Goal: Task Accomplishment & Management: Manage account settings

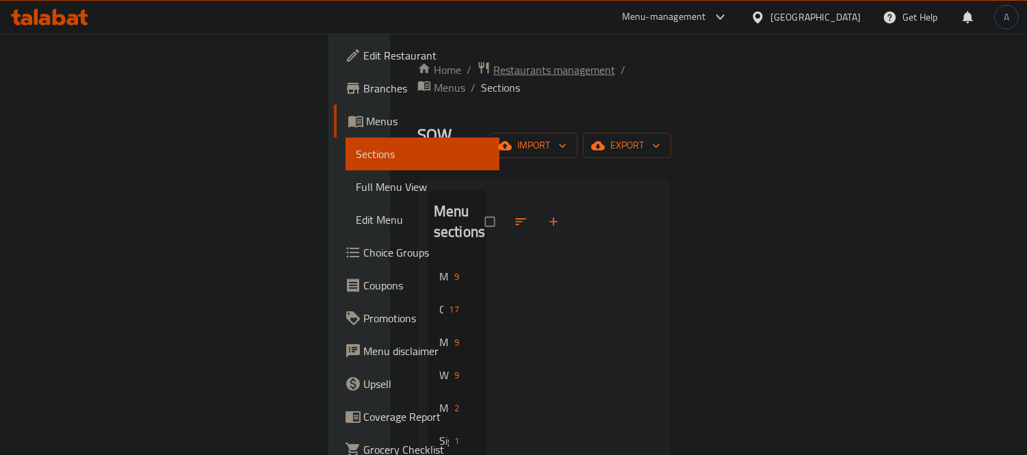
click at [494, 73] on span "Restaurants management" at bounding box center [555, 70] width 122 height 16
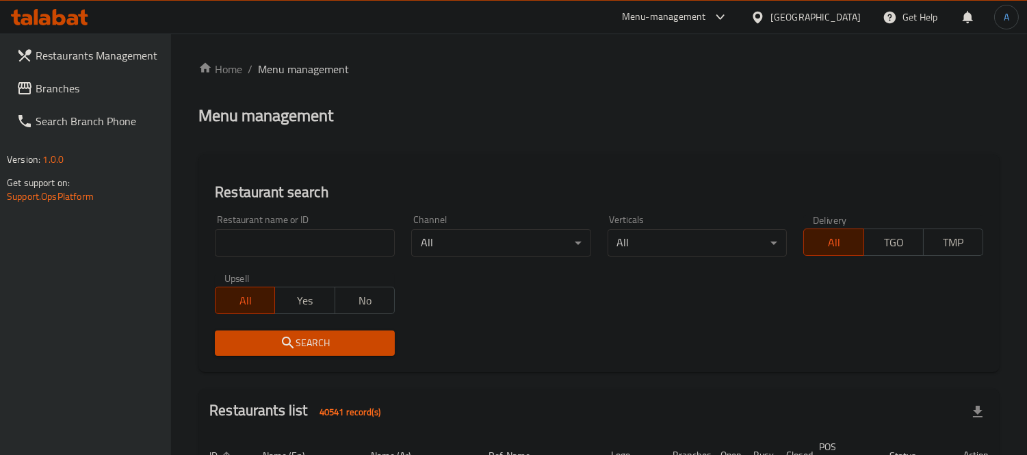
click at [318, 248] on input "search" at bounding box center [305, 242] width 180 height 27
paste input "Omlette Pizza"
drag, startPoint x: 317, startPoint y: 242, endPoint x: 116, endPoint y: 243, distance: 200.6
paste input "612351"
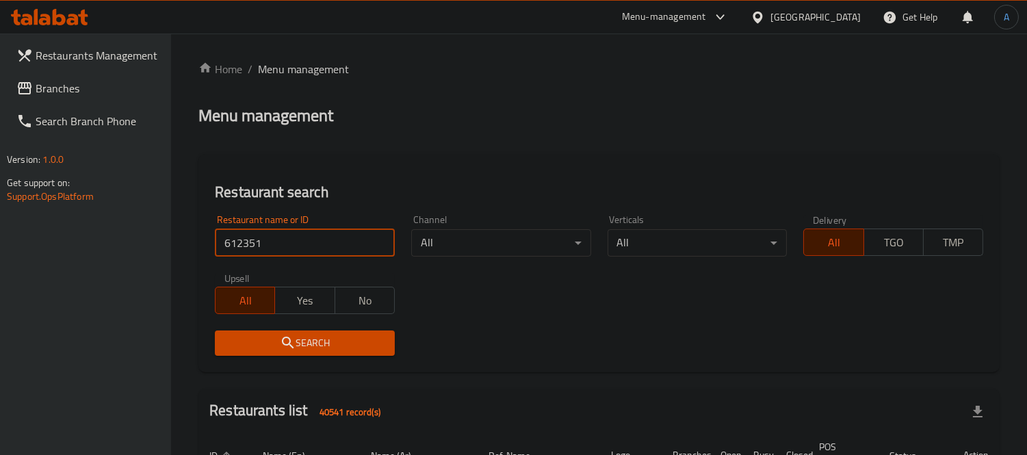
type input "612351"
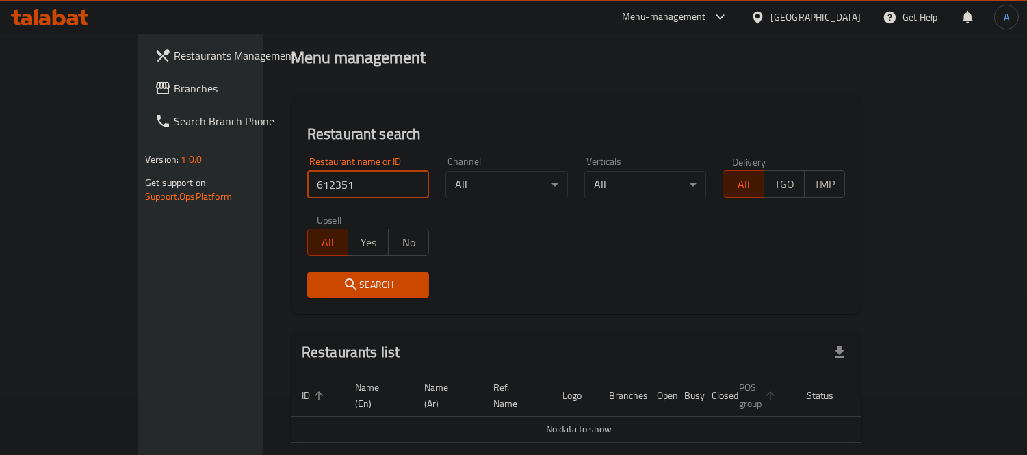
scroll to position [103, 0]
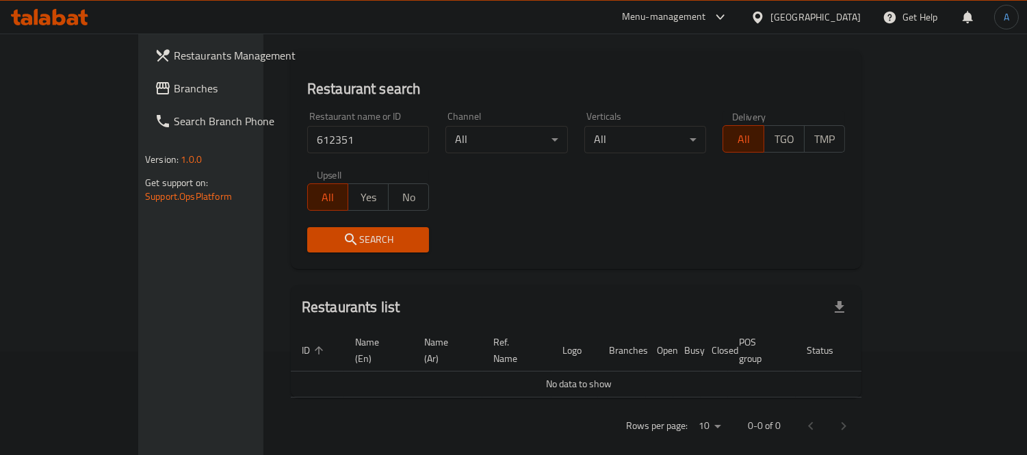
click at [822, 16] on div "United Arab Emirates" at bounding box center [816, 17] width 90 height 15
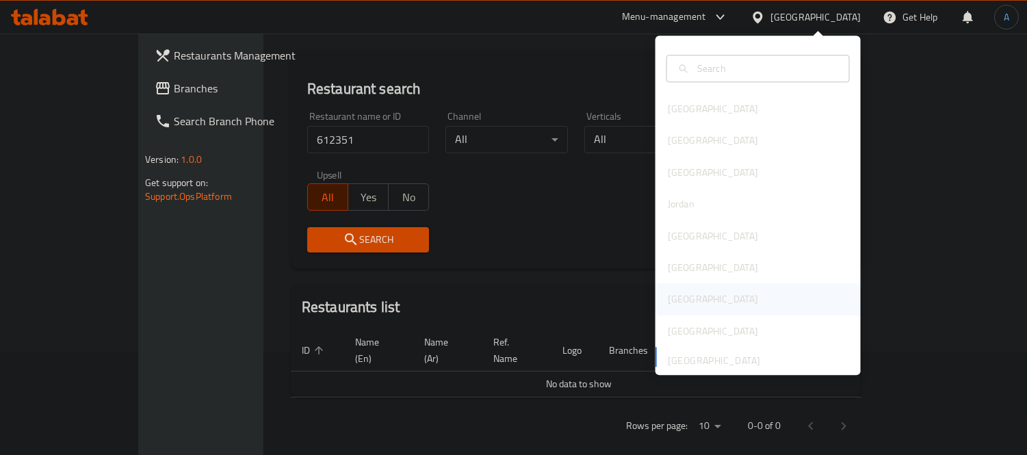
click at [682, 288] on div "[GEOGRAPHIC_DATA]" at bounding box center [713, 299] width 112 height 31
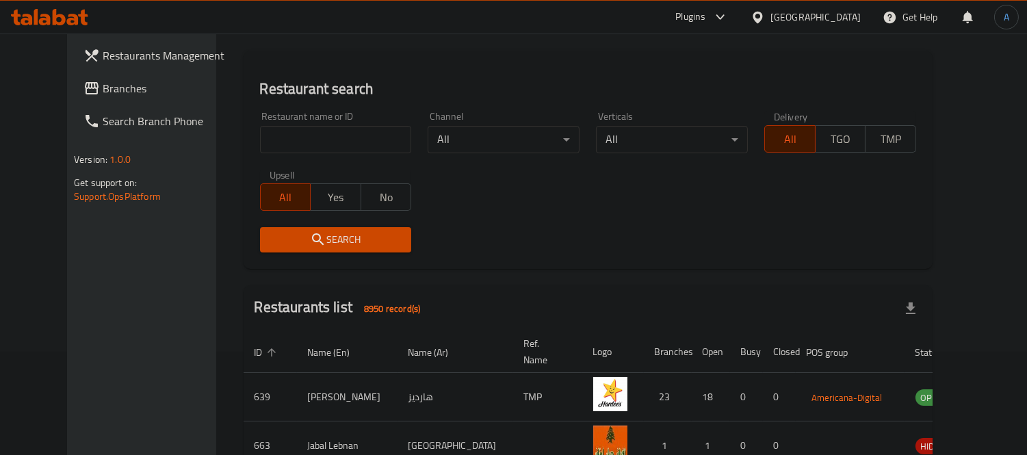
click at [327, 138] on input "search" at bounding box center [336, 139] width 152 height 27
paste input "612351"
type input "612351"
click button "Search" at bounding box center [336, 239] width 152 height 25
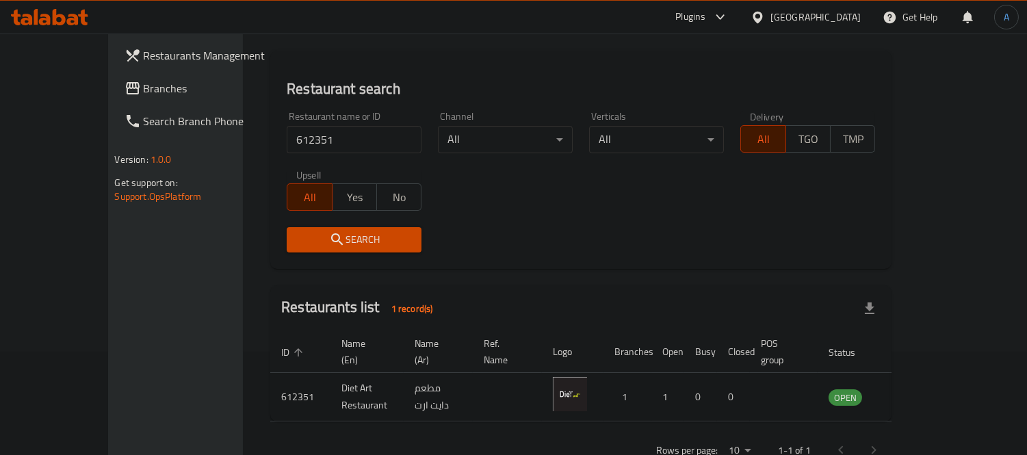
drag, startPoint x: 474, startPoint y: 368, endPoint x: 639, endPoint y: 368, distance: 165.6
drag, startPoint x: 504, startPoint y: 370, endPoint x: 616, endPoint y: 383, distance: 112.3
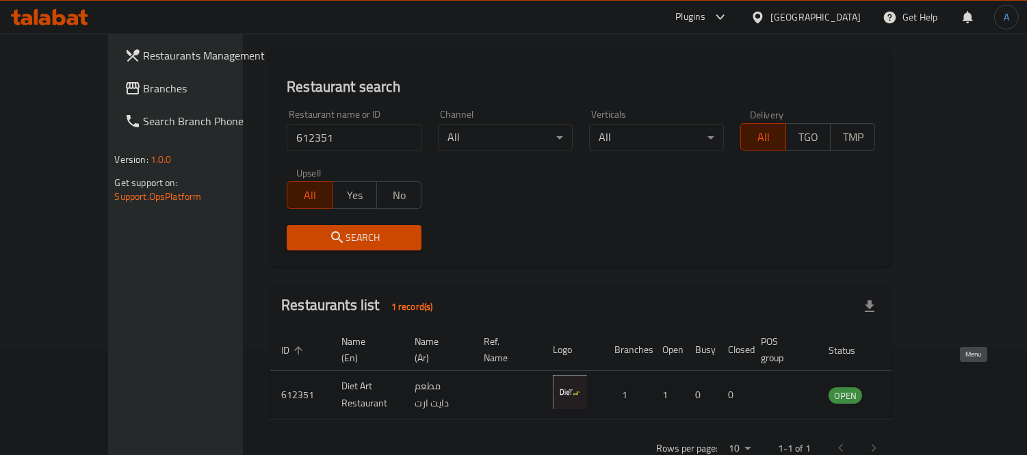
click at [917, 390] on icon "enhanced table" at bounding box center [908, 396] width 15 height 12
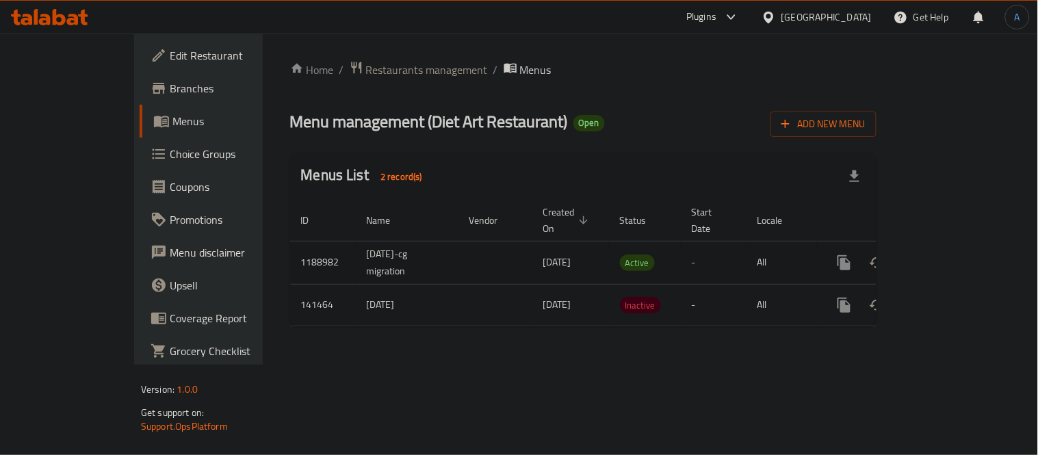
drag, startPoint x: 653, startPoint y: 248, endPoint x: 727, endPoint y: 248, distance: 73.9
click at [951, 255] on icon "enhanced table" at bounding box center [943, 263] width 16 height 16
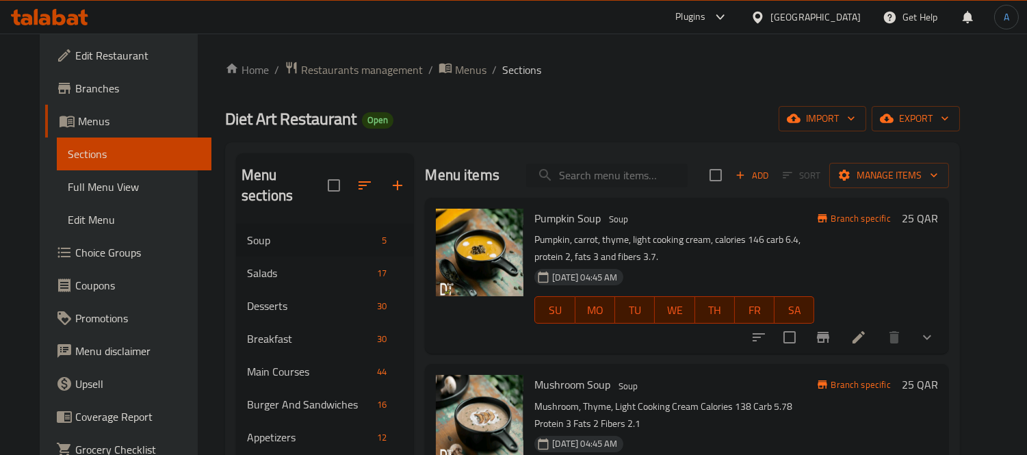
click at [597, 181] on input "search" at bounding box center [607, 176] width 162 height 24
paste input "Omlette Pizza"
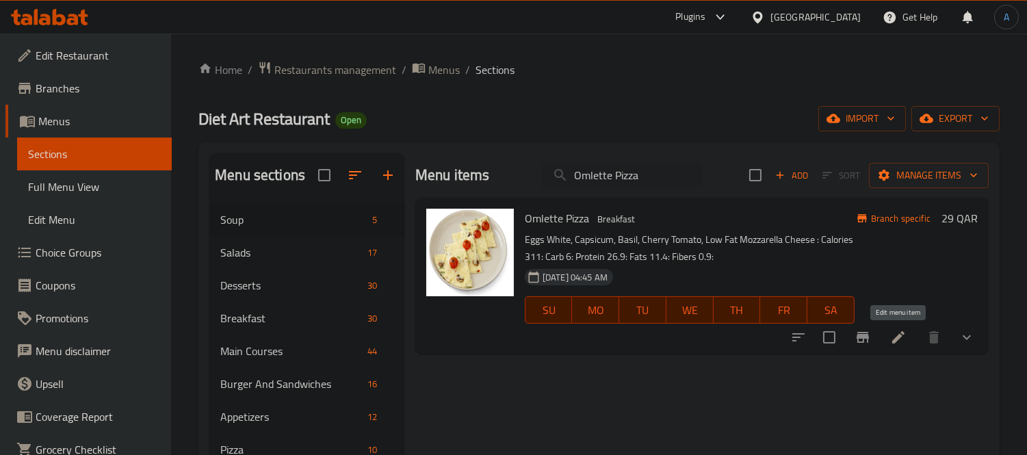
type input "Omlette Pizza"
click at [904, 340] on icon at bounding box center [899, 337] width 16 height 16
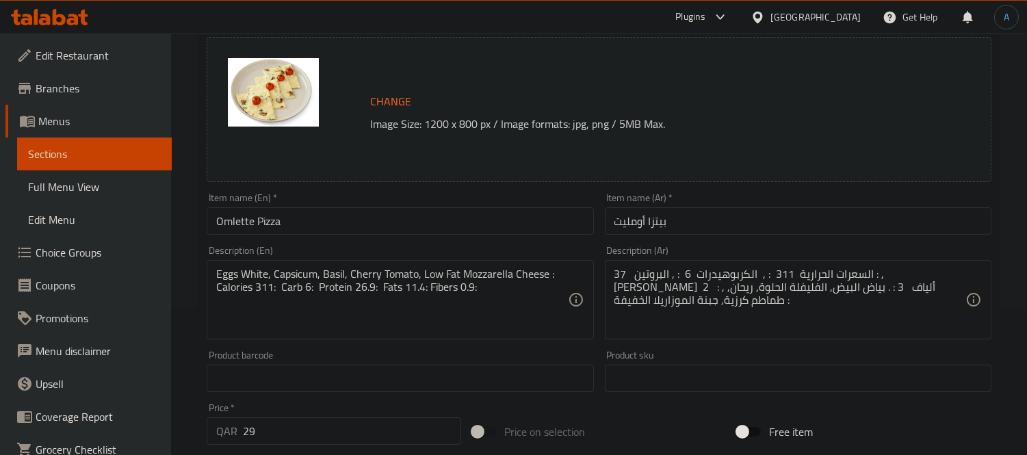
scroll to position [152, 0]
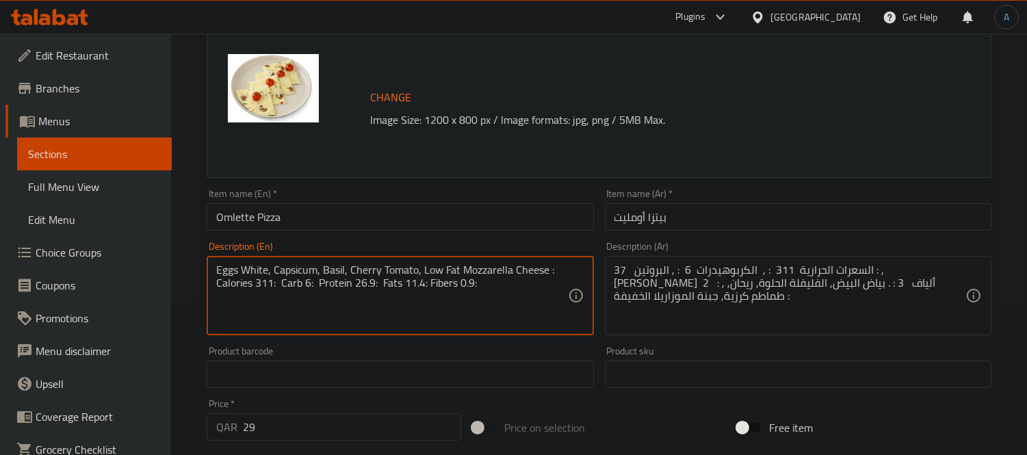
click at [360, 290] on textarea "Eggs White, Capsicum, Basil, Cherry Tomato, Low Fat Mozzarella Cheese : Calorie…" at bounding box center [391, 296] width 351 height 65
paste textarea ""Egg whites 3, whole egg 1, bell pepper, basil, cherry tomatoes, light mozzarel…"
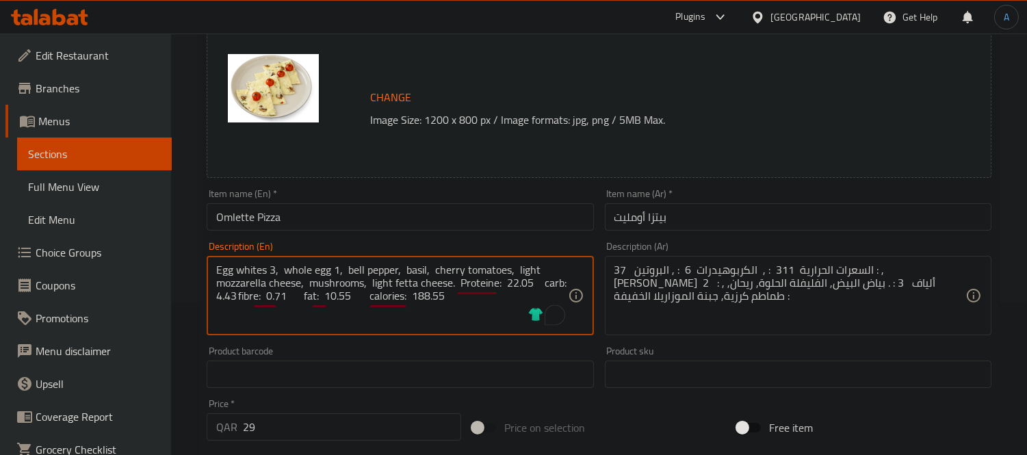
type textarea "Egg whites 3, whole egg 1, bell pepper, basil, cherry tomatoes, light mozzarell…"
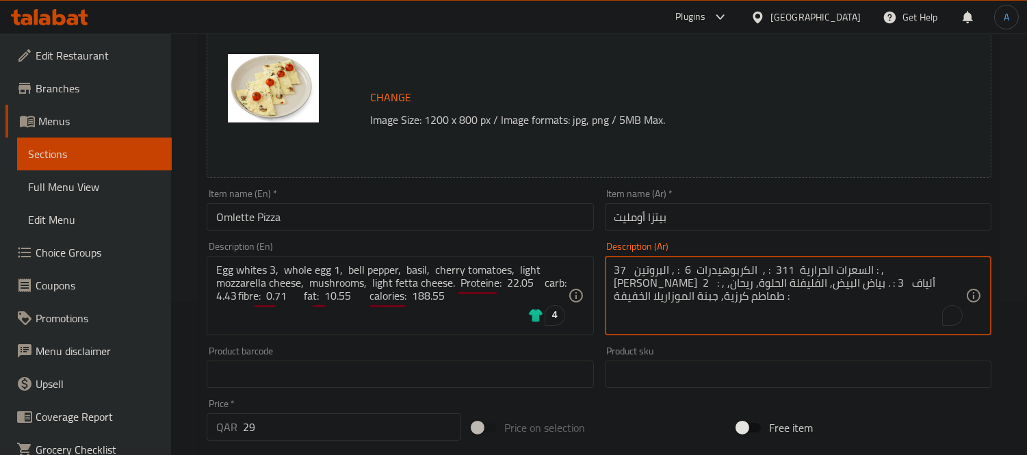
click at [682, 291] on textarea "السعرات الحرارية 311 : , الكربوهيدرات 6 : , البروتين 37 : , الدهون 2 : , ألياف …" at bounding box center [790, 296] width 351 height 65
paste textarea "ياض بيض ٣، بيضة كاملة ١، فلفل رومي، ريحان، طماطم كرزية، جبنة موزاريلا خفيفة، فط…"
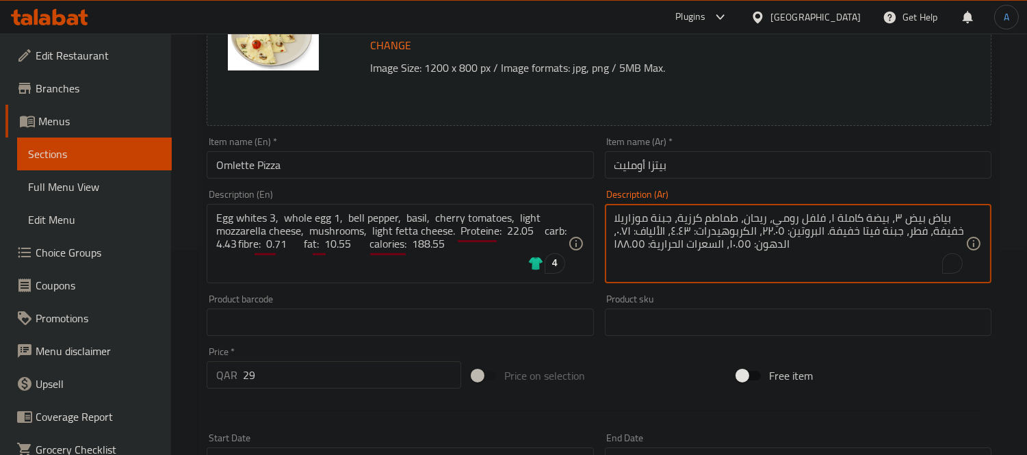
scroll to position [304, 0]
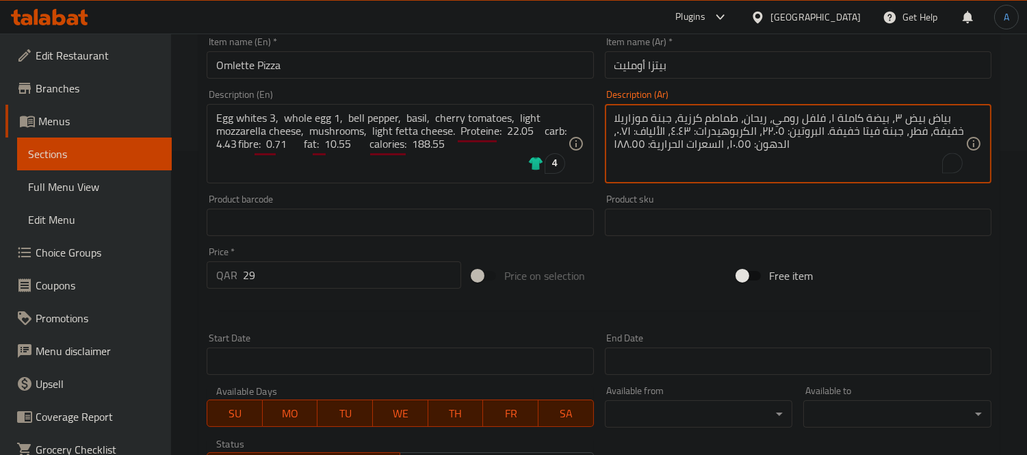
type textarea "بياض بيض ٣، بيضة كاملة ١، فلفل رومي، ريحان، طماطم كرزية، جبنة موزاريلا خفيفة، ف…"
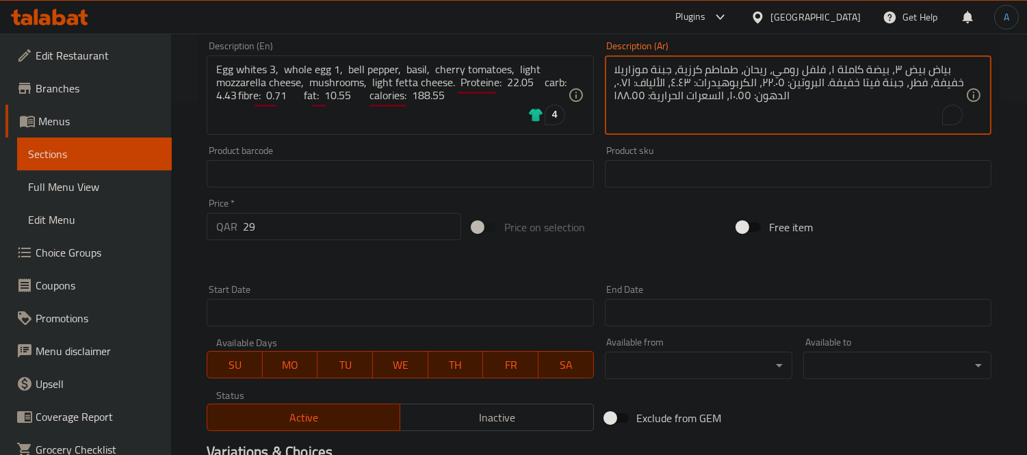
scroll to position [552, 0]
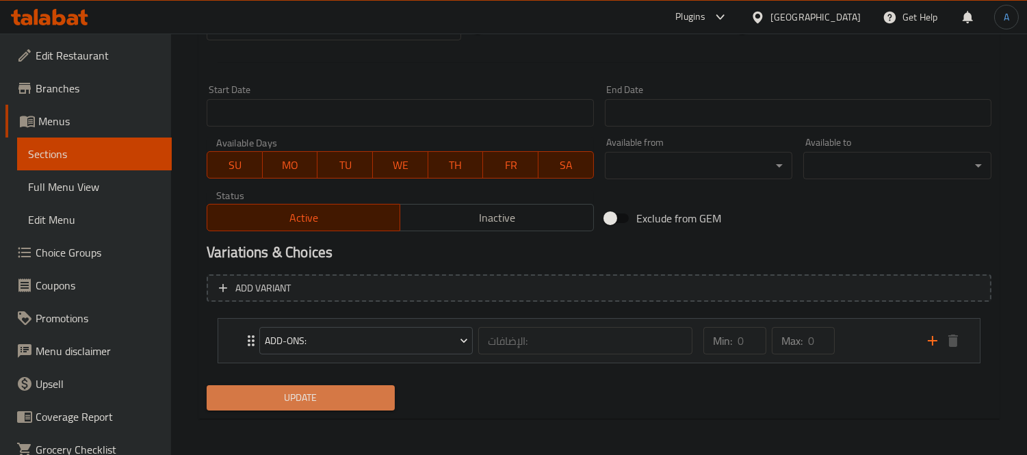
click at [332, 385] on button "Update" at bounding box center [301, 397] width 188 height 25
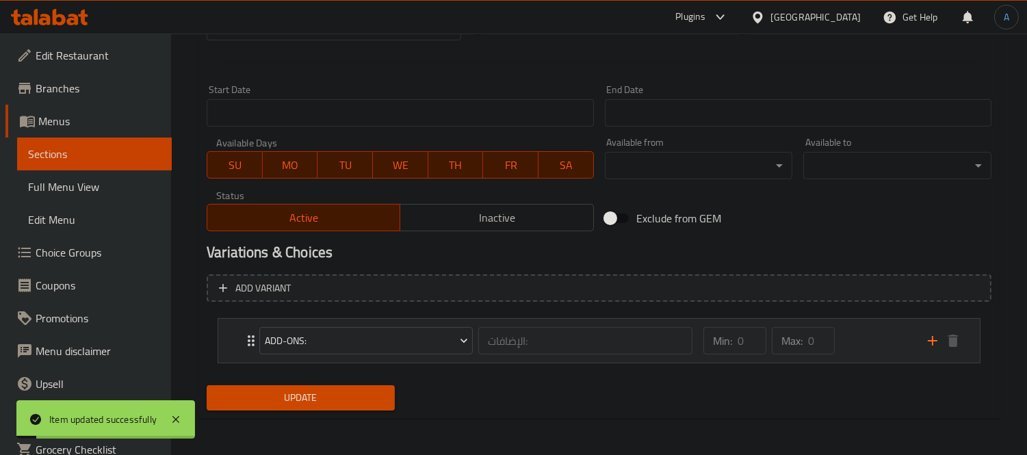
click at [251, 333] on div "Add-Ons: الإضافات: ​" at bounding box center [476, 341] width 450 height 44
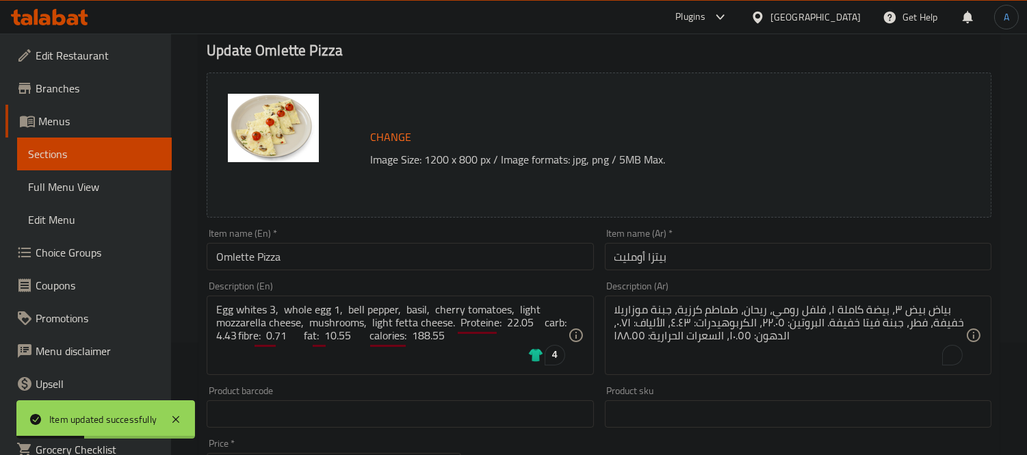
scroll to position [0, 0]
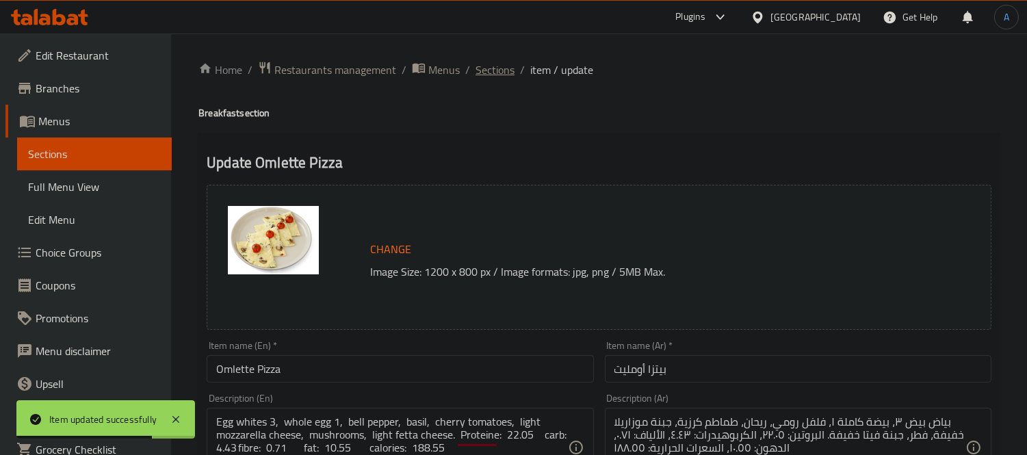
click at [498, 68] on span "Sections" at bounding box center [495, 70] width 39 height 16
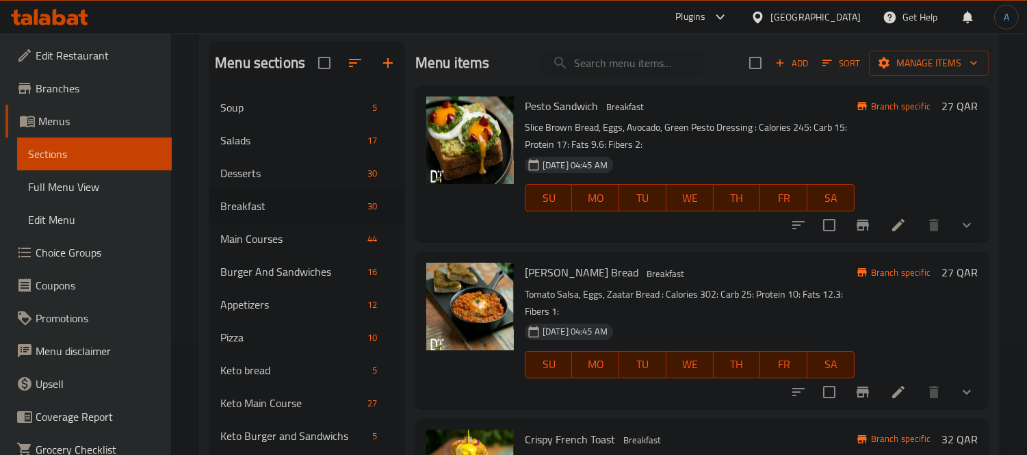
scroll to position [76, 0]
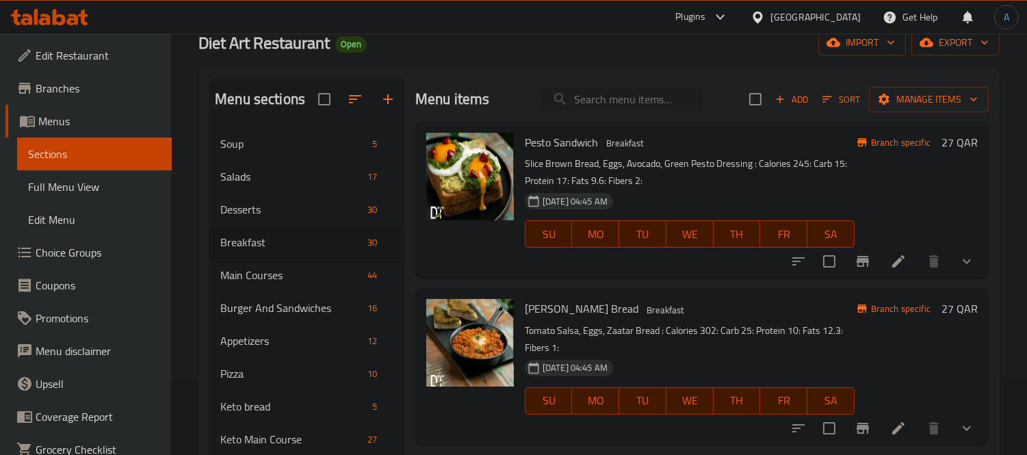
click at [562, 94] on input "search" at bounding box center [622, 100] width 162 height 24
paste input "Blueberry Chia Pudding"
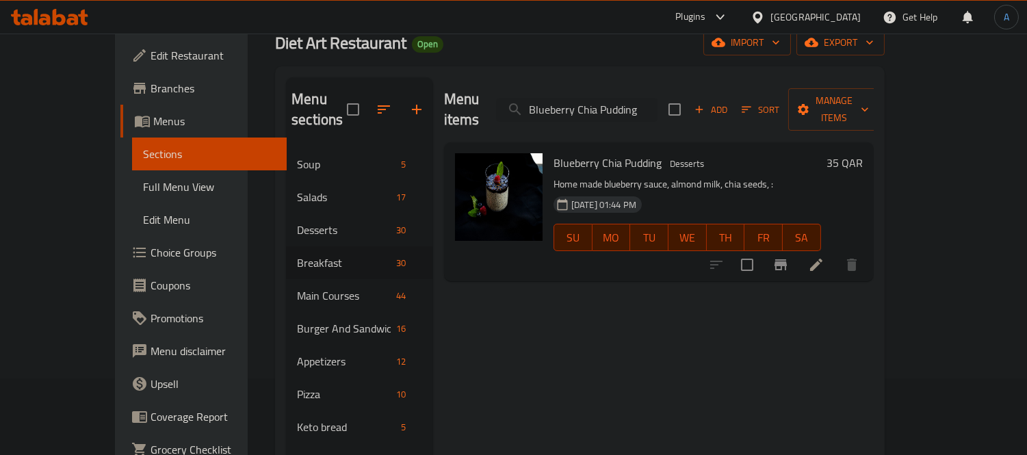
type input "Blueberry Chia Pudding"
click at [823, 259] on icon at bounding box center [816, 265] width 12 height 12
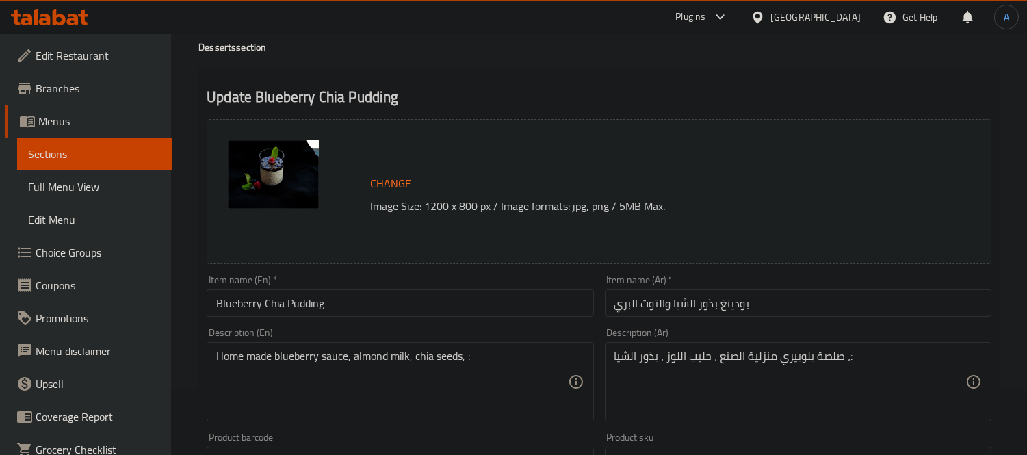
scroll to position [152, 0]
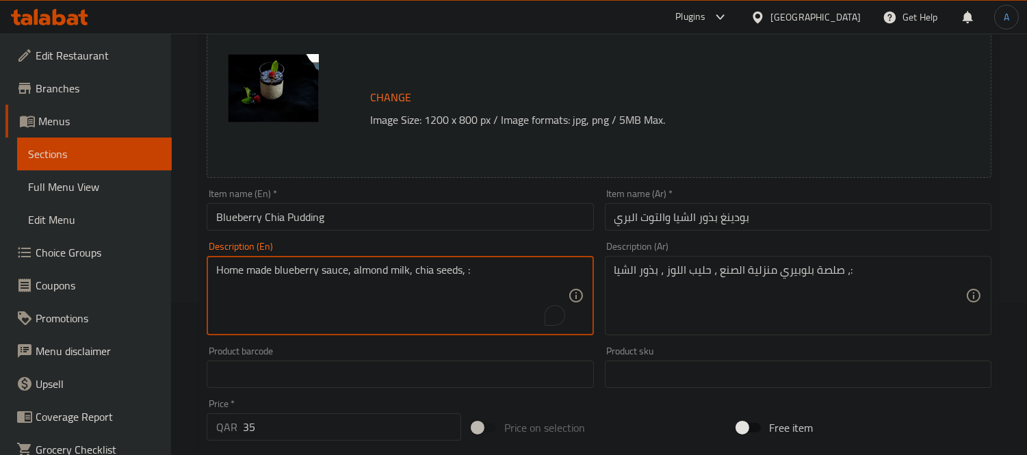
click at [401, 281] on textarea "Home made blueberry sauce, almond milk, chia seeds, :" at bounding box center [391, 296] width 351 height 65
paste textarea ""Blueberry sauce, almond milk, chia seeds, : PROTEINE: 5.96 CARB: 5.96 FIBRE: 2…"
click at [438, 296] on textarea ""blueberry sauce, almond milk, chia seeds, : proteine: 5.96 carb: 5.96 fibre: 2…" at bounding box center [391, 296] width 351 height 65
type textarea "blueberry sauce, almond milk, chia seeds, : proteine: 5.96 carb: 5.96 fibre: 24…"
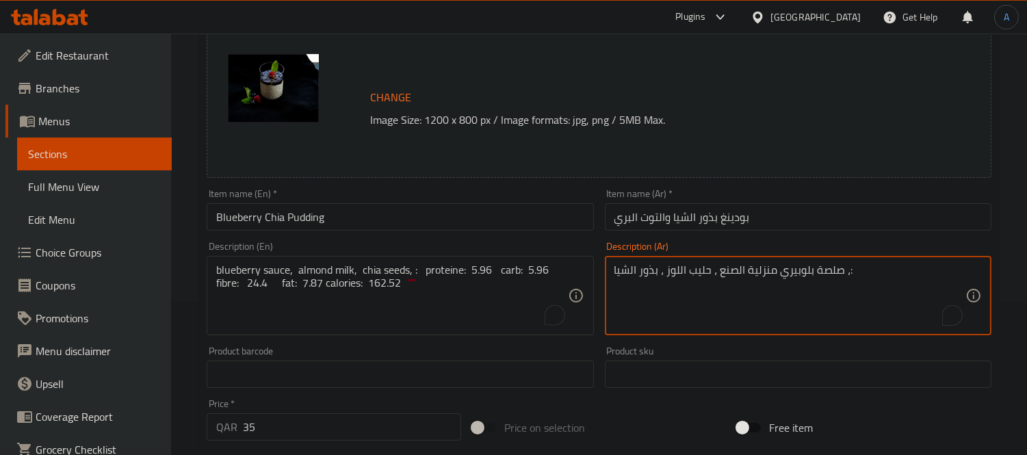
click at [696, 277] on textarea "صلصة بلوبيري منزلية الصنع ، حليب اللوز ، بذور الشيا ،:" at bounding box center [790, 296] width 351 height 65
paste textarea "صلصة التوت الأزرق، حليب اللوز، بذور الشيا: البروتين: 5.96، الكربوهيدرات: 5.96، …"
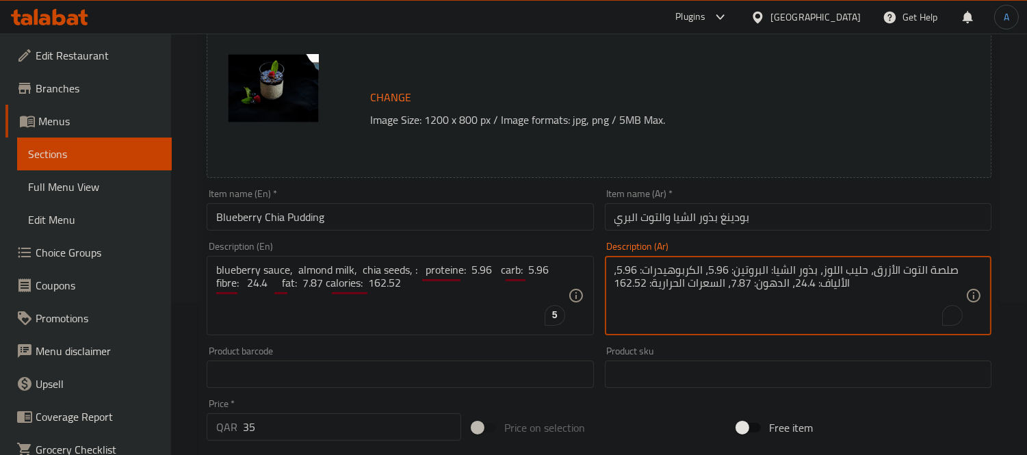
type textarea "صلصة التوت الأزرق، حليب اللوز، بذور الشيا: البروتين: 5.96، الكربوهيدرات: 5.96، …"
click at [394, 214] on input "Blueberry Chia Pudding" at bounding box center [400, 216] width 387 height 27
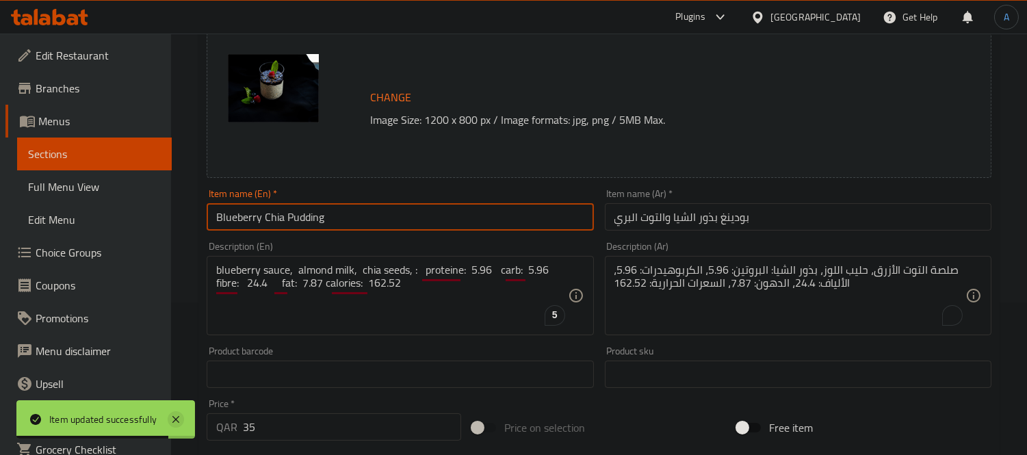
click at [177, 418] on icon at bounding box center [175, 419] width 7 height 7
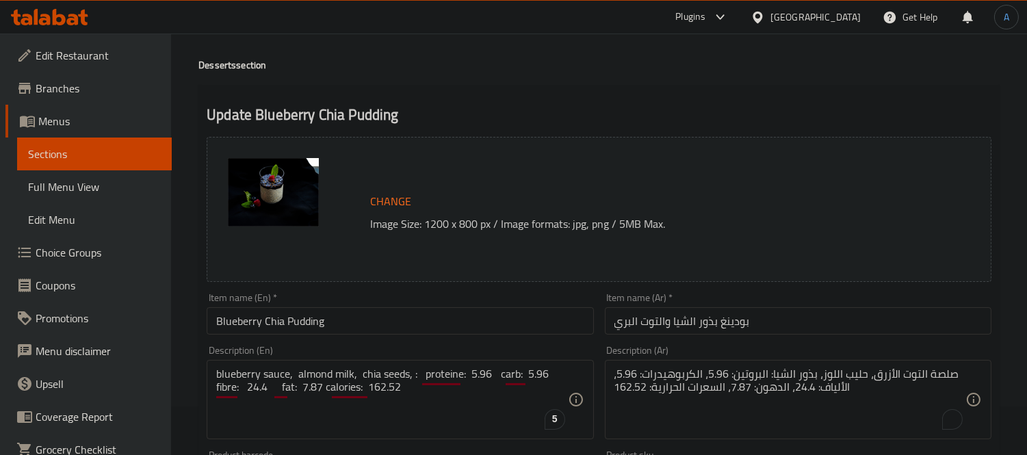
scroll to position [0, 0]
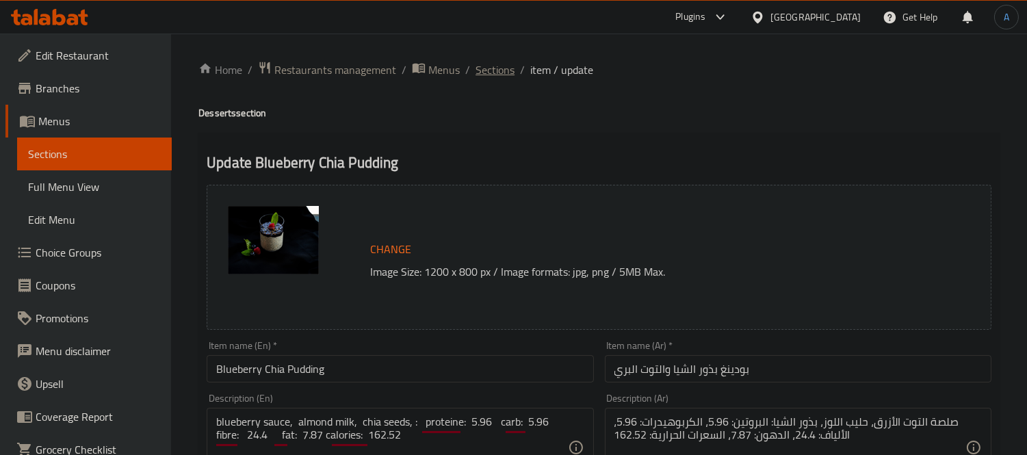
click at [491, 73] on span "Sections" at bounding box center [495, 70] width 39 height 16
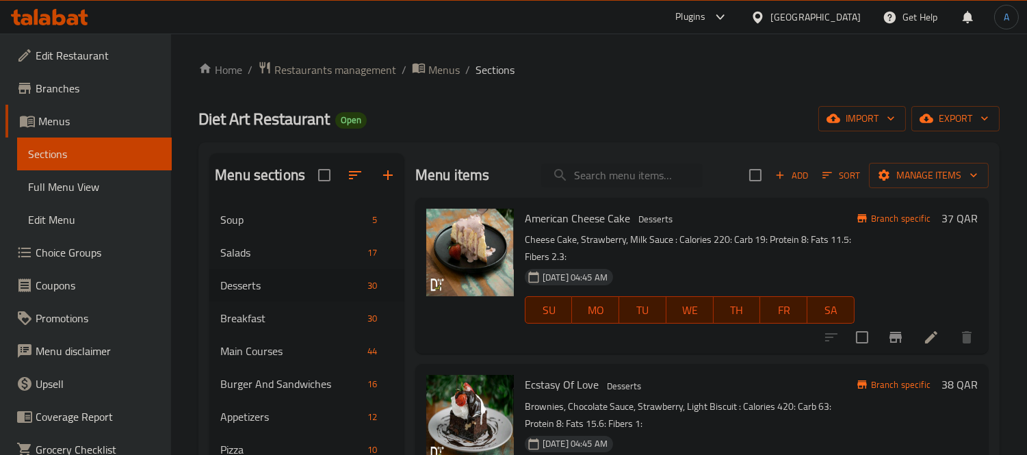
click at [622, 188] on div "Menu items Add Sort Manage items" at bounding box center [702, 175] width 574 height 44
click at [619, 175] on input "search" at bounding box center [622, 176] width 162 height 24
paste input "Mukloubet Beef"
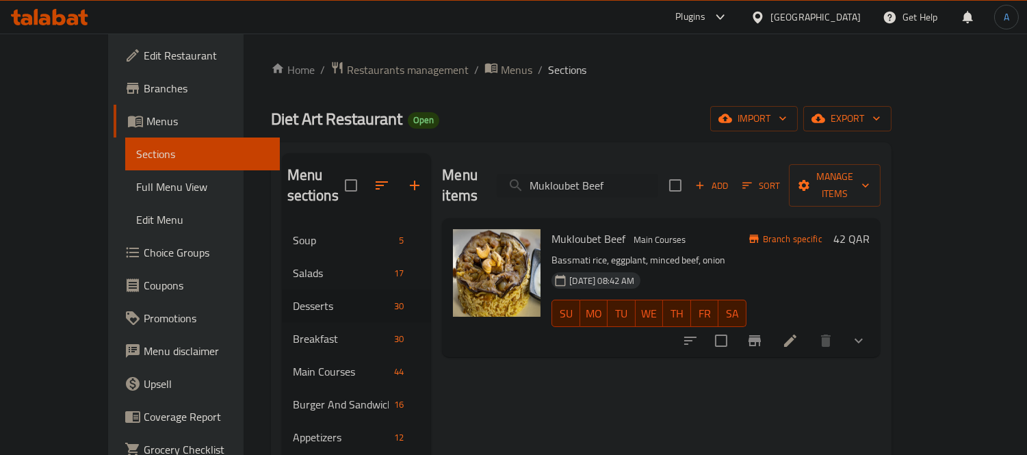
type input "Mukloubet Beef"
click at [407, 177] on icon "button" at bounding box center [415, 185] width 16 height 16
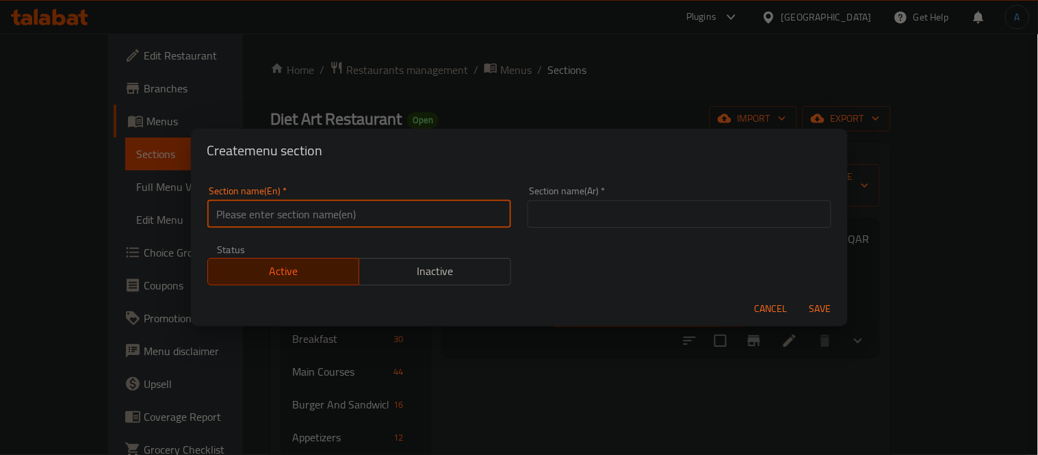
click at [363, 223] on input "text" at bounding box center [359, 214] width 304 height 27
click at [363, 222] on input "sect" at bounding box center [359, 214] width 304 height 27
type input "Delete"
click at [586, 216] on input "text" at bounding box center [680, 214] width 304 height 27
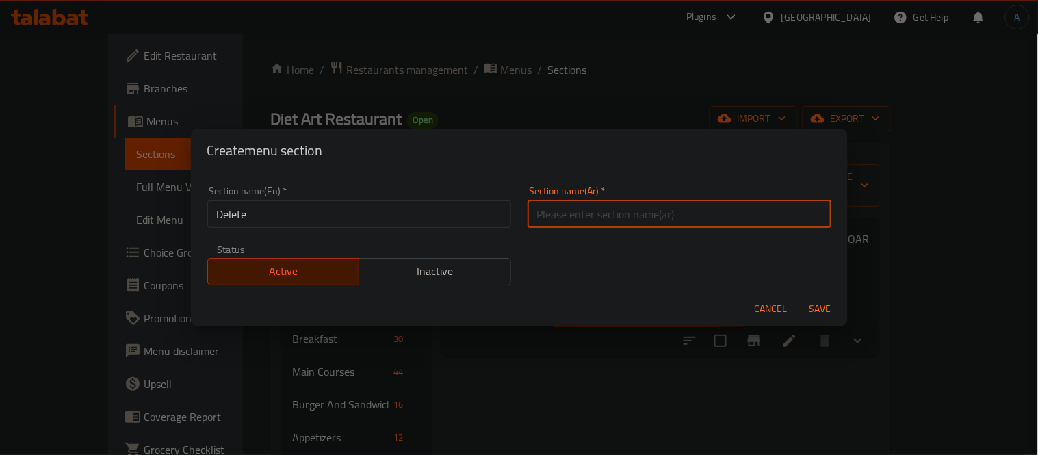
type input "مشروبات غازية"
click at [820, 307] on span "Save" at bounding box center [820, 308] width 33 height 17
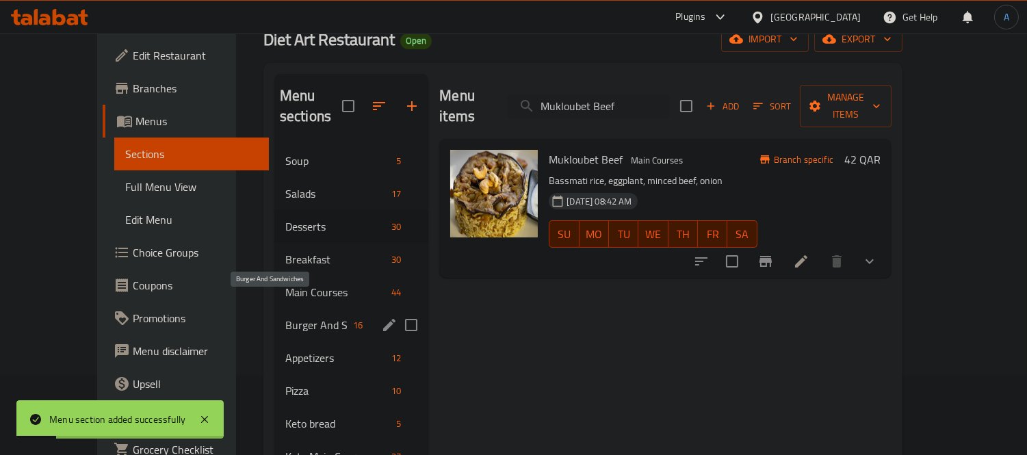
scroll to position [76, 0]
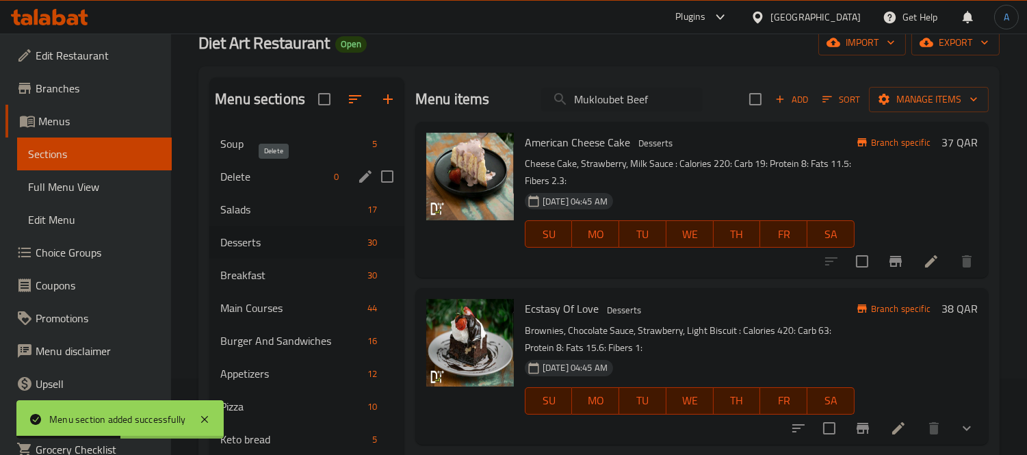
click at [291, 170] on span "Delete" at bounding box center [274, 176] width 108 height 16
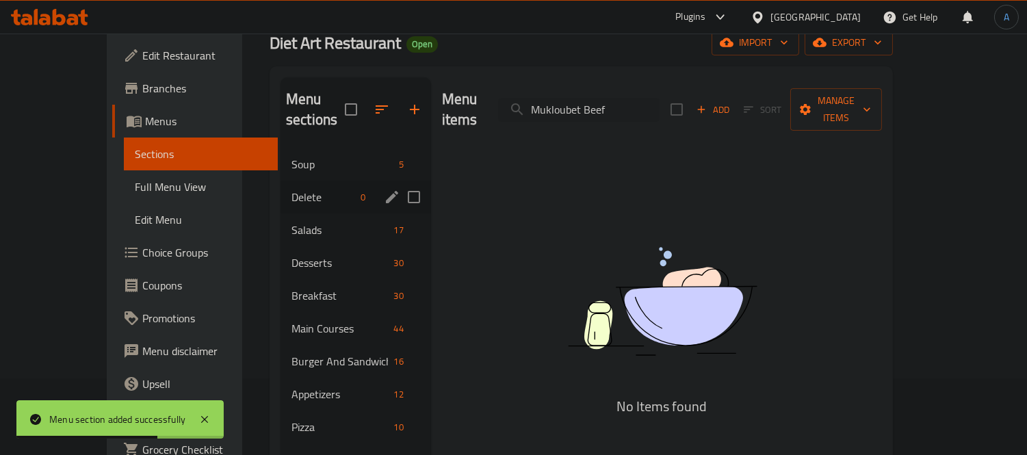
click at [400, 183] on input "Menu sections" at bounding box center [414, 197] width 29 height 29
checkbox input "true"
click at [366, 101] on icon "button" at bounding box center [374, 109] width 16 height 16
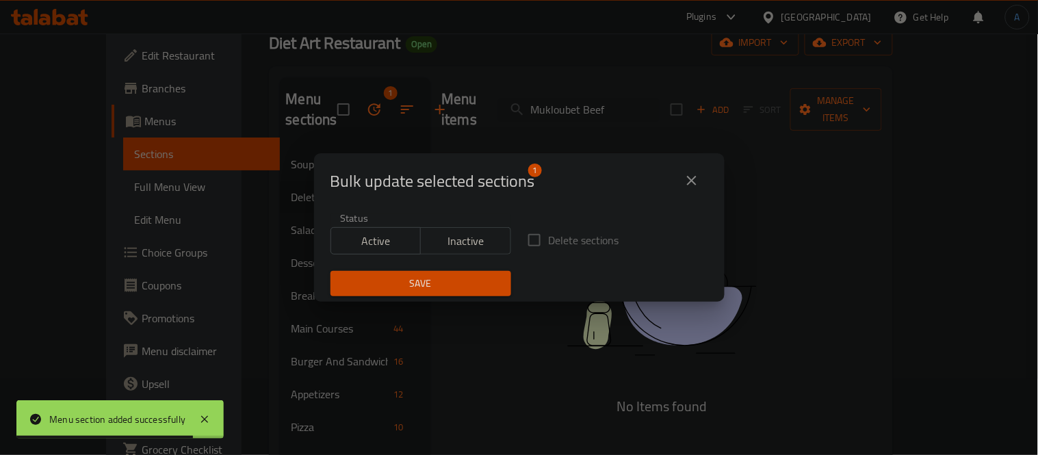
click at [450, 231] on span "Inactive" at bounding box center [465, 241] width 79 height 20
click at [437, 281] on span "Save" at bounding box center [421, 283] width 159 height 17
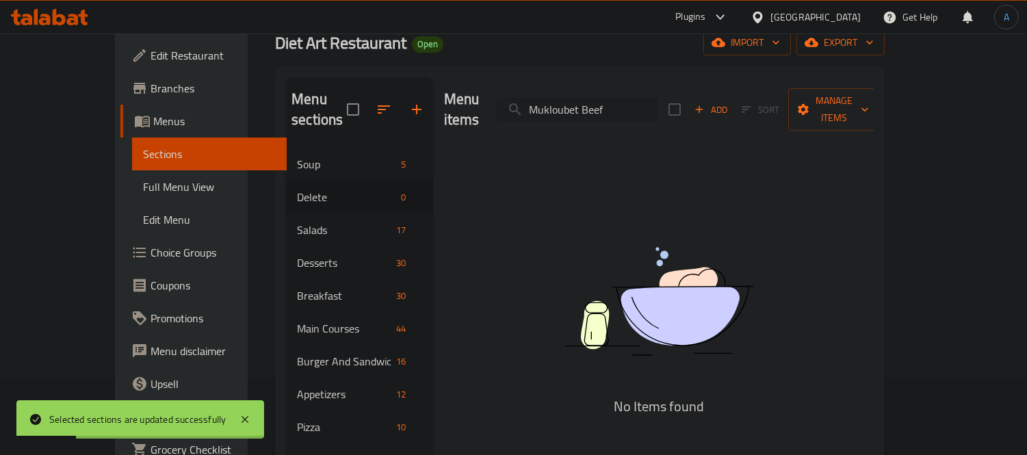
click at [654, 101] on input "Mukloubet Beef" at bounding box center [577, 110] width 162 height 24
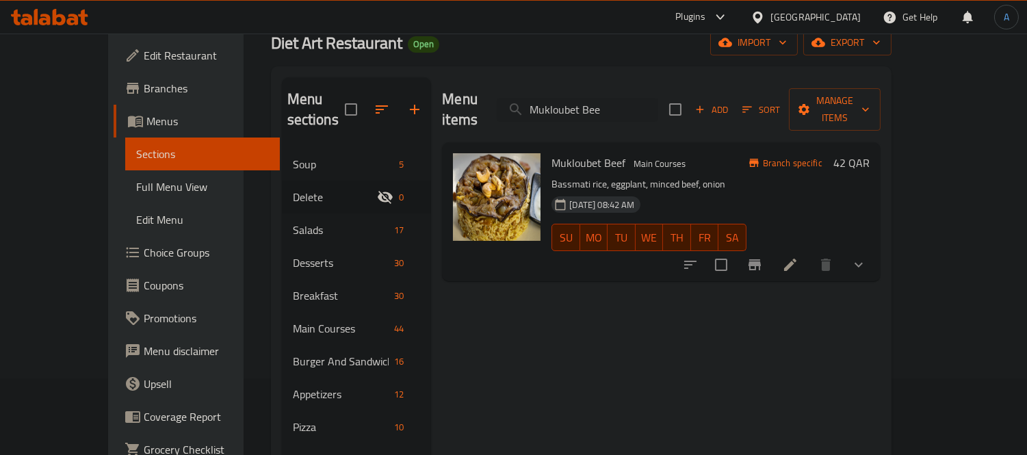
type input "Mukloubet Beef"
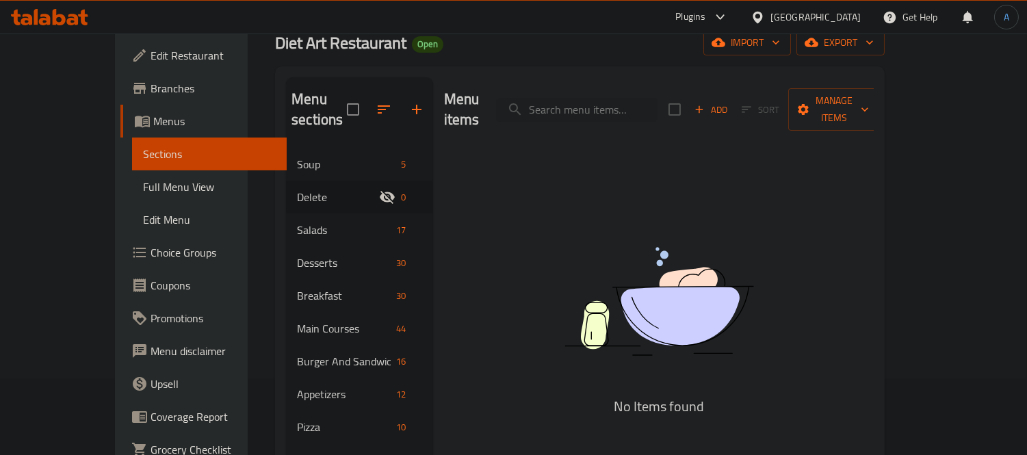
type input "Mukloubet Beef"
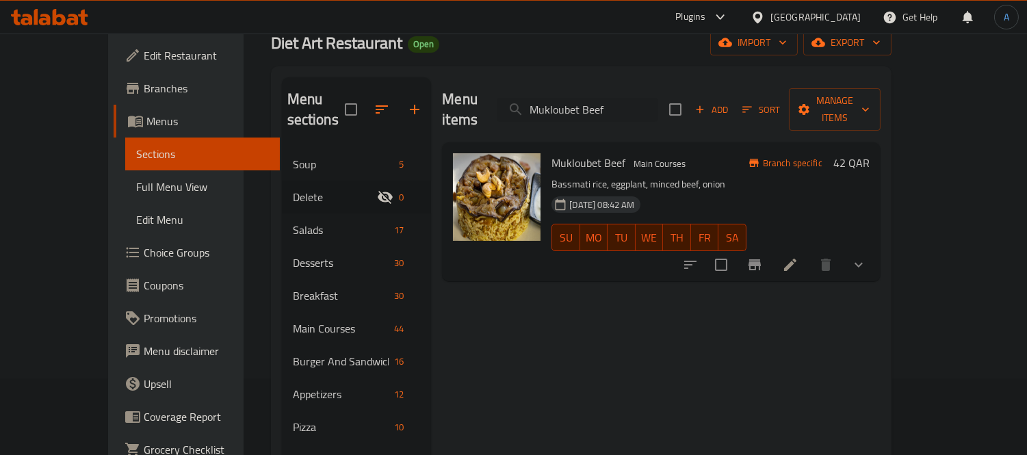
click at [736, 251] on input "checkbox" at bounding box center [721, 265] width 29 height 29
checkbox input "true"
click at [646, 85] on div "Menu items Mukloubet Beef Add Sort Manage items" at bounding box center [661, 109] width 438 height 65
click at [648, 98] on input "Mukloubet Beef" at bounding box center [578, 110] width 162 height 24
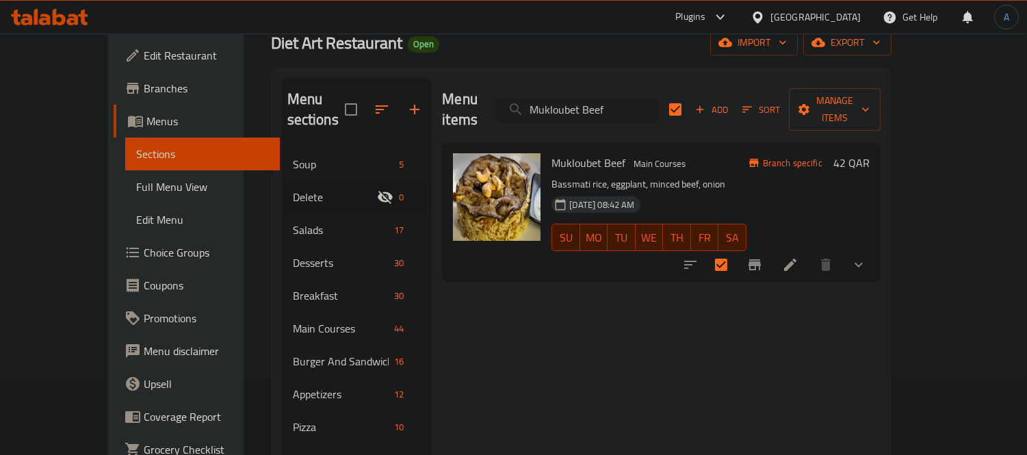
click at [648, 98] on input "Mukloubet Beef" at bounding box center [578, 110] width 162 height 24
click at [628, 98] on input "Mukloubet Beef" at bounding box center [578, 110] width 162 height 24
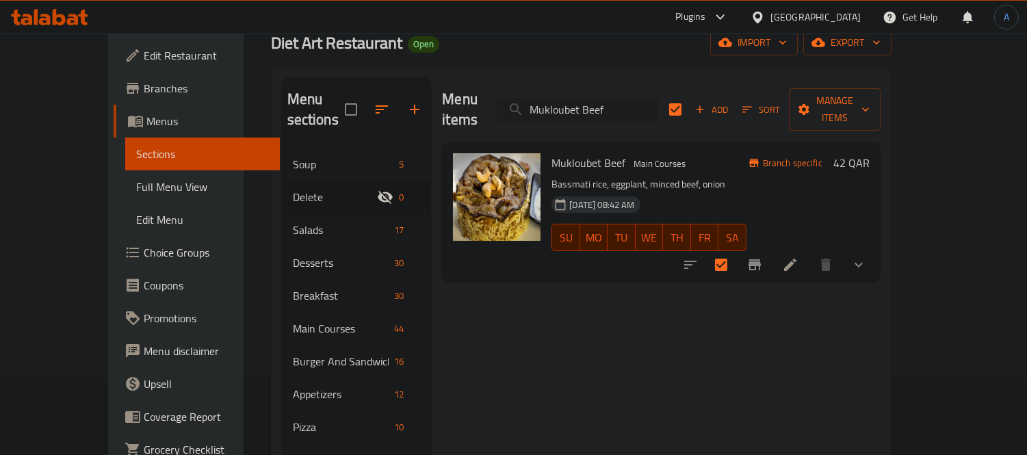
paste input "Orange Juice"
type input "Orange Juice"
checkbox input "false"
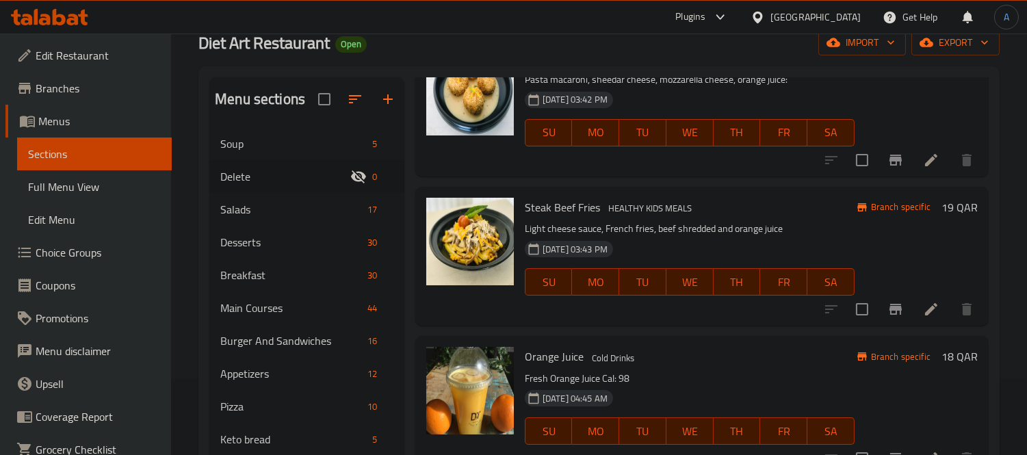
scroll to position [1470, 0]
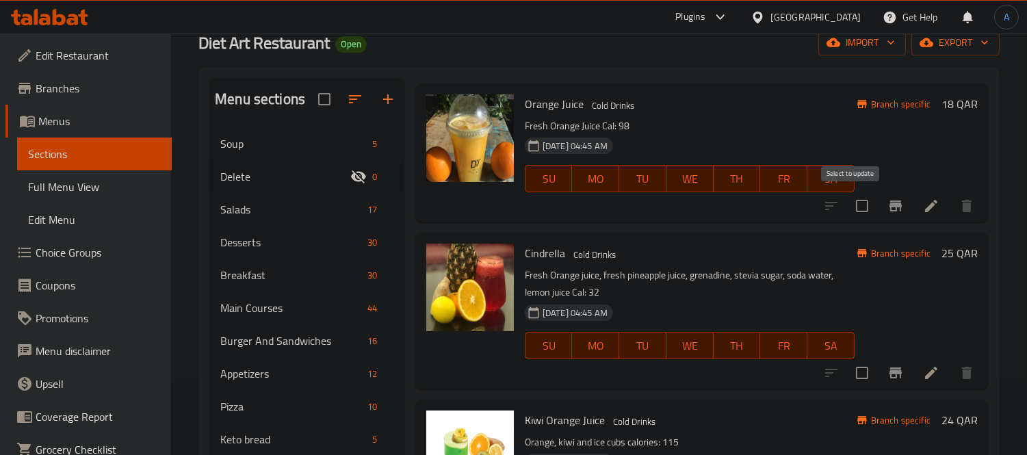
type input "Orange Juice"
click at [853, 210] on input "checkbox" at bounding box center [862, 206] width 29 height 29
checkbox input "true"
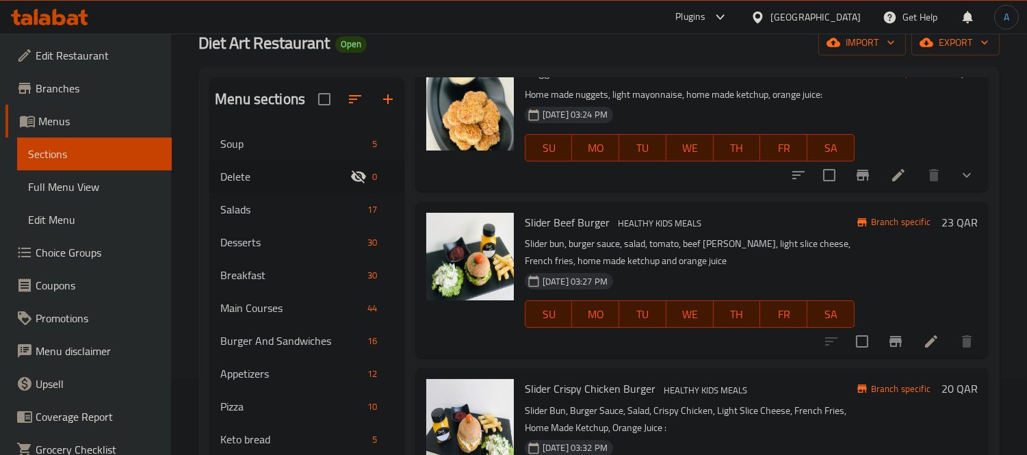
scroll to position [0, 0]
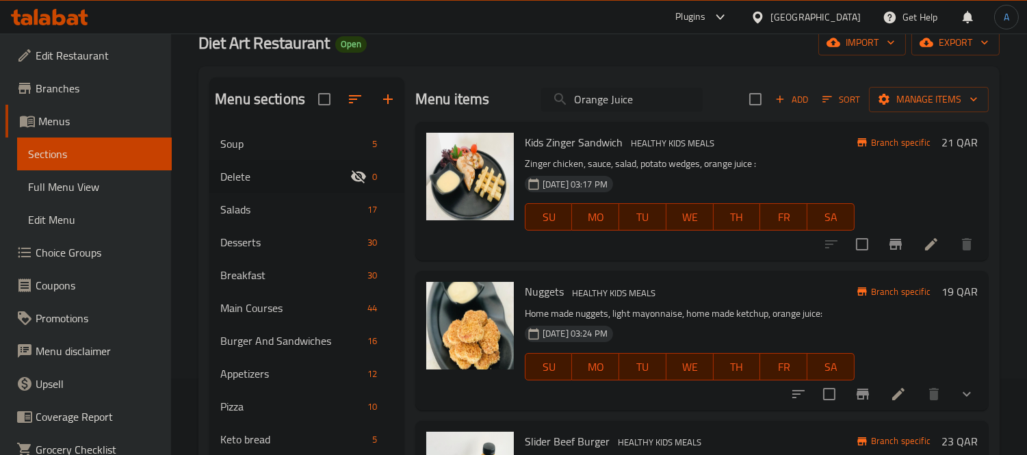
click at [599, 101] on input "Orange Juice" at bounding box center [622, 100] width 162 height 24
paste input "Pineapple Juice"
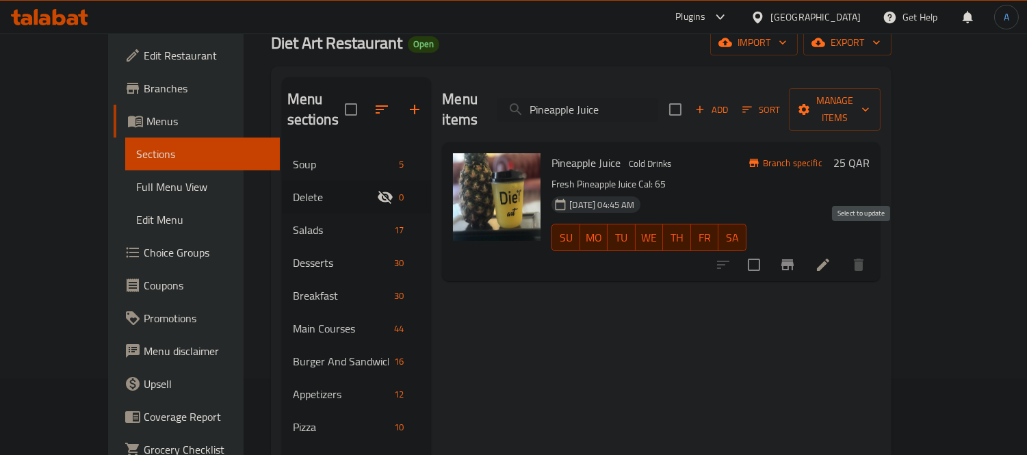
type input "Pineapple Juice"
click at [769, 251] on input "checkbox" at bounding box center [754, 265] width 29 height 29
checkbox input "true"
click at [587, 106] on input "Pineapple Juice" at bounding box center [578, 110] width 162 height 24
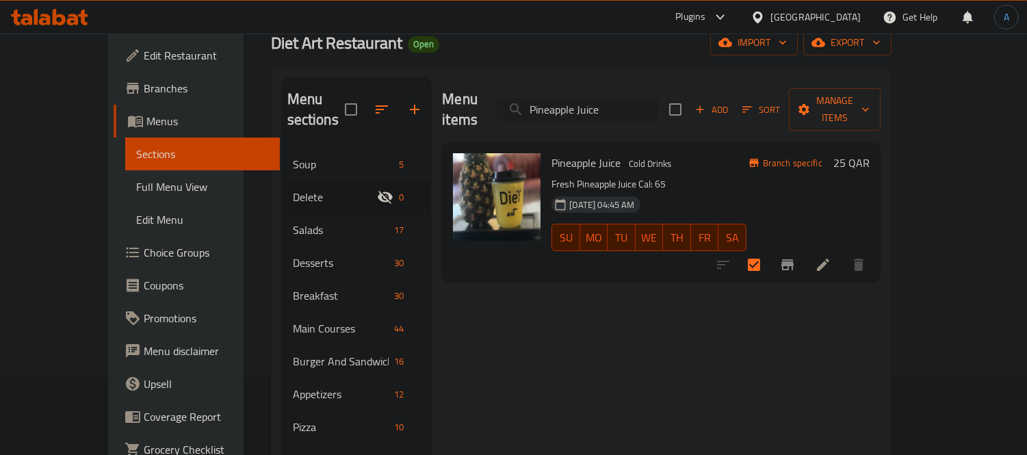
click at [587, 106] on input "Pineapple Juice" at bounding box center [578, 110] width 162 height 24
paste input "A"
type input "Apple Juice"
checkbox input "true"
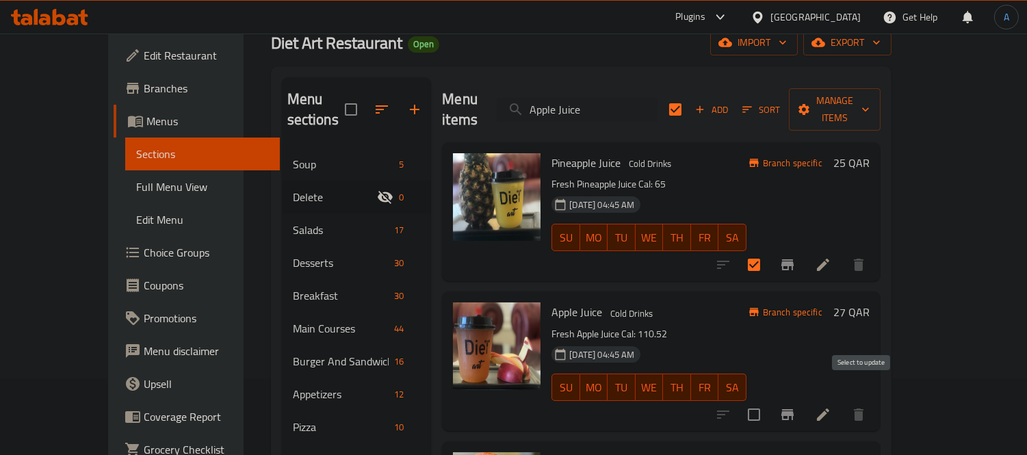
type input "Apple Juice"
click at [769, 400] on input "checkbox" at bounding box center [754, 414] width 29 height 29
checkbox input "true"
checkbox input "false"
click at [611, 98] on input "Apple Juice" at bounding box center [578, 110] width 162 height 24
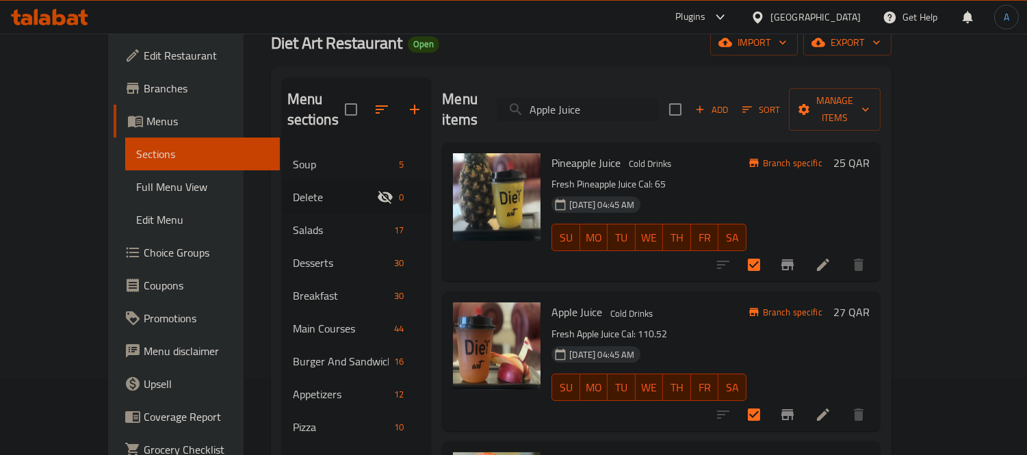
click at [611, 98] on input "Apple Juice" at bounding box center [578, 110] width 162 height 24
paste input "Lemon & Mint"
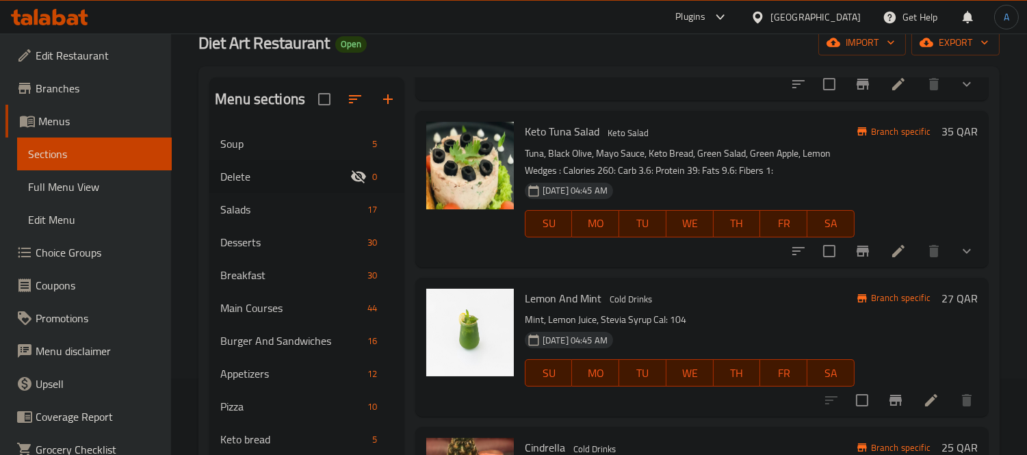
scroll to position [836, 0]
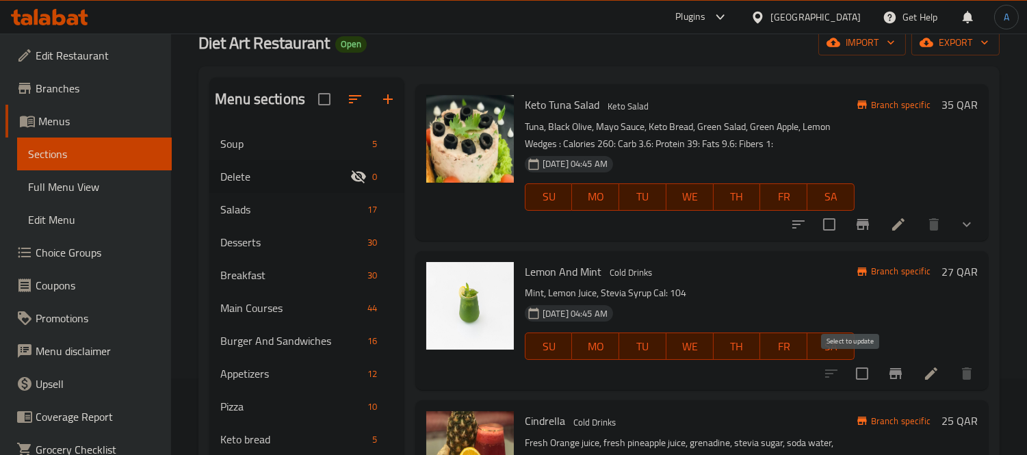
type input "Lemon"
click at [852, 372] on input "checkbox" at bounding box center [862, 373] width 29 height 29
checkbox input "true"
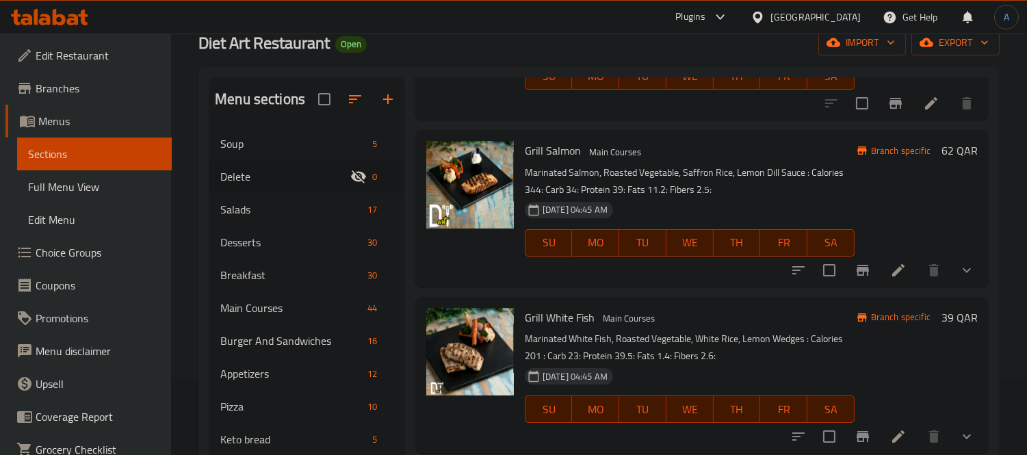
scroll to position [0, 0]
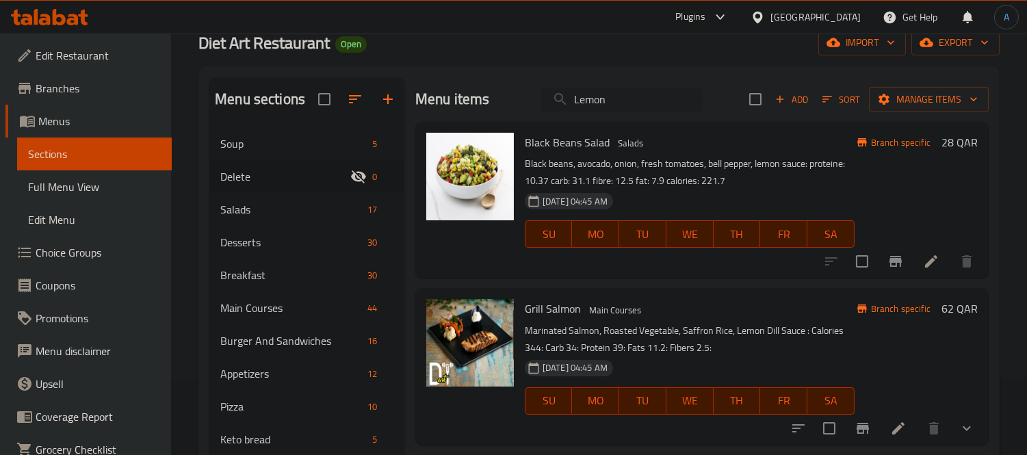
click at [598, 108] on input "Lemon" at bounding box center [622, 100] width 162 height 24
paste input "Raspberry - Banana Shake"
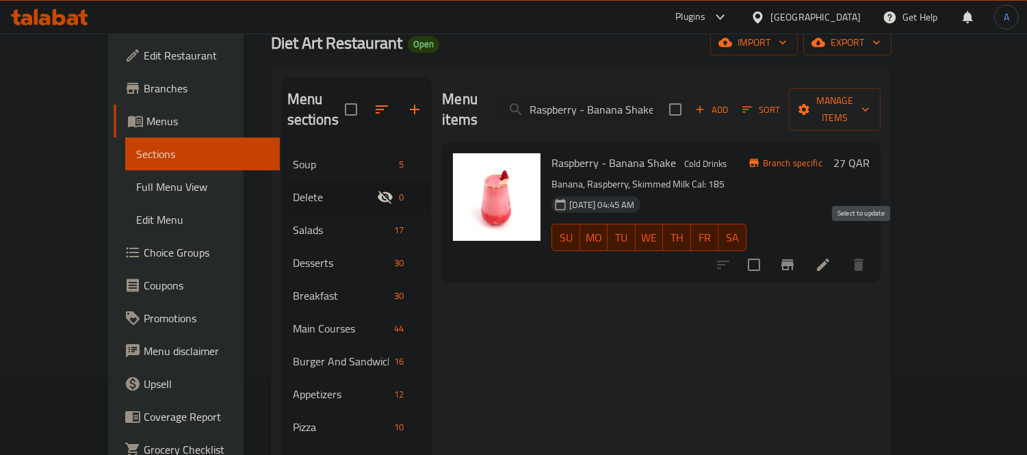
type input "Raspberry - Banana Shake"
click at [769, 251] on input "checkbox" at bounding box center [754, 265] width 29 height 29
checkbox input "true"
click at [658, 98] on input "Raspberry - Banana Shake" at bounding box center [578, 110] width 162 height 24
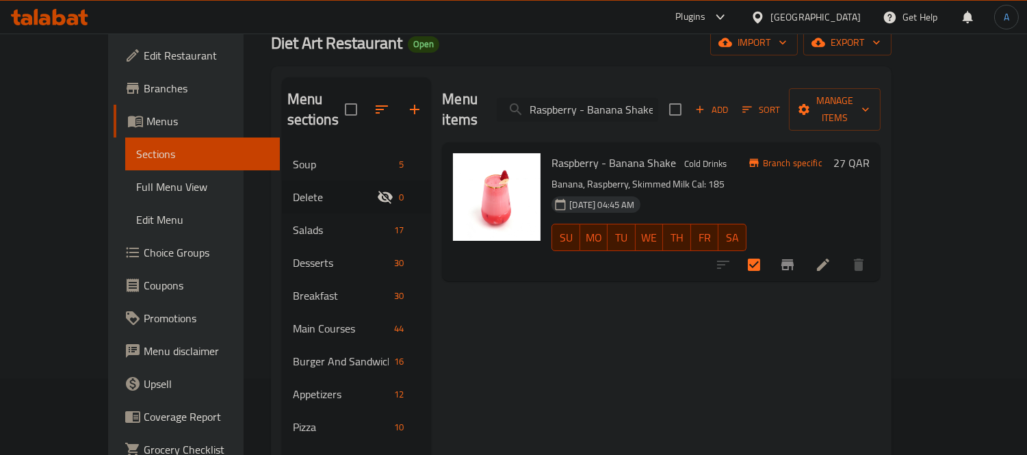
click at [658, 98] on input "Raspberry - Banana Shake" at bounding box center [578, 110] width 162 height 24
paste input "Cindrella"
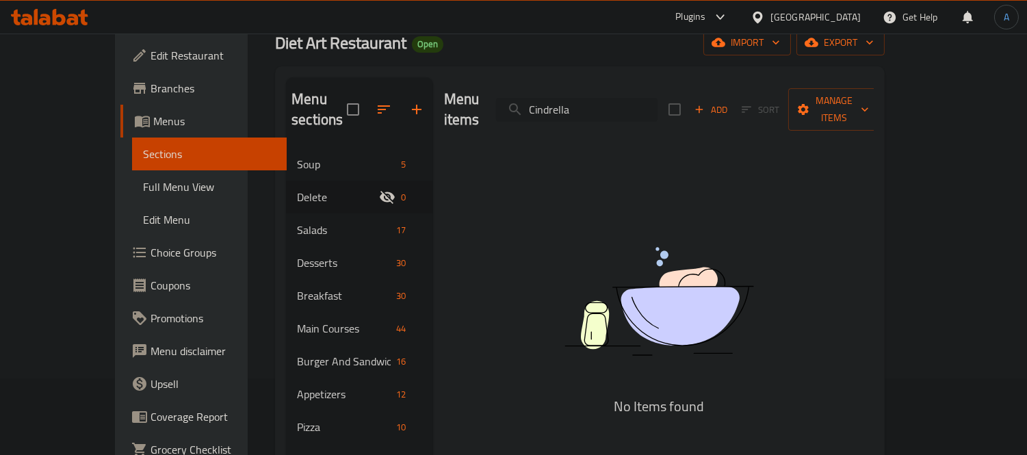
drag, startPoint x: 628, startPoint y: 101, endPoint x: 605, endPoint y: 101, distance: 22.6
click at [605, 101] on input "Cindrella" at bounding box center [577, 110] width 162 height 24
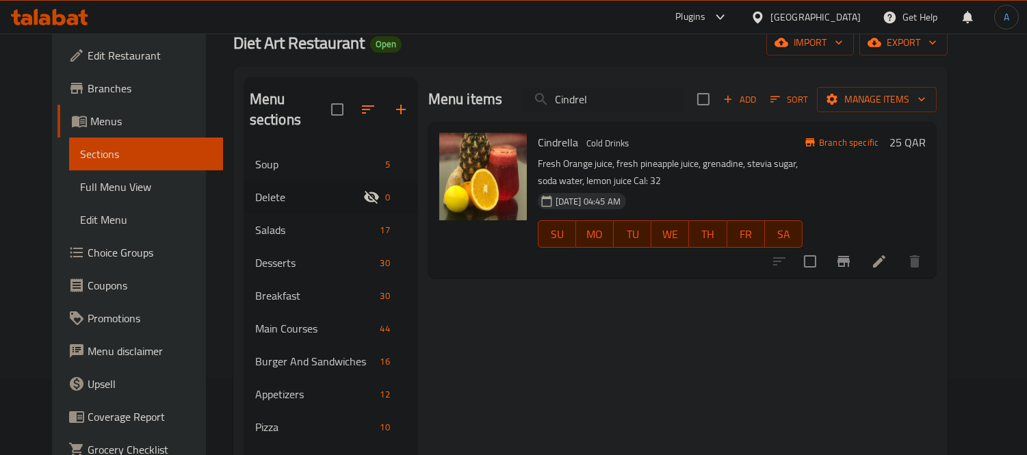
type input "Cindrel"
click at [825, 260] on input "checkbox" at bounding box center [810, 261] width 29 height 29
checkbox input "true"
click at [600, 105] on input "Cindrel" at bounding box center [603, 100] width 162 height 24
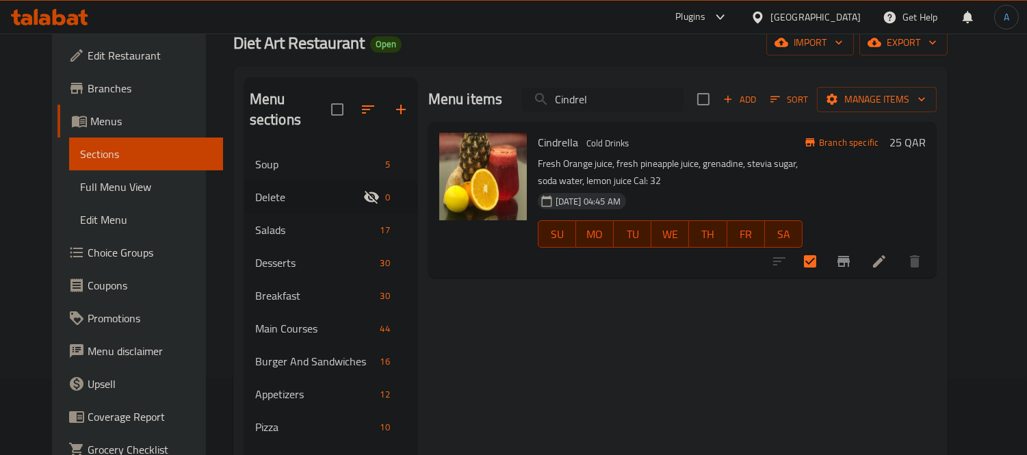
click at [600, 105] on input "Cindrel" at bounding box center [603, 100] width 162 height 24
paste input "Berries Mijito"
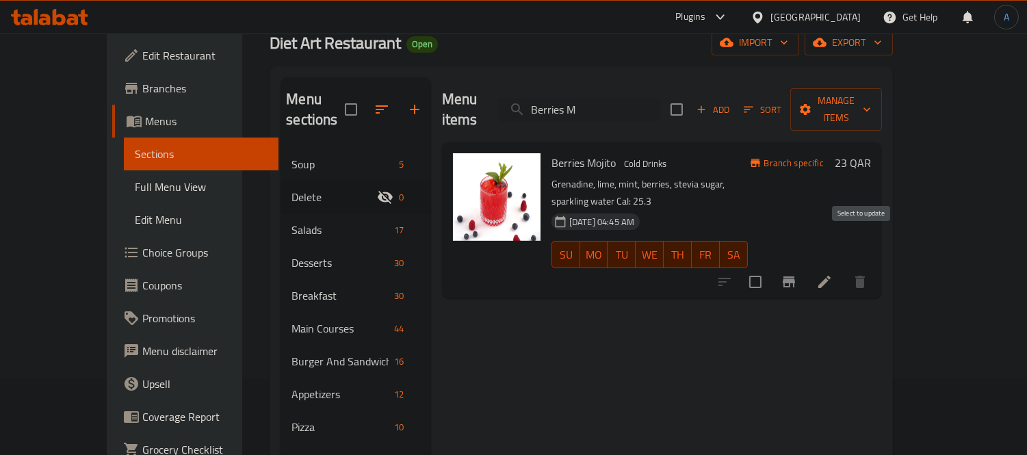
type input "Berries M"
click at [770, 268] on input "checkbox" at bounding box center [755, 282] width 29 height 29
checkbox input "true"
click at [615, 100] on input "Berries M" at bounding box center [579, 110] width 162 height 24
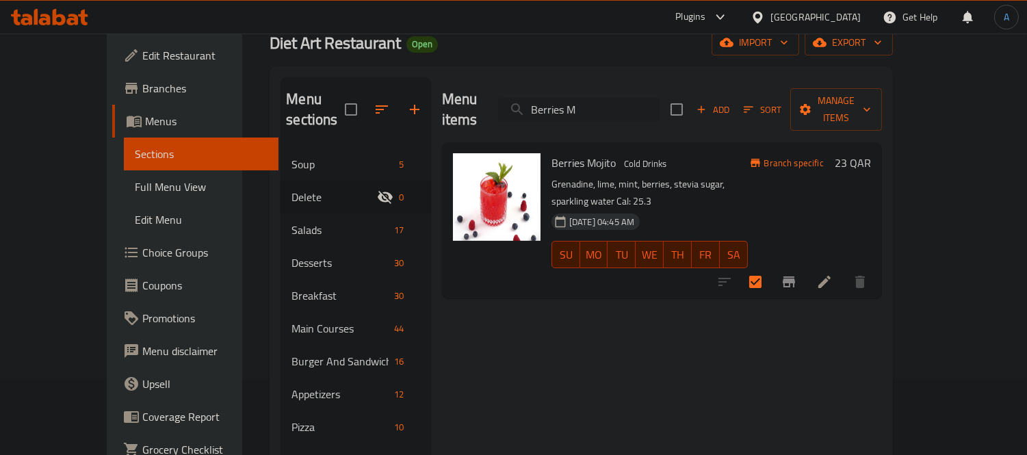
click at [615, 100] on input "Berries M" at bounding box center [579, 110] width 162 height 24
paste input "Diet Lemonade"
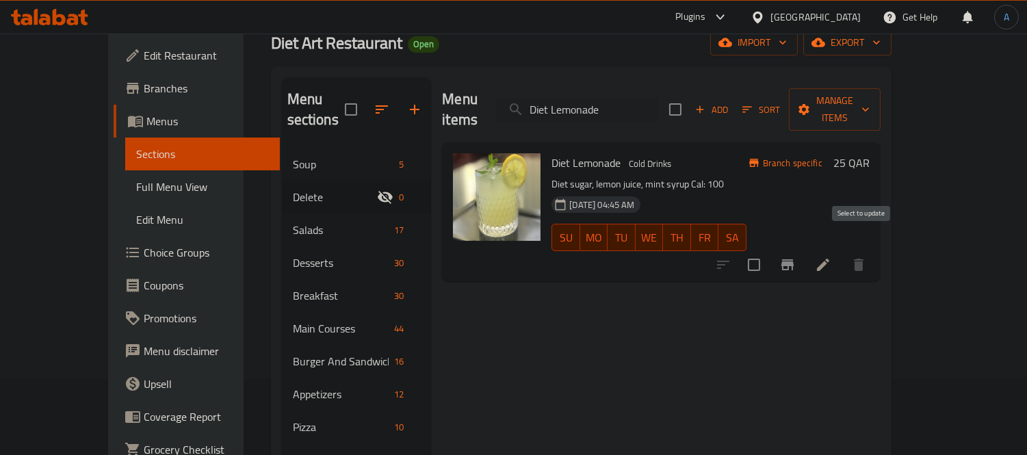
type input "Diet Lemonade"
click at [769, 251] on input "checkbox" at bounding box center [754, 265] width 29 height 29
checkbox input "true"
click at [630, 101] on input "Diet Lemonade" at bounding box center [578, 110] width 162 height 24
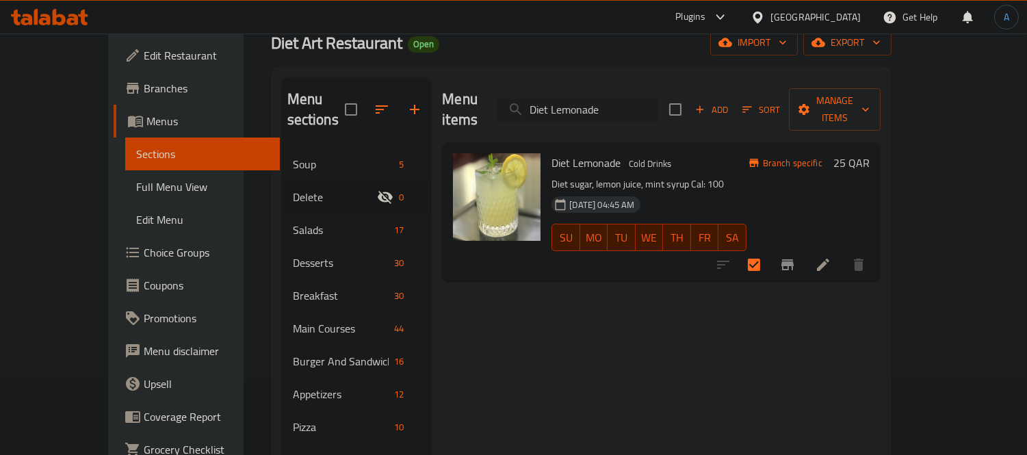
click at [630, 101] on input "Diet Lemonade" at bounding box center [578, 110] width 162 height 24
paste input "Bleu Lagoon"
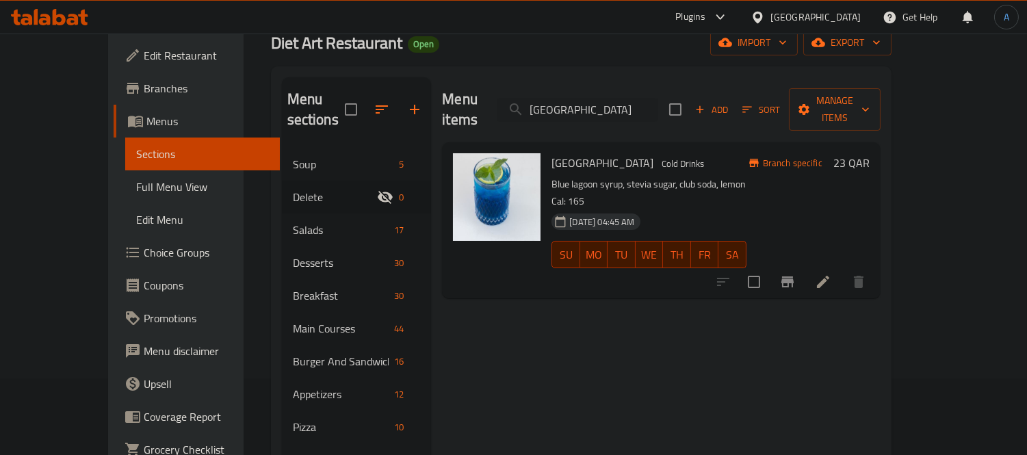
type input "Bleu Lagoon"
click at [769, 268] on input "checkbox" at bounding box center [754, 282] width 29 height 29
checkbox input "true"
click at [606, 98] on input "Bleu Lagoon" at bounding box center [578, 110] width 162 height 24
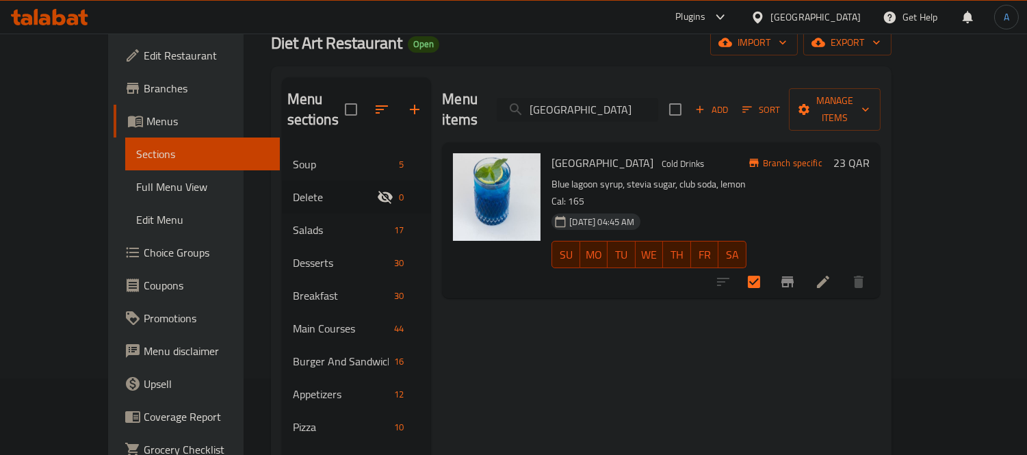
click at [606, 98] on input "Bleu Lagoon" at bounding box center [578, 110] width 162 height 24
paste input "Pink Lady"
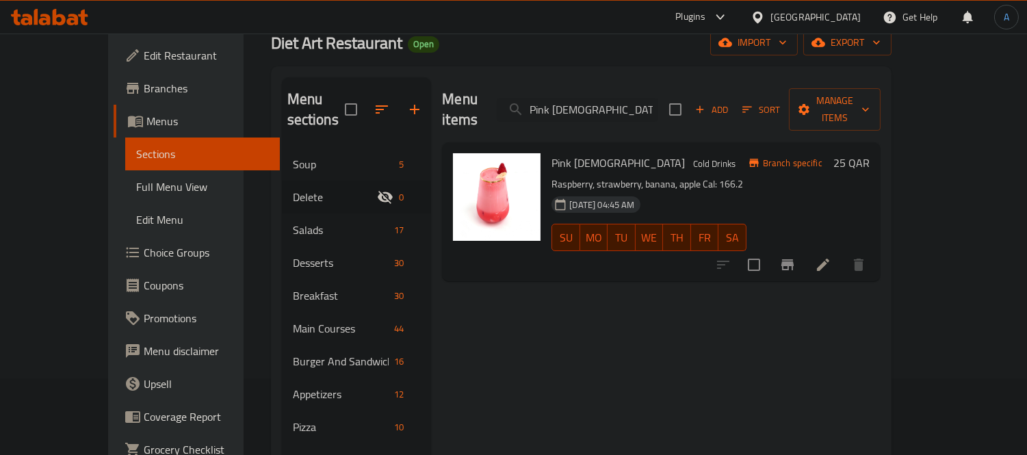
type input "Pink Lady"
click at [769, 251] on input "checkbox" at bounding box center [754, 265] width 29 height 29
checkbox input "true"
click at [602, 116] on div "Menu items Pink Lady Add Sort Manage items" at bounding box center [661, 109] width 438 height 65
click at [602, 110] on input "Pink Lady" at bounding box center [578, 110] width 162 height 24
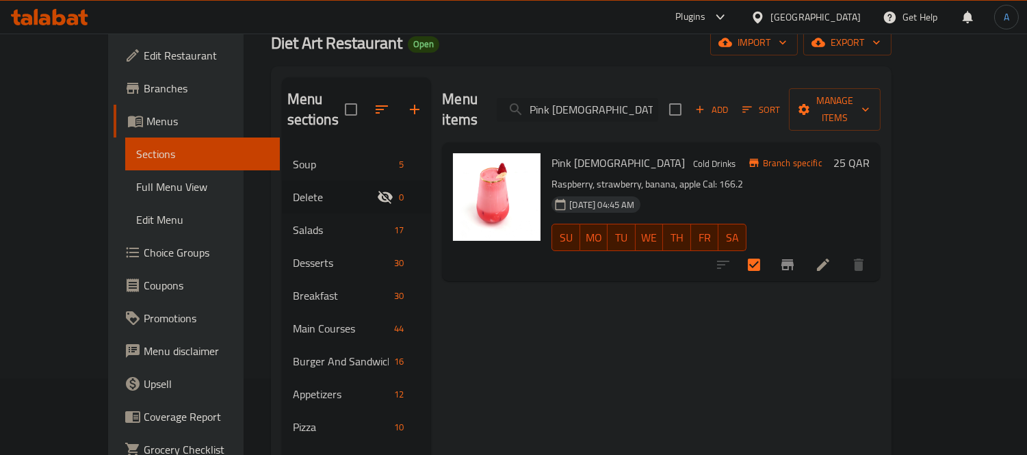
click at [602, 110] on input "Pink Lady" at bounding box center [578, 110] width 162 height 24
paste input "Hyper Fruit"
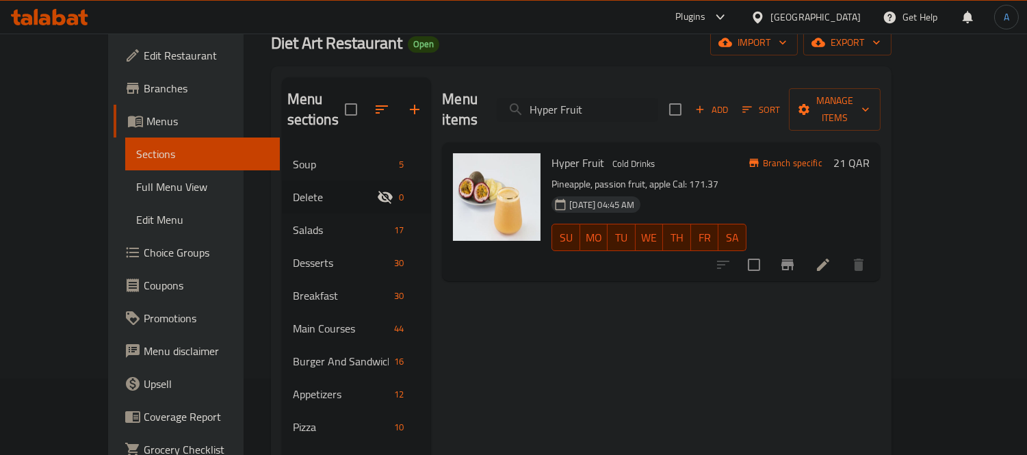
type input "Hyper Fruit"
click at [769, 254] on input "checkbox" at bounding box center [754, 265] width 29 height 29
checkbox input "true"
click at [606, 100] on input "Hyper Fruit" at bounding box center [578, 110] width 162 height 24
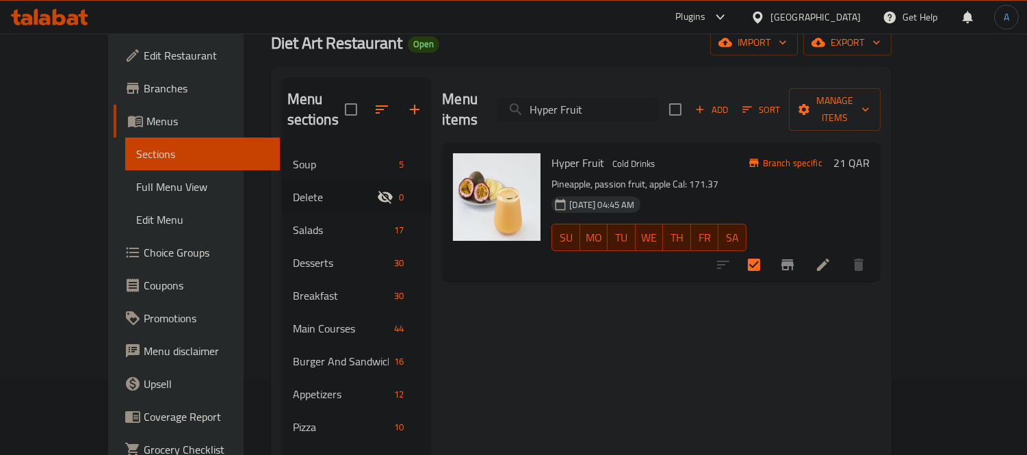
click at [606, 100] on input "Hyper Fruit" at bounding box center [578, 110] width 162 height 24
paste input "Green Lantern"
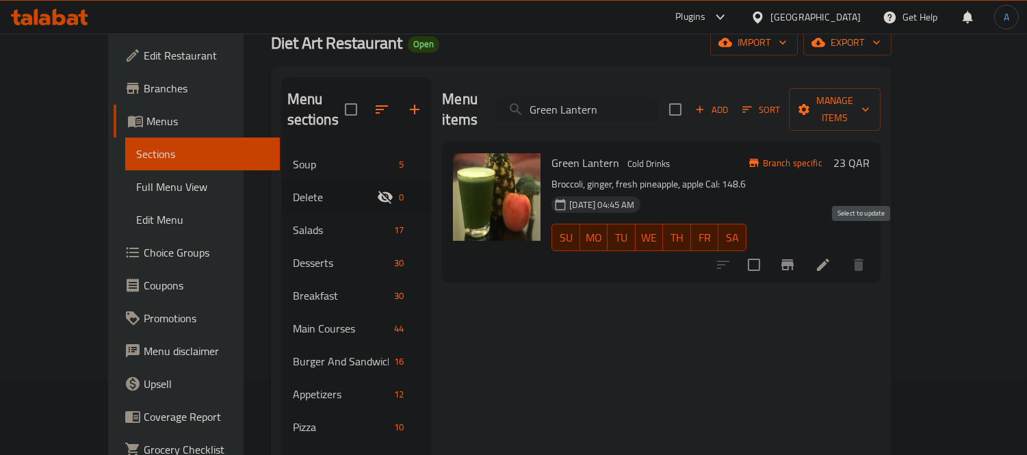
type input "Green Lantern"
click at [769, 251] on input "checkbox" at bounding box center [754, 265] width 29 height 29
checkbox input "true"
click at [626, 110] on input "Green Lantern" at bounding box center [578, 110] width 162 height 24
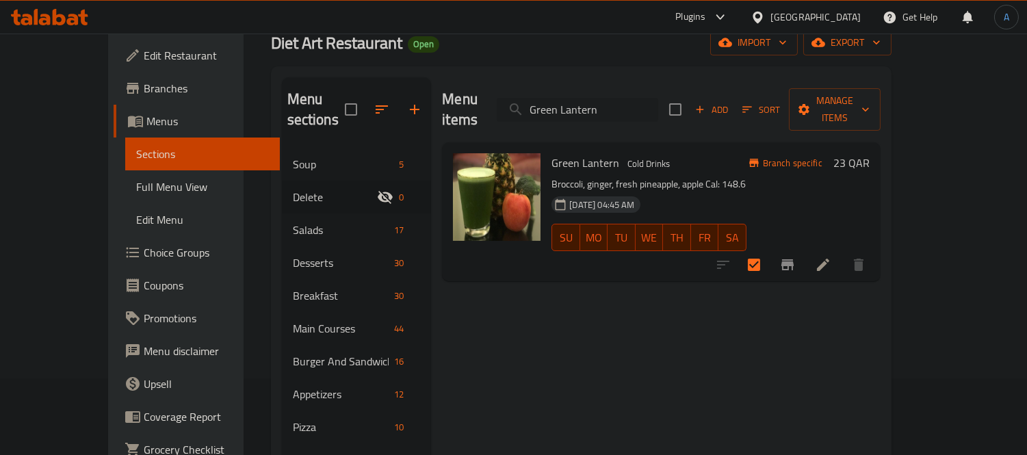
click at [626, 110] on input "Green Lantern" at bounding box center [578, 110] width 162 height 24
paste input "Strawberry proteine Smoothie"
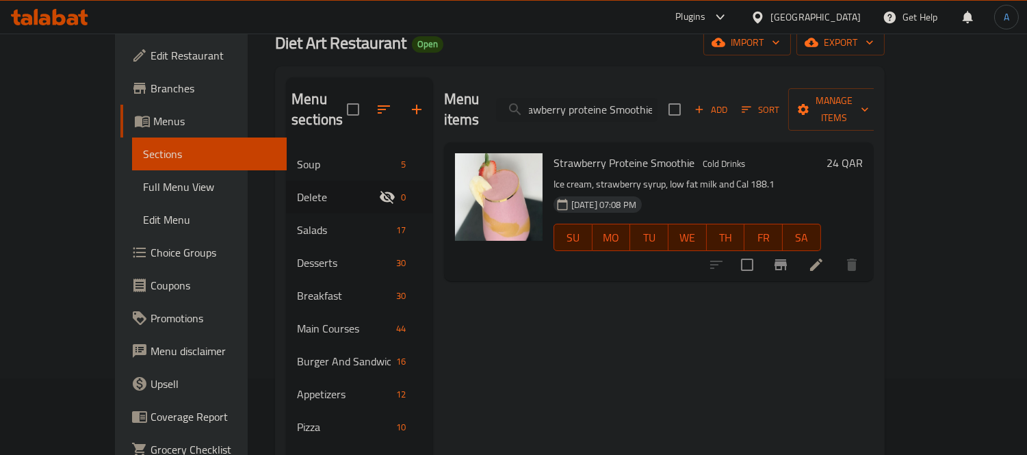
type input "Strawberry proteine Smoothie"
click at [762, 251] on input "checkbox" at bounding box center [747, 265] width 29 height 29
checkbox input "true"
click at [607, 99] on input "Strawberry proteine Smoothie" at bounding box center [577, 110] width 162 height 24
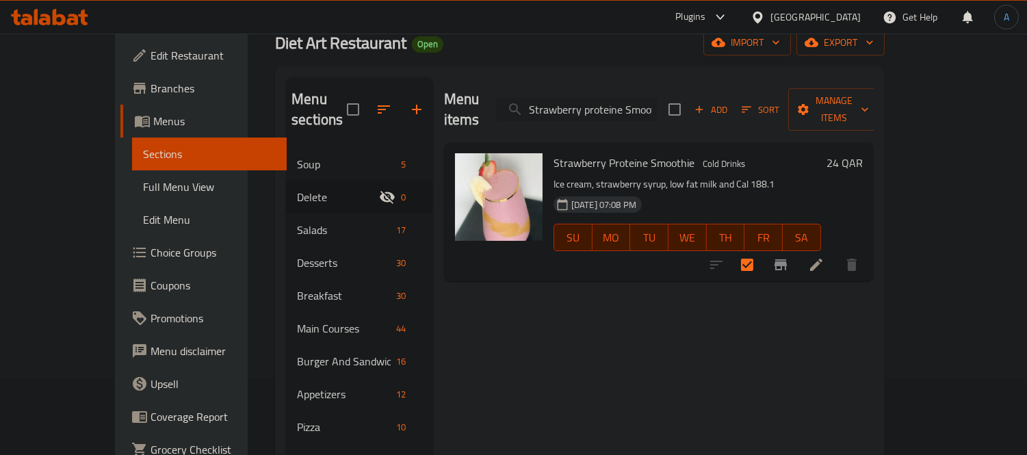
click at [607, 99] on input "Strawberry proteine Smoothie" at bounding box center [577, 110] width 162 height 24
paste input "Banana P"
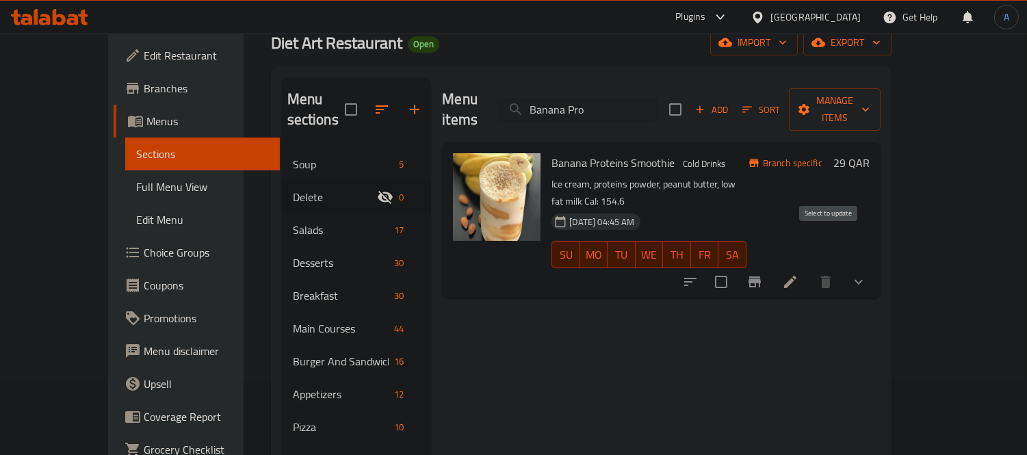
type input "Banana Pro"
click at [736, 268] on input "checkbox" at bounding box center [721, 282] width 29 height 29
checkbox input "true"
click at [658, 98] on input "Banana Pro" at bounding box center [578, 110] width 162 height 24
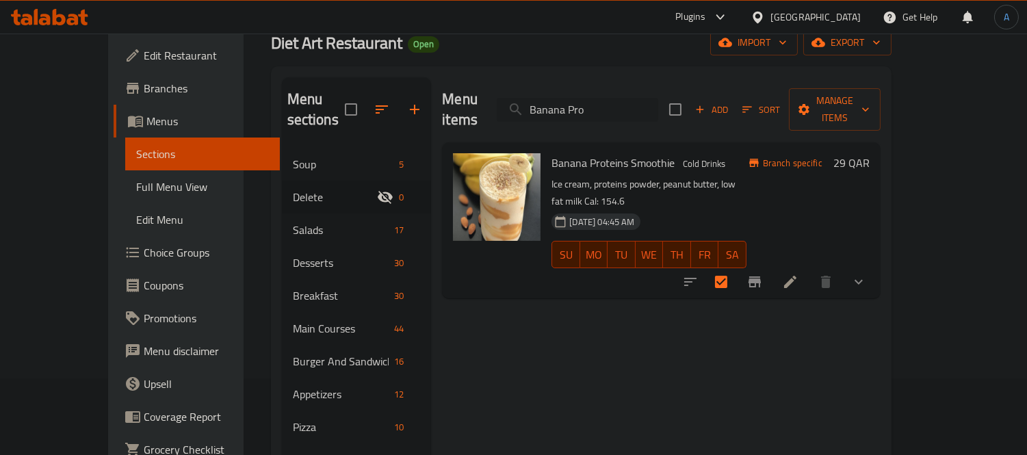
click at [658, 98] on input "Banana Pro" at bounding box center [578, 110] width 162 height 24
paste input "eetroot Shot"
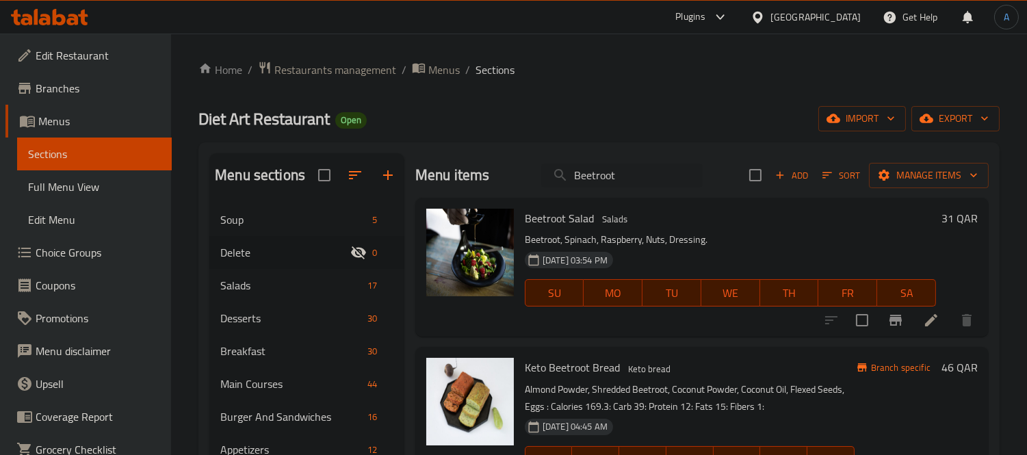
drag, startPoint x: 624, startPoint y: 174, endPoint x: 464, endPoint y: 163, distance: 160.5
click at [498, 166] on div "Menu items Beetroot Add Sort Manage items" at bounding box center [702, 175] width 574 height 44
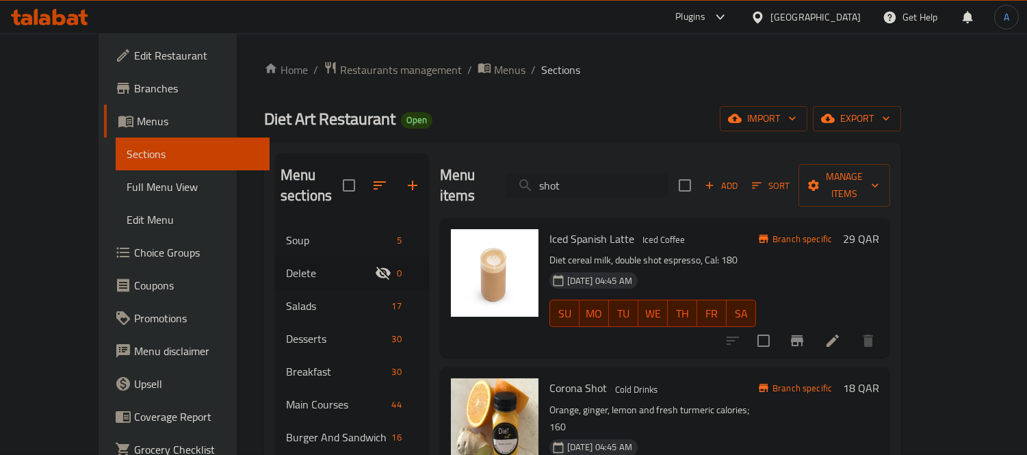
paste input "Ginger Smith"
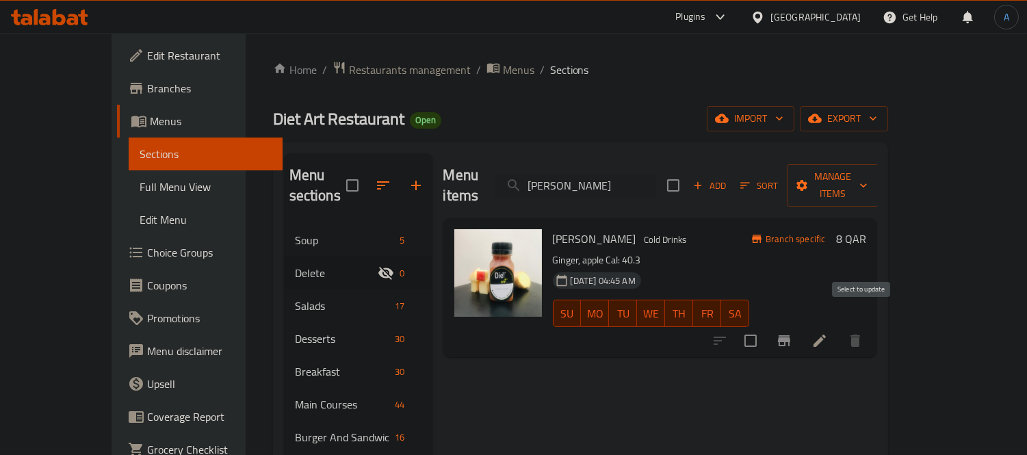
type input "Ginger Smith"
click at [765, 327] on input "checkbox" at bounding box center [751, 341] width 29 height 29
checkbox input "true"
click at [624, 174] on input "Ginger Smith" at bounding box center [576, 186] width 162 height 24
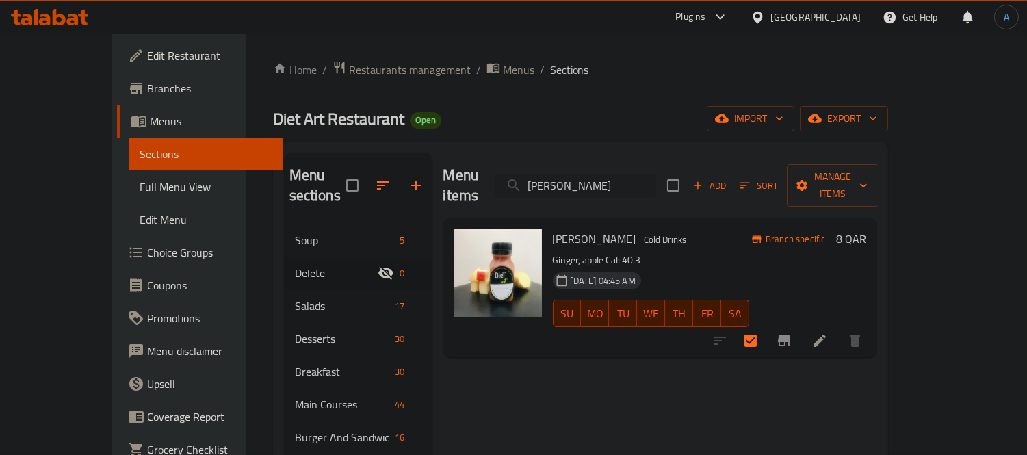
click at [624, 174] on input "Ginger Smith" at bounding box center [576, 186] width 162 height 24
paste input "Sunset"
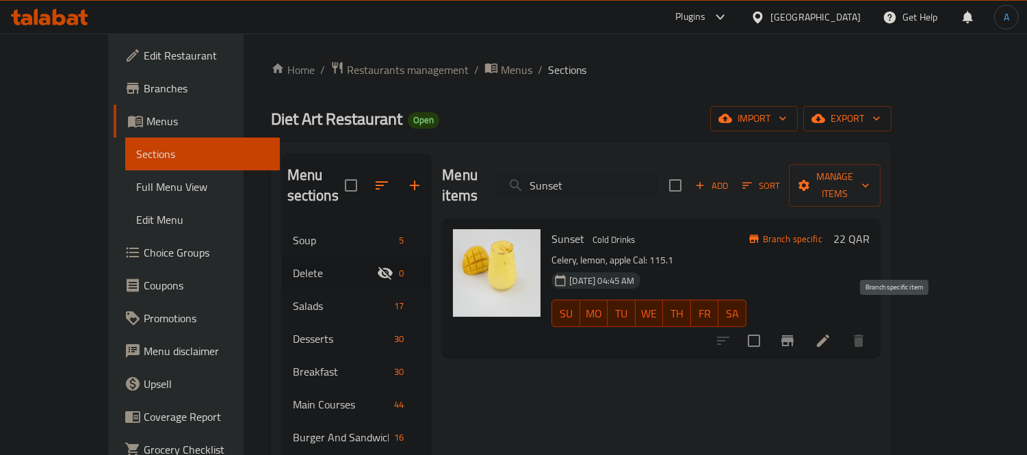
type input "Sunset"
click at [769, 327] on input "checkbox" at bounding box center [754, 341] width 29 height 29
checkbox input "true"
click at [601, 174] on input "Sunset" at bounding box center [578, 186] width 162 height 24
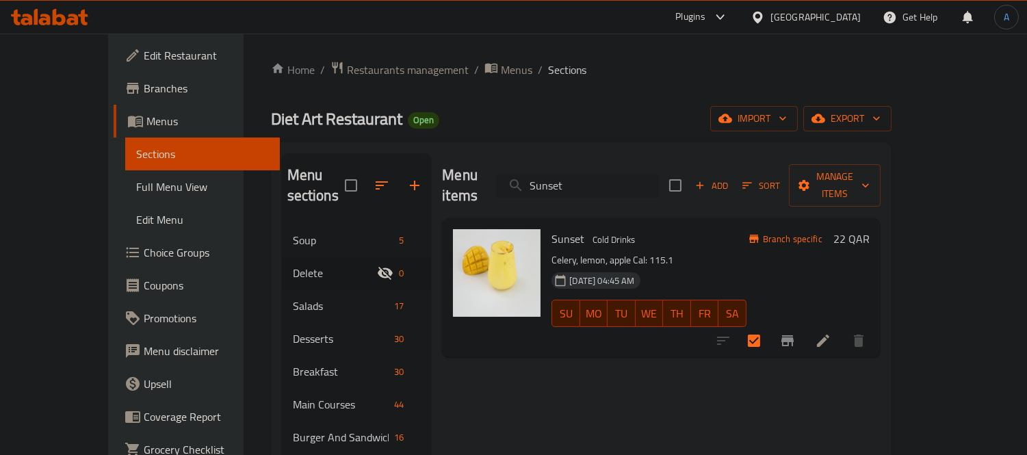
click at [601, 174] on input "Sunset" at bounding box center [578, 186] width 162 height 24
paste input "Rose Punch"
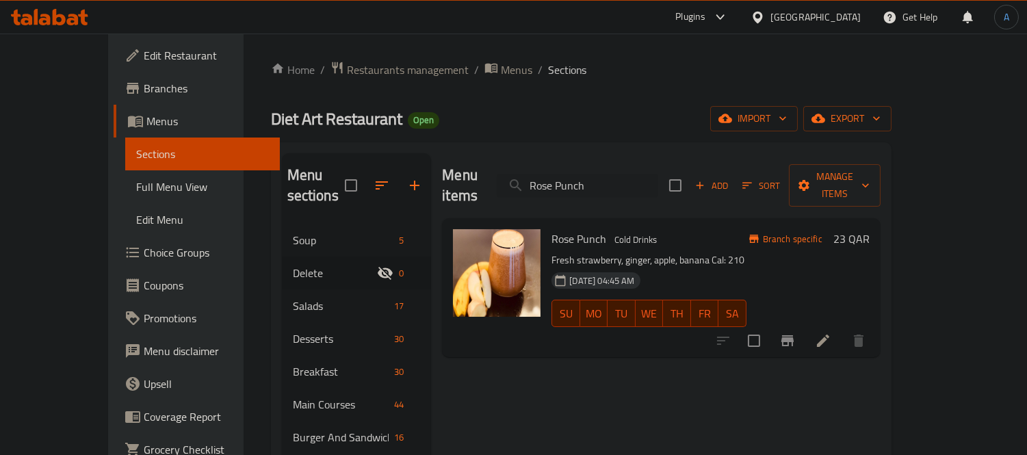
type input "Rose Punch"
click at [769, 327] on input "checkbox" at bounding box center [754, 341] width 29 height 29
checkbox input "true"
click at [617, 175] on input "Rose Punch" at bounding box center [578, 186] width 162 height 24
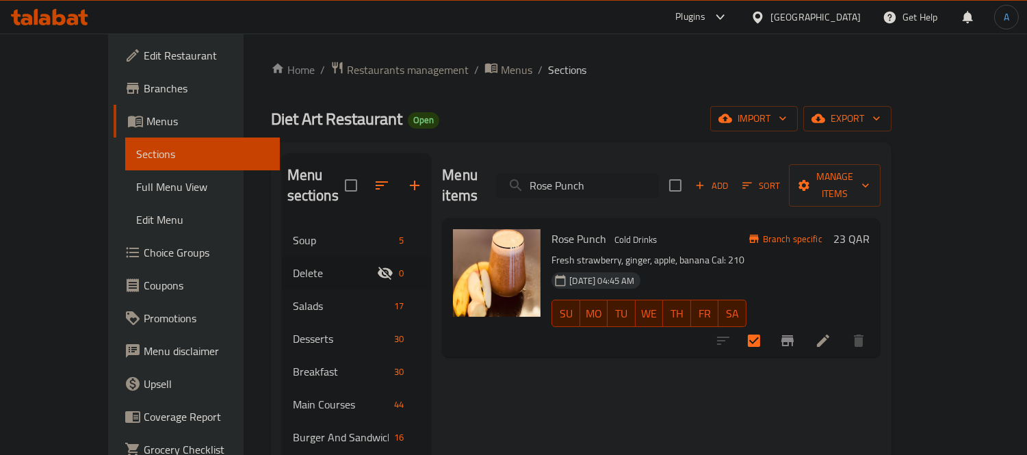
click at [617, 175] on input "Rose Punch" at bounding box center [578, 186] width 162 height 24
paste input "El Latido"
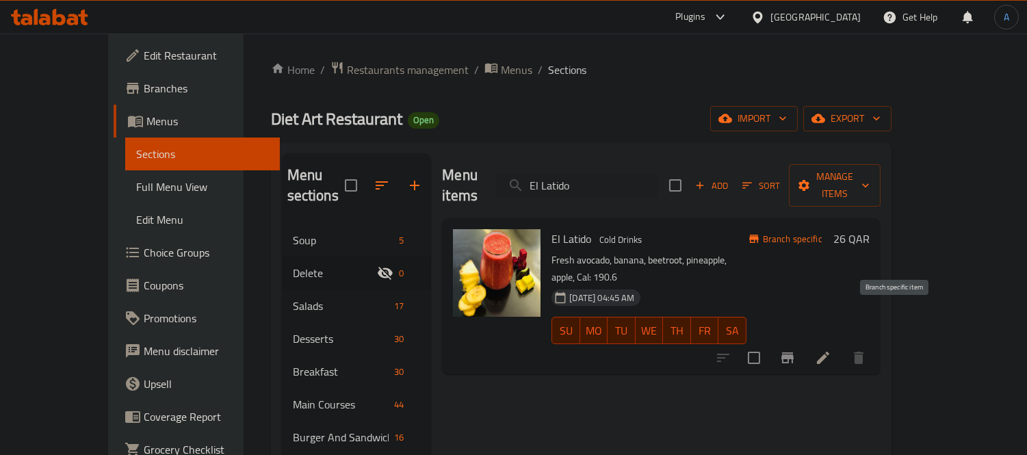
type input "El Latido"
click at [769, 344] on input "checkbox" at bounding box center [754, 358] width 29 height 29
checkbox input "true"
click at [611, 174] on input "El Latido" at bounding box center [578, 186] width 162 height 24
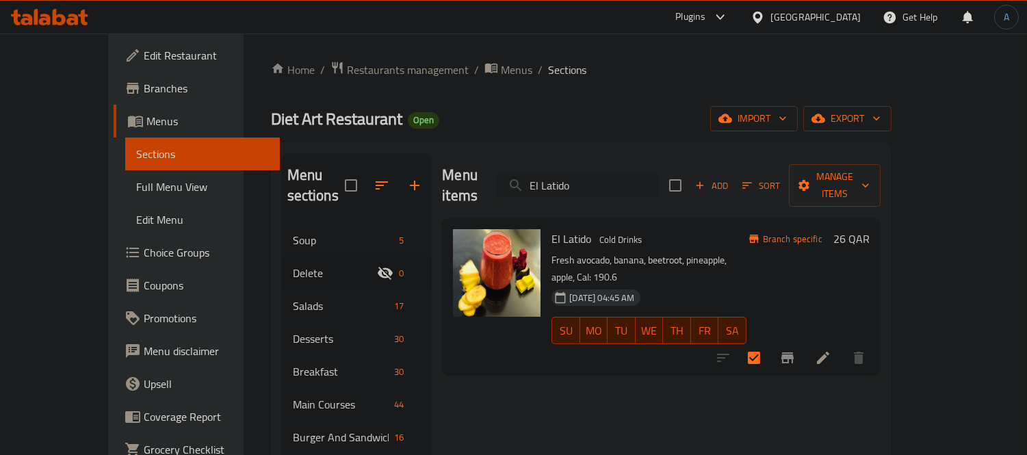
click at [611, 174] on input "El Latido" at bounding box center [578, 186] width 162 height 24
paste input "GINGER LEMON ORANGE JUICE"
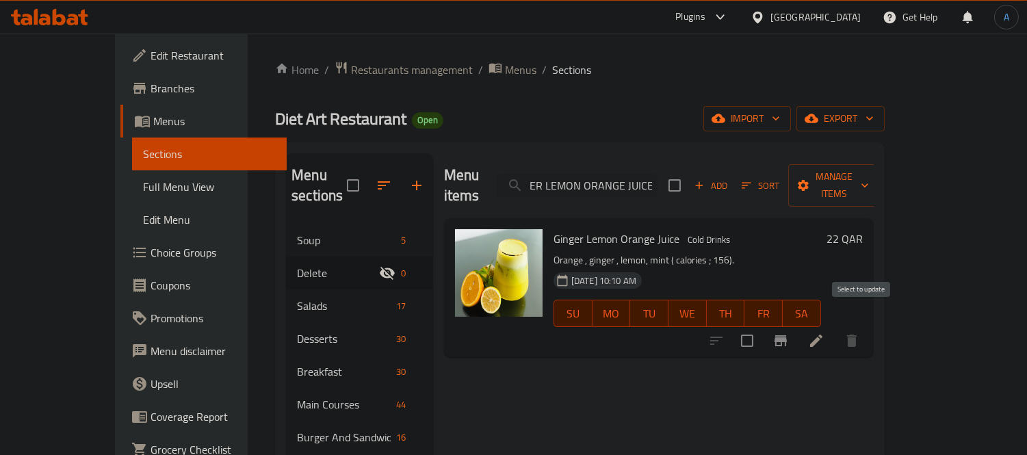
type input "GINGER LEMON ORANGE JUICE"
click at [762, 327] on input "checkbox" at bounding box center [747, 341] width 29 height 29
checkbox input "true"
click at [639, 183] on input "GINGER LEMON ORANGE JUICE" at bounding box center [577, 186] width 162 height 24
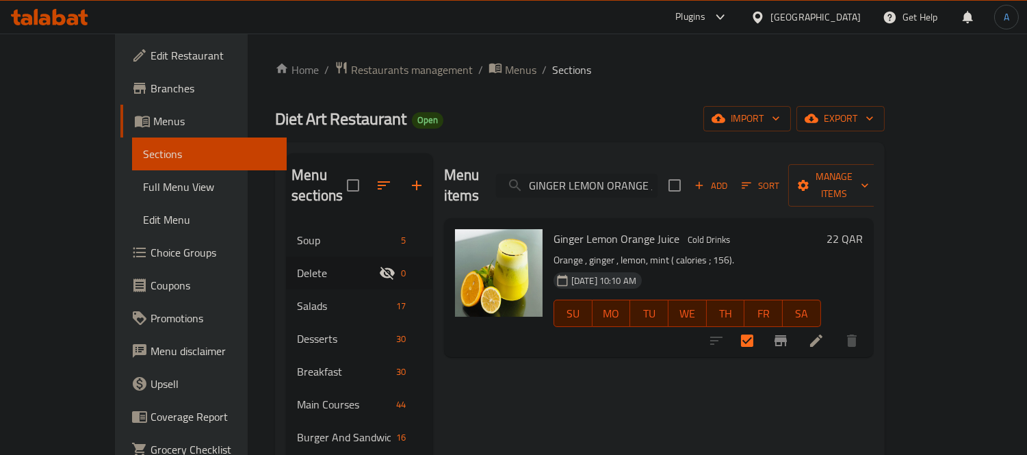
click at [639, 183] on input "GINGER LEMON ORANGE JUICE" at bounding box center [577, 186] width 162 height 24
paste input "ORANGE CARROT"
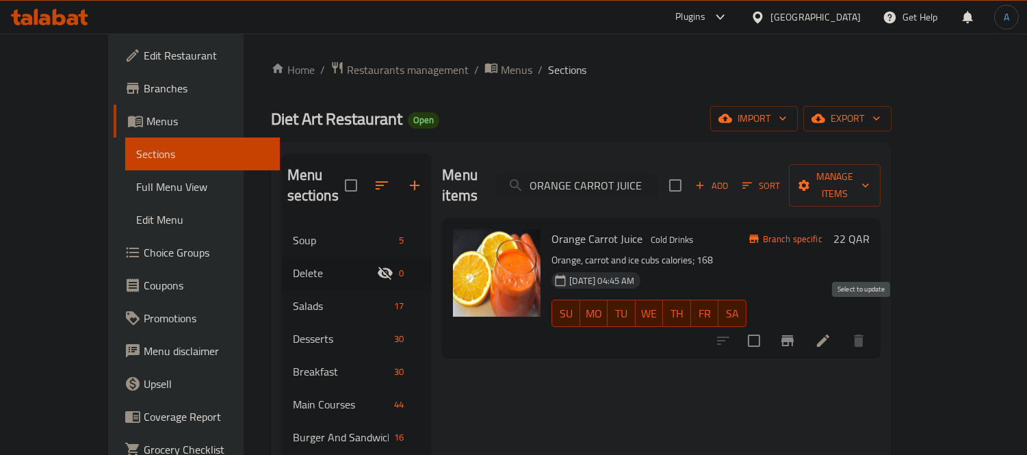
type input "ORANGE CARROT JUICE"
click at [769, 327] on input "checkbox" at bounding box center [754, 341] width 29 height 29
checkbox input "true"
click at [619, 178] on input "ORANGE CARROT JUICE" at bounding box center [578, 186] width 162 height 24
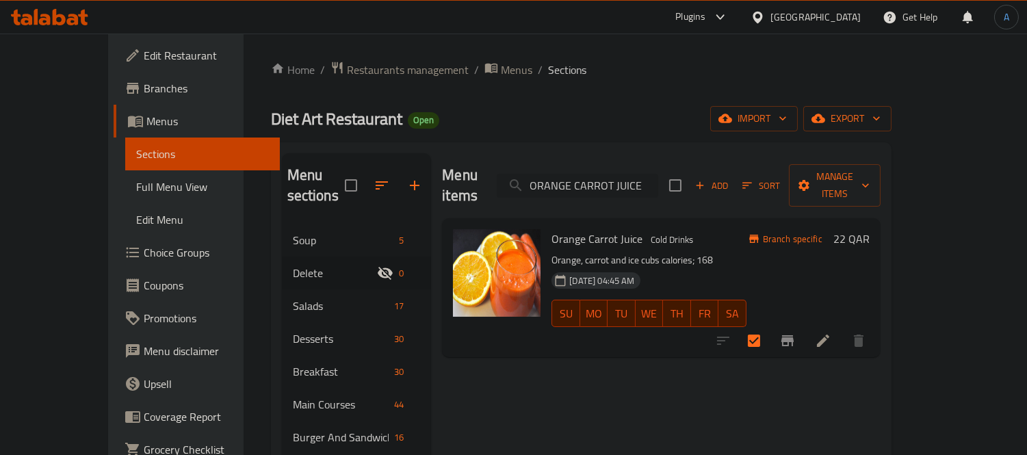
click at [619, 178] on input "ORANGE CARROT JUICE" at bounding box center [578, 186] width 162 height 24
paste input "BEETRO"
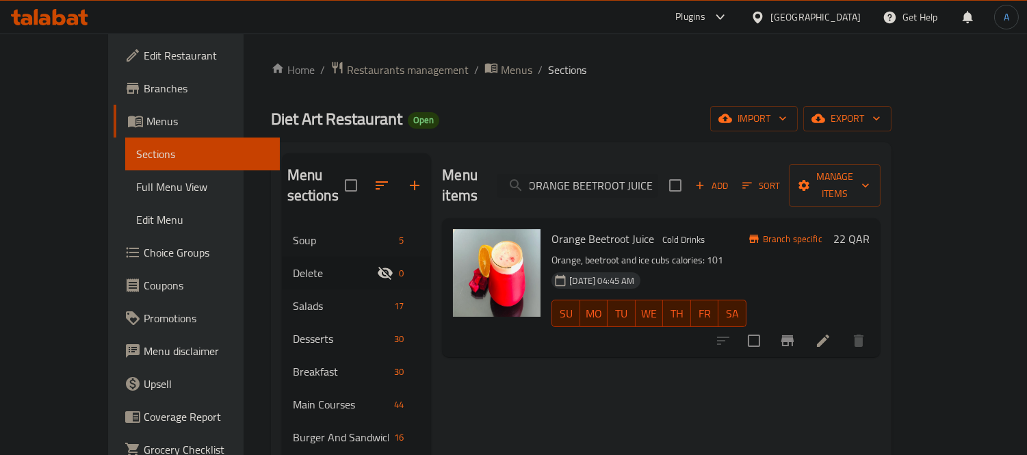
type input "ORANGE BEETROOT JUICE"
click at [769, 327] on input "checkbox" at bounding box center [754, 341] width 29 height 29
checkbox input "true"
click at [594, 179] on input "ORANGE BEETROOT JUICE" at bounding box center [578, 186] width 162 height 24
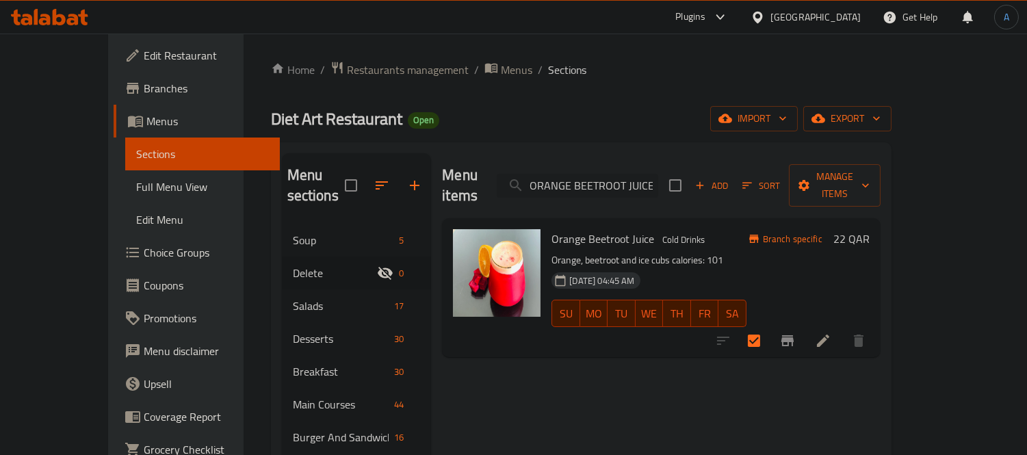
click at [594, 179] on input "ORANGE BEETROOT JUICE" at bounding box center [578, 186] width 162 height 24
paste input "GOOSBERRY"
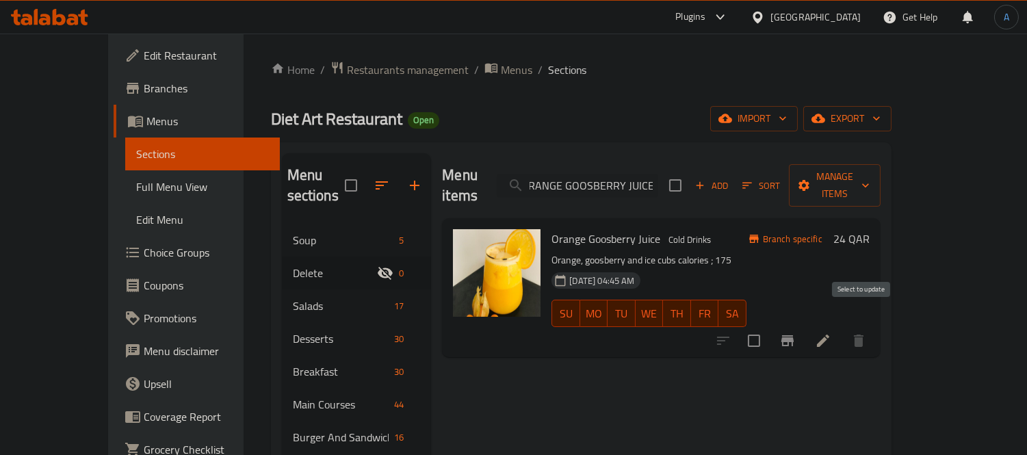
type input "ORANGE GOOSBERRY JUICE"
click at [769, 327] on input "checkbox" at bounding box center [754, 341] width 29 height 29
checkbox input "true"
click at [606, 177] on input "ORANGE GOOSBERRY JUICE" at bounding box center [578, 186] width 162 height 24
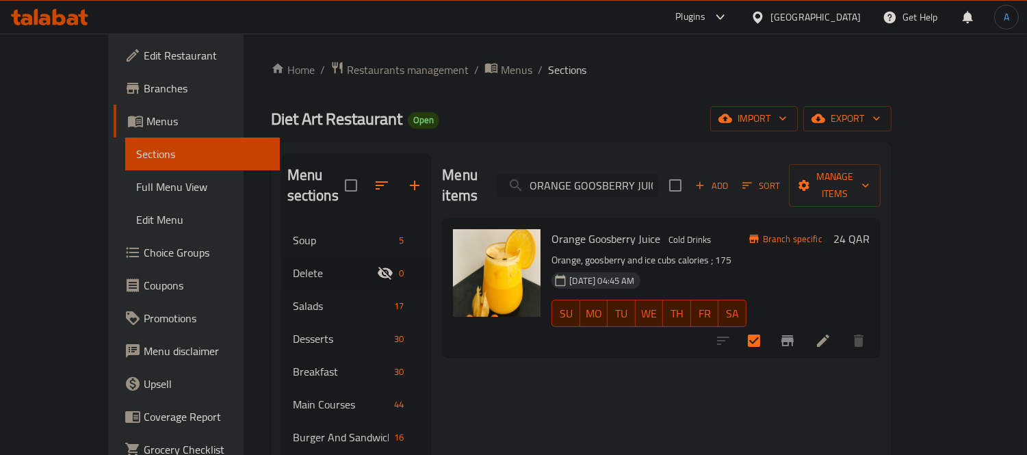
click at [606, 177] on input "ORANGE GOOSBERRY JUICE" at bounding box center [578, 186] width 162 height 24
paste input "CORONA SHOT"
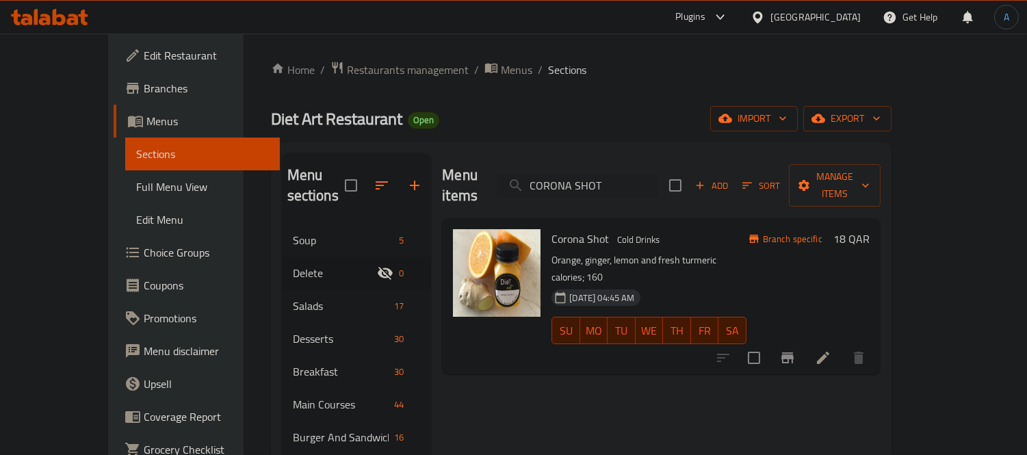
type input "CORONA SHOT"
click at [769, 344] on input "checkbox" at bounding box center [754, 358] width 29 height 29
checkbox input "true"
click at [572, 176] on input "CORONA SHOT" at bounding box center [578, 186] width 162 height 24
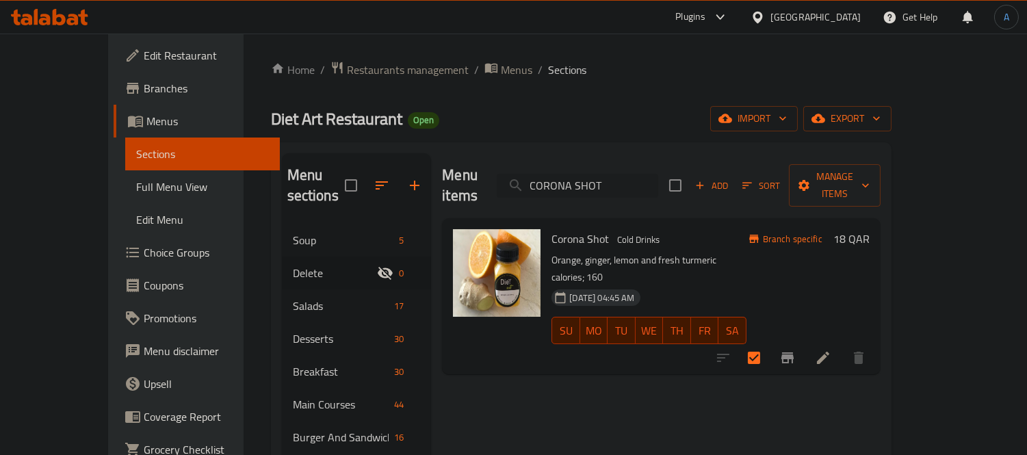
click at [572, 176] on input "CORONA SHOT" at bounding box center [578, 186] width 162 height 24
paste input "ALMOND CORN JUICE"
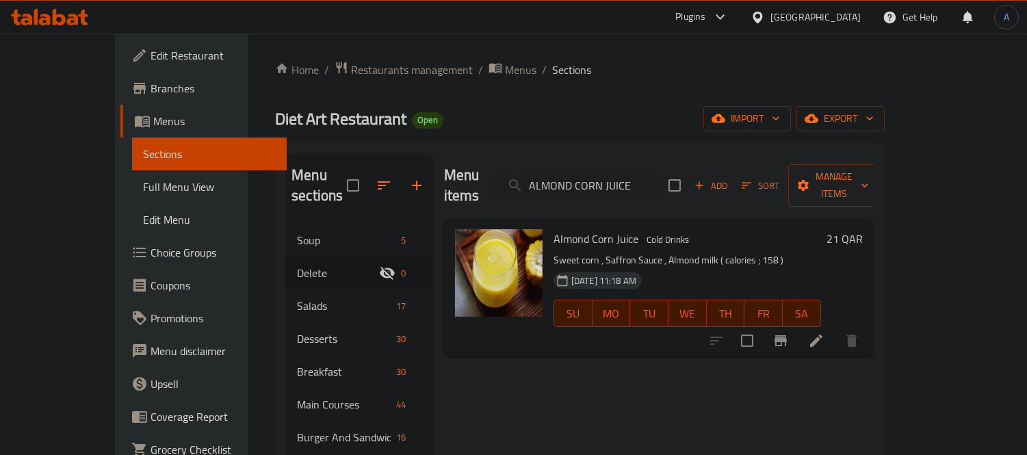
type input "ALMOND CORN JUICE"
click at [762, 327] on input "checkbox" at bounding box center [747, 341] width 29 height 29
checkbox input "true"
click at [657, 162] on div "Menu items ALMOND CORN JUICE Add Sort Manage items" at bounding box center [659, 185] width 430 height 65
click at [657, 174] on input "ALMOND CORN JUICE" at bounding box center [577, 186] width 162 height 24
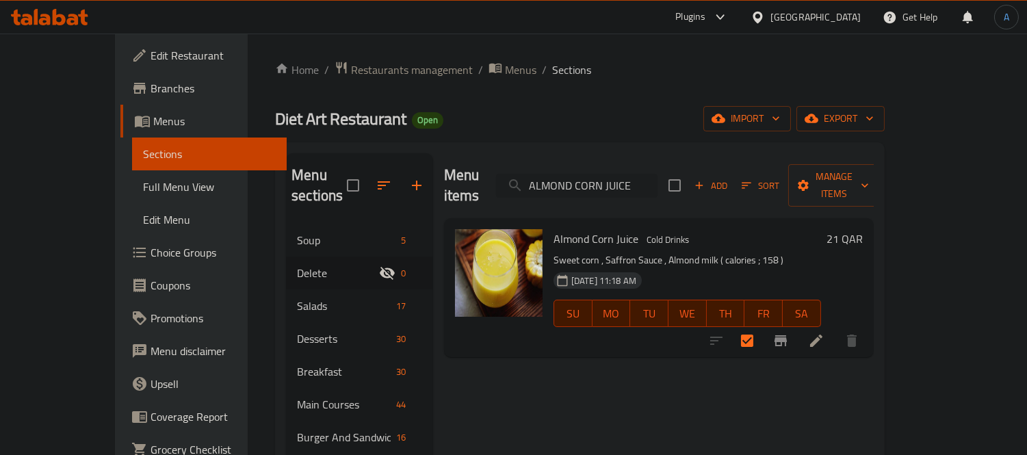
click at [657, 174] on input "ALMOND CORN JUICE" at bounding box center [577, 186] width 162 height 24
paste input "ORANGE SWEET MELLO"
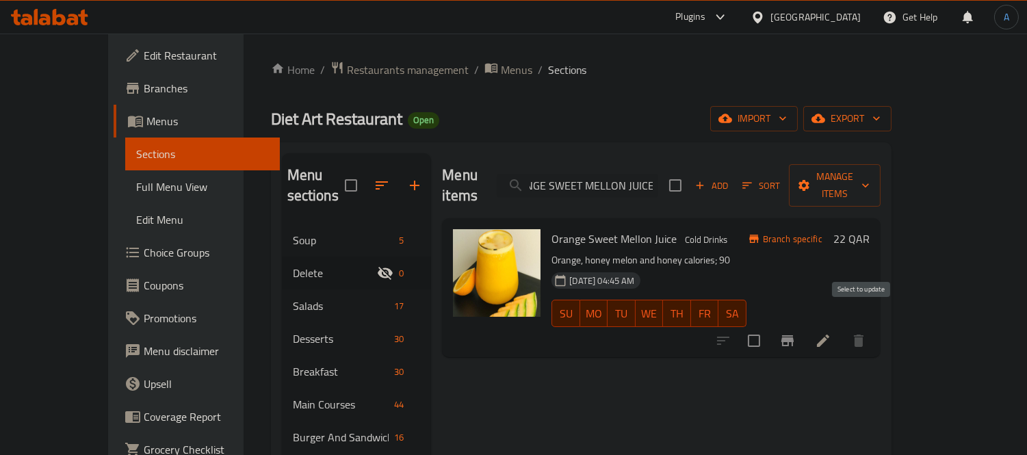
type input "ORANGE SWEET MELLON JUICE"
click at [769, 327] on input "checkbox" at bounding box center [754, 341] width 29 height 29
checkbox input "true"
click at [632, 182] on input "ORANGE SWEET MELLON JUICE" at bounding box center [578, 186] width 162 height 24
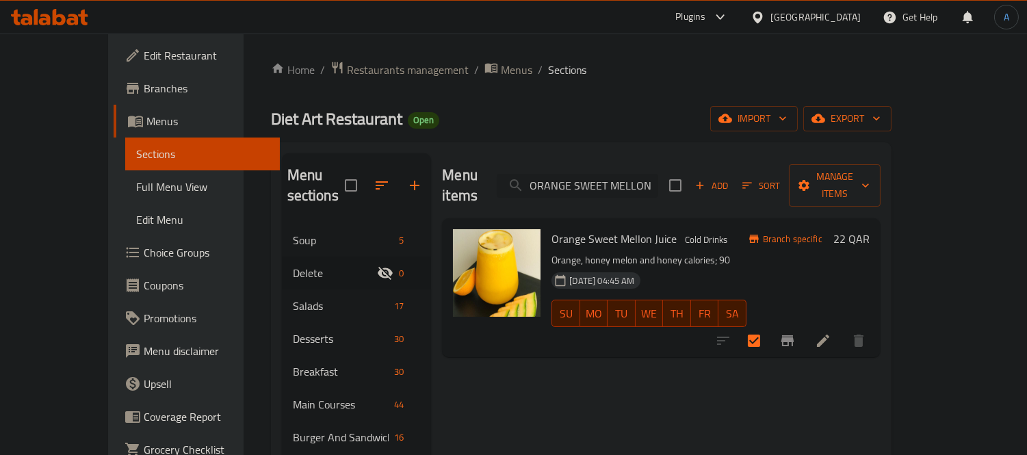
click at [632, 182] on input "ORANGE SWEET MELLON JUICE" at bounding box center [578, 186] width 162 height 24
paste input "MANGO ORANGE SHAK"
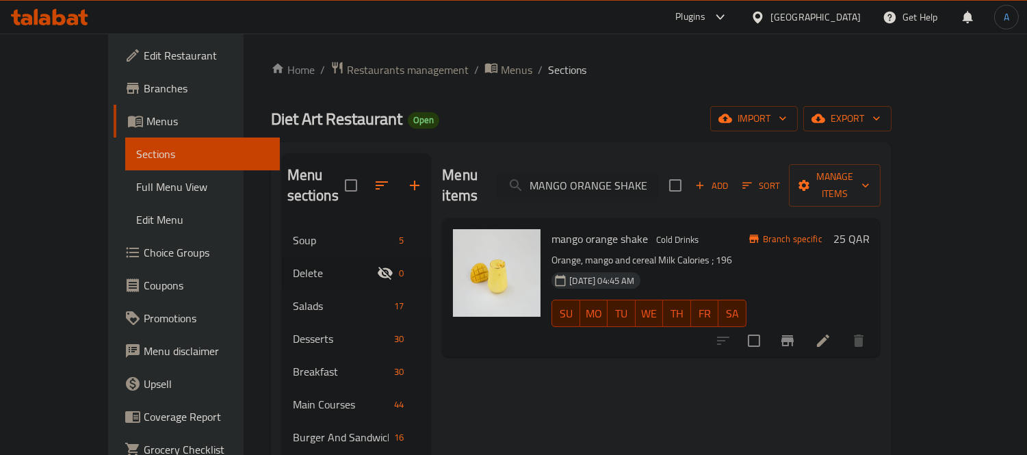
type input "MANGO ORANGE SHAKE"
click at [769, 327] on input "checkbox" at bounding box center [754, 341] width 29 height 29
checkbox input "true"
click at [594, 178] on input "MANGO ORANGE SHAKE" at bounding box center [578, 186] width 162 height 24
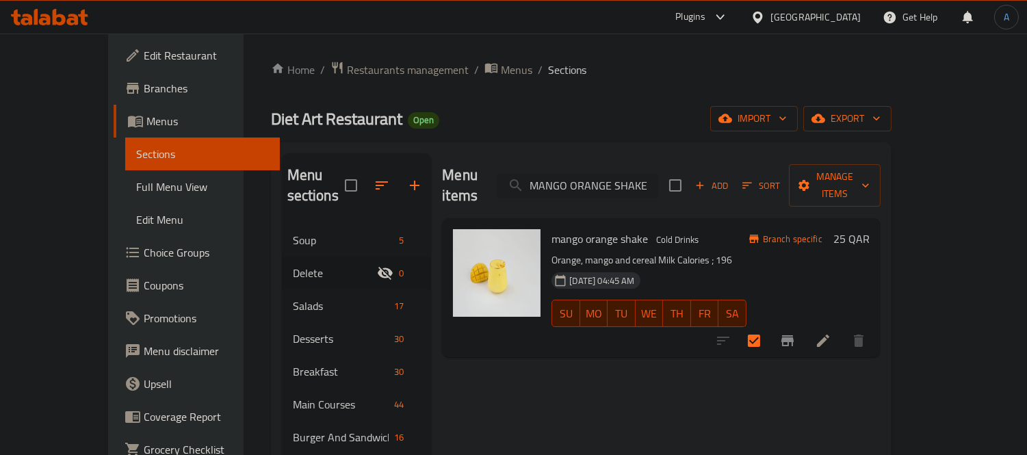
click at [594, 178] on input "MANGO ORANGE SHAKE" at bounding box center [578, 186] width 162 height 24
paste input "KIWI ORANGE JUIC"
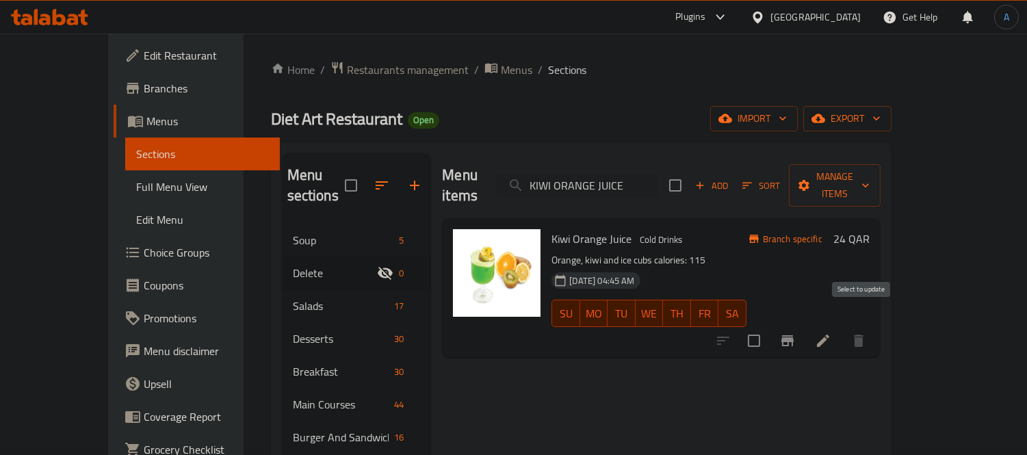
type input "KIWI ORANGE JUICE"
click at [769, 327] on input "checkbox" at bounding box center [754, 341] width 29 height 29
checkbox input "true"
click at [587, 175] on input "KIWI ORANGE JUICE" at bounding box center [578, 186] width 162 height 24
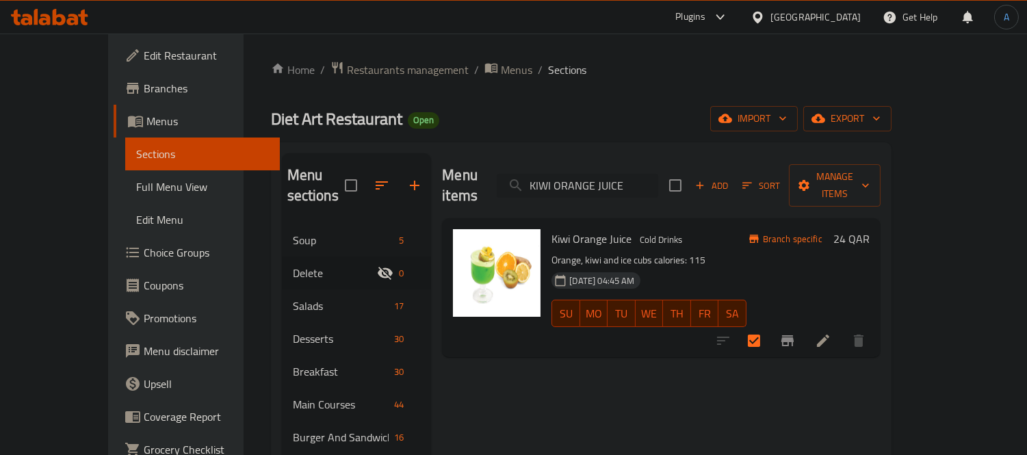
click at [587, 175] on input "KIWI ORANGE JUICE" at bounding box center [578, 186] width 162 height 24
paste input "GRAPES ORANGE JUICE"
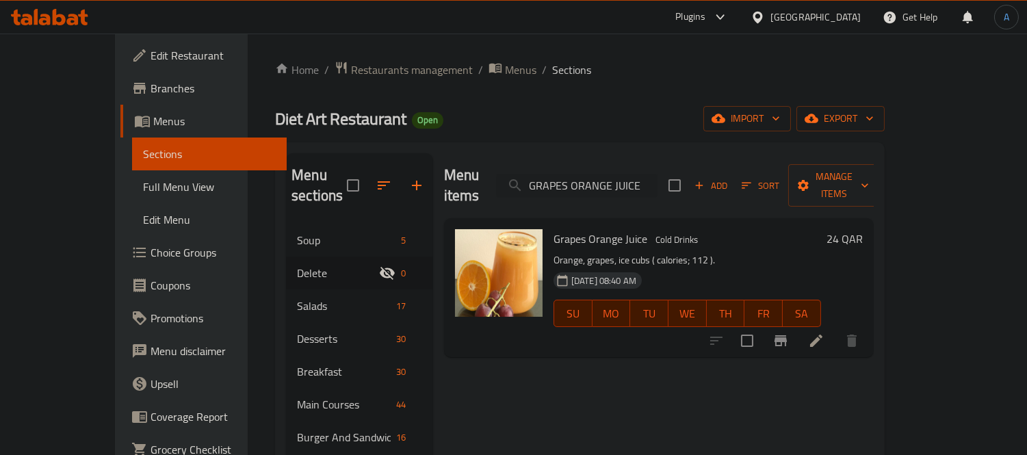
type input "GRAPES ORANGE JUICE"
click at [762, 327] on input "checkbox" at bounding box center [747, 341] width 29 height 29
checkbox input "true"
click at [578, 178] on input "GRAPES ORANGE JUICE" at bounding box center [577, 186] width 162 height 24
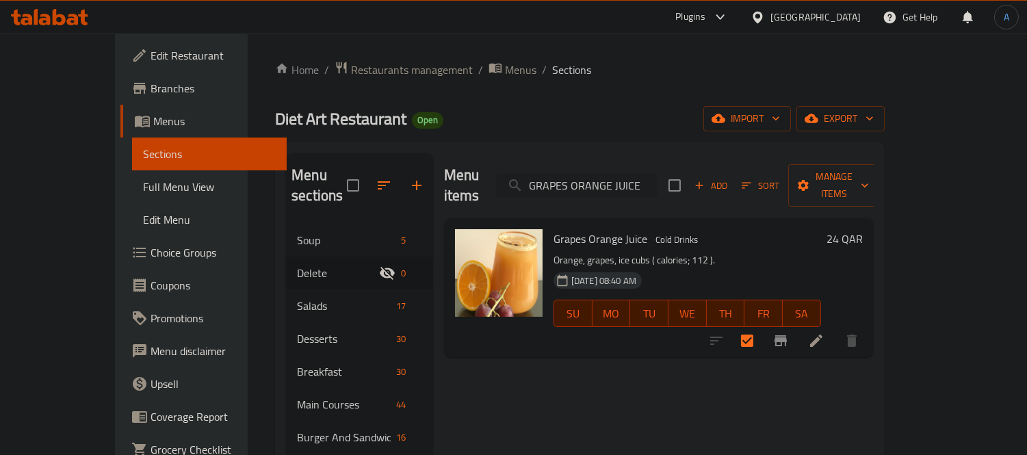
click at [578, 178] on input "GRAPES ORANGE JUICE" at bounding box center [577, 186] width 162 height 24
paste input "Pomegranate juice"
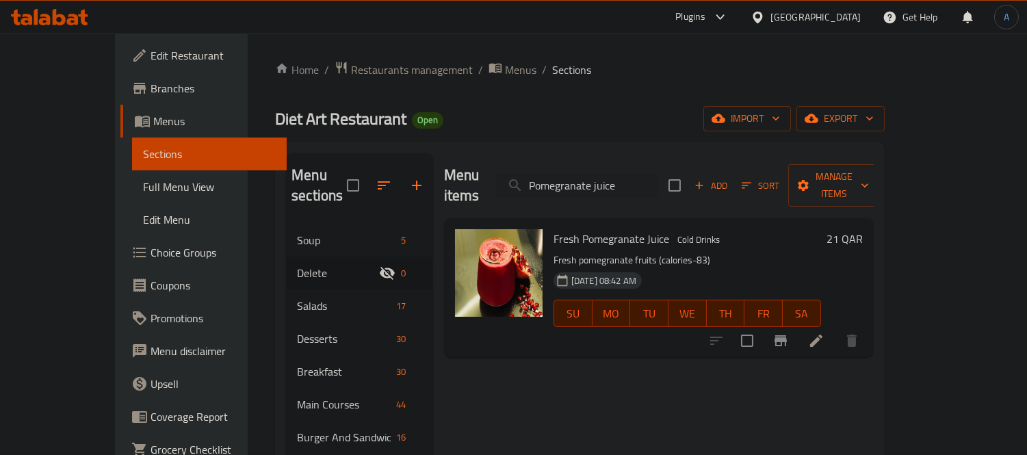
type input "Pomegranate juice"
click at [847, 324] on div at bounding box center [784, 340] width 168 height 33
click at [762, 327] on input "checkbox" at bounding box center [747, 341] width 29 height 29
checkbox input "true"
click at [617, 178] on input "Pomegranate juice" at bounding box center [577, 186] width 162 height 24
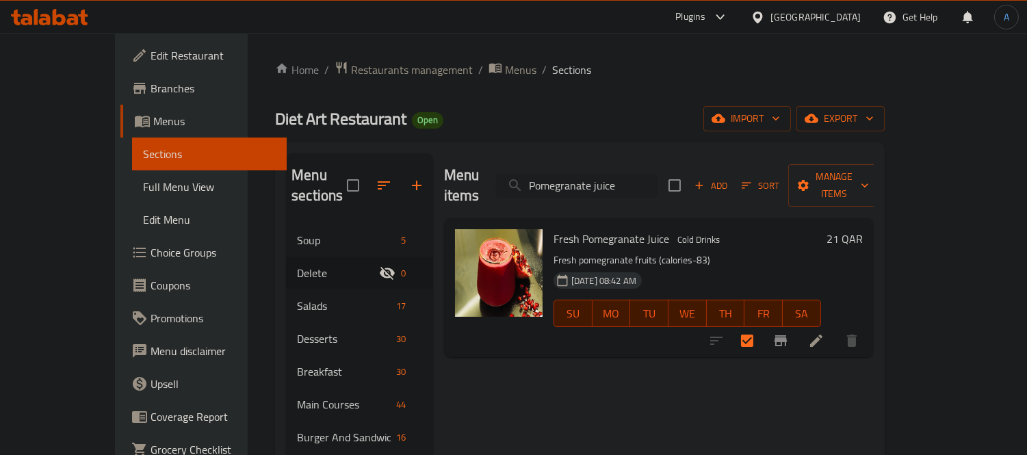
click at [617, 178] on input "Pomegranate juice" at bounding box center [577, 186] width 162 height 24
paste input "Red Mocktail J"
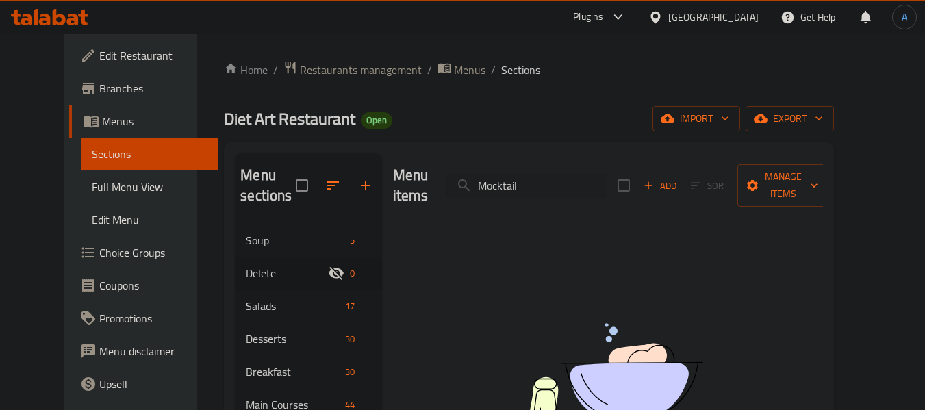
scroll to position [68, 0]
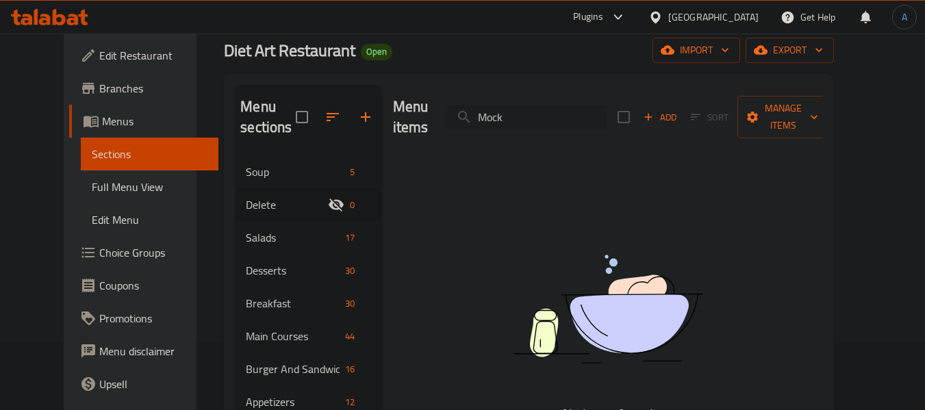
type input "Moc"
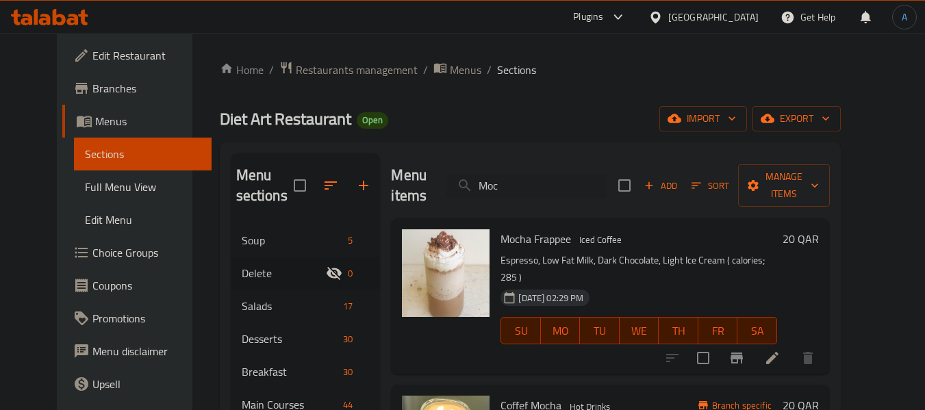
scroll to position [68, 0]
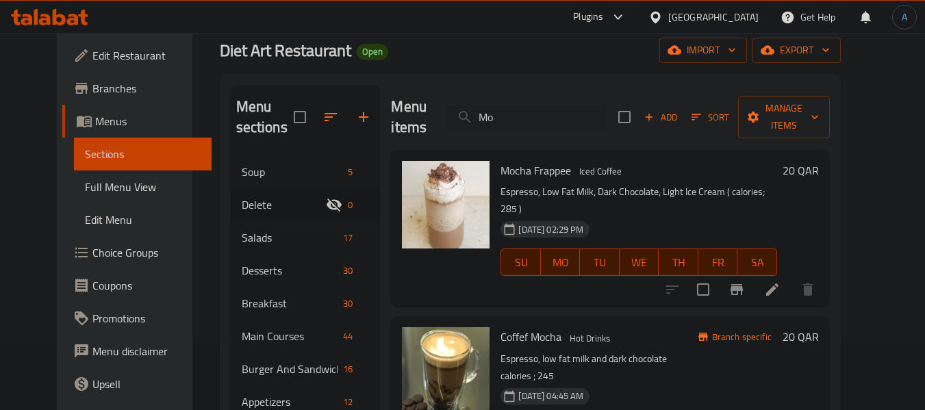
type input "Mok"
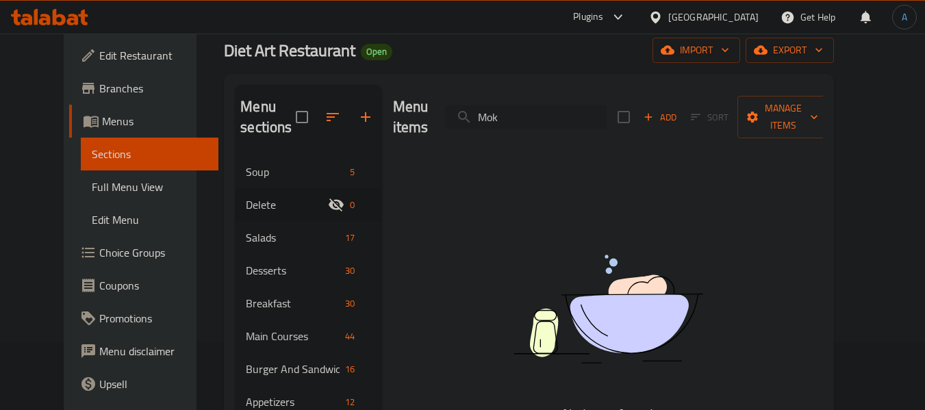
click at [533, 113] on input "Mok" at bounding box center [526, 117] width 162 height 24
click at [537, 110] on input "search" at bounding box center [526, 117] width 162 height 24
paste input "Green Mocktail Juice"
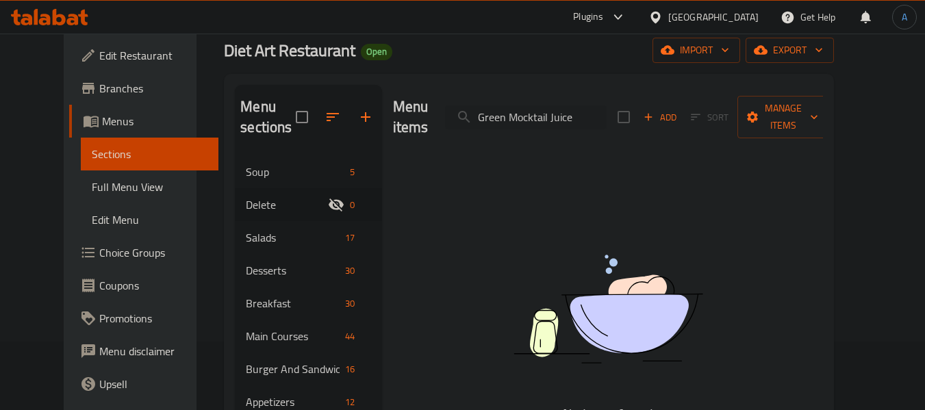
click at [501, 94] on div "Menu items Green Mocktail Juice Add Sort Manage items" at bounding box center [608, 117] width 430 height 65
click at [516, 108] on input "Green Mocktail Juice" at bounding box center [526, 117] width 162 height 24
paste input "Cucumpl"
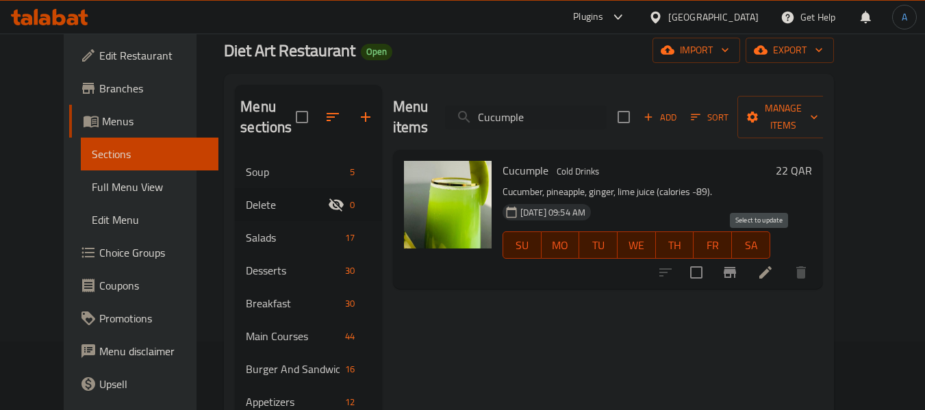
type input "Cucumple"
click at [711, 263] on input "checkbox" at bounding box center [696, 272] width 29 height 29
checkbox input "true"
click at [562, 113] on input "Cucumple" at bounding box center [526, 117] width 162 height 24
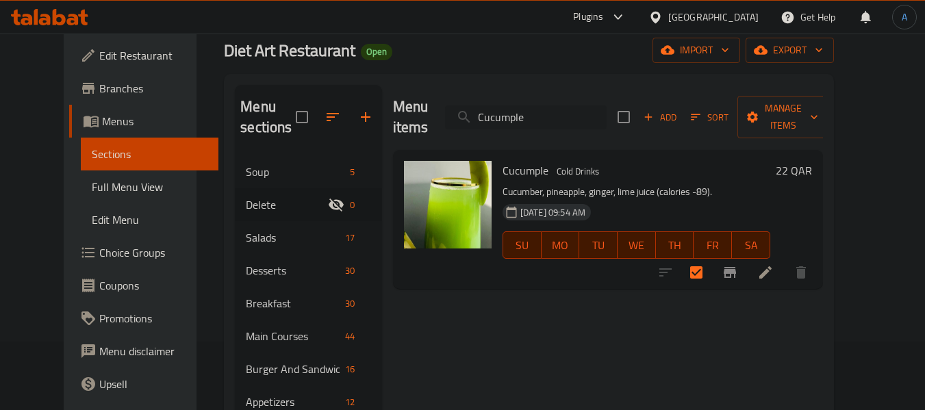
click at [562, 113] on input "Cucumple" at bounding box center [526, 117] width 162 height 24
paste input "Diet art lemon lime soda"
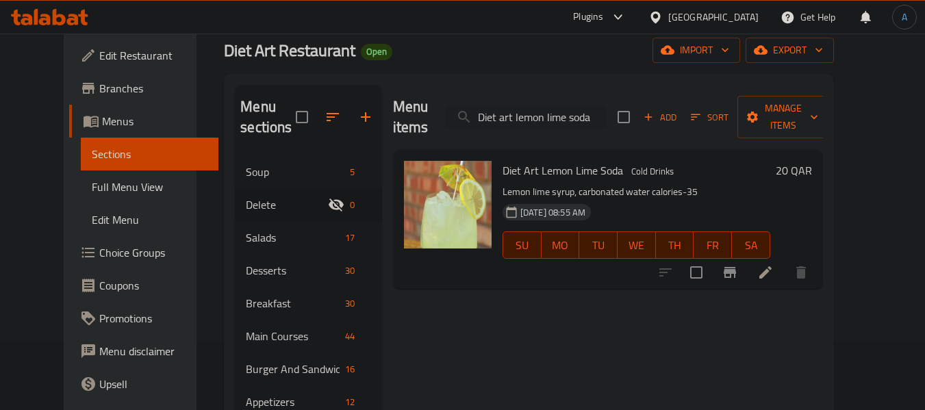
type input "Diet art lemon lime soda"
click at [711, 258] on input "checkbox" at bounding box center [696, 272] width 29 height 29
checkbox input "true"
click at [578, 116] on input "Diet art lemon lime soda" at bounding box center [526, 117] width 162 height 24
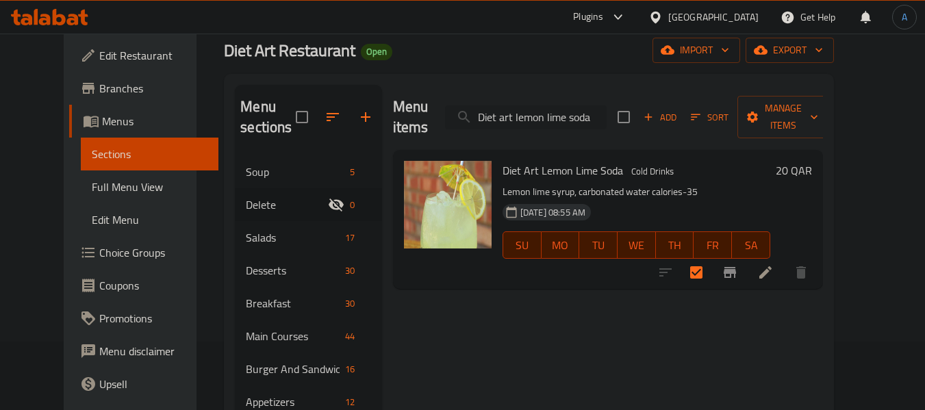
click at [578, 116] on input "Diet art lemon lime soda" at bounding box center [526, 117] width 162 height 24
paste input "Grapefruit juice"
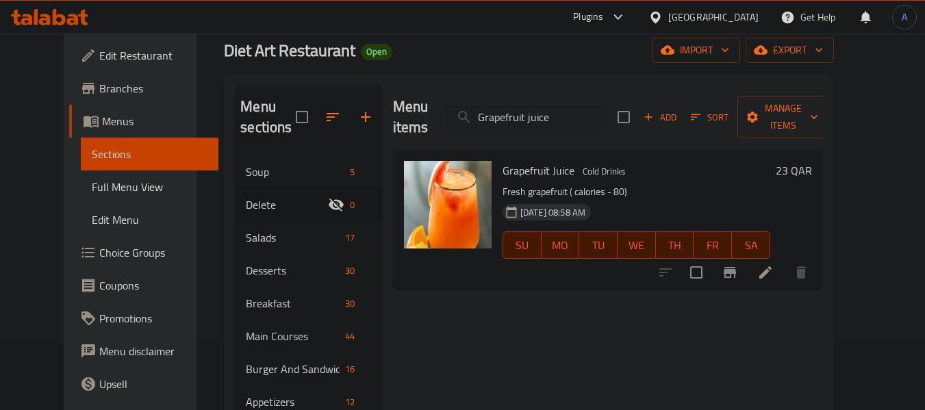
type input "Grapefruit juice"
click at [711, 258] on input "checkbox" at bounding box center [696, 272] width 29 height 29
checkbox input "true"
click at [600, 112] on input "Grapefruit juice" at bounding box center [526, 117] width 162 height 24
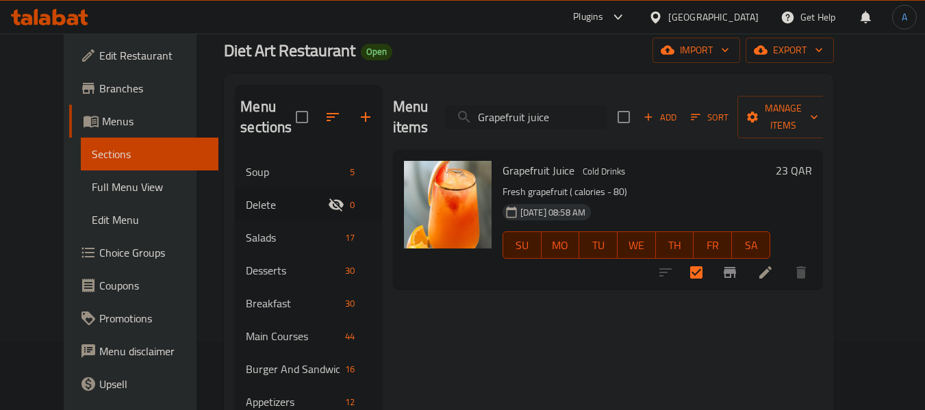
click at [600, 112] on input "Grapefruit juice" at bounding box center [526, 117] width 162 height 24
paste input "Espresso"
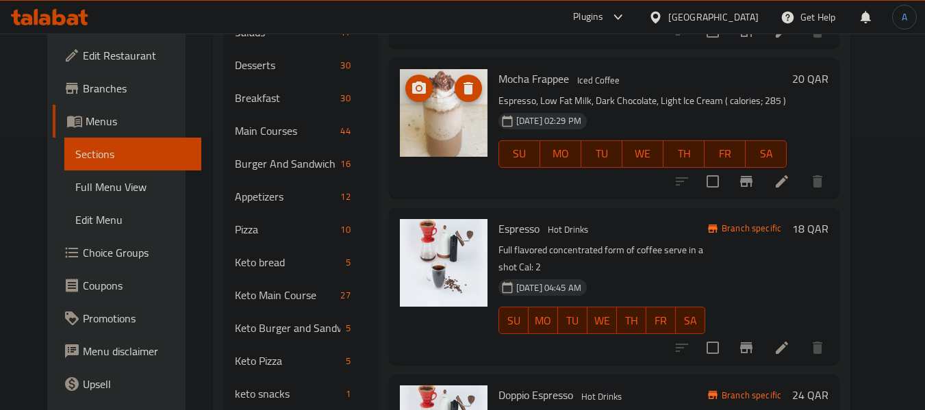
scroll to position [1301, 0]
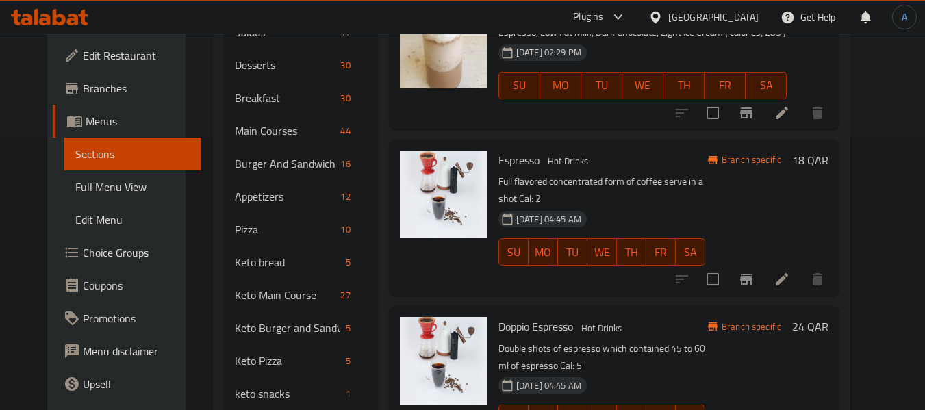
type input "Espresso"
click at [727, 265] on input "checkbox" at bounding box center [712, 279] width 29 height 29
checkbox input "true"
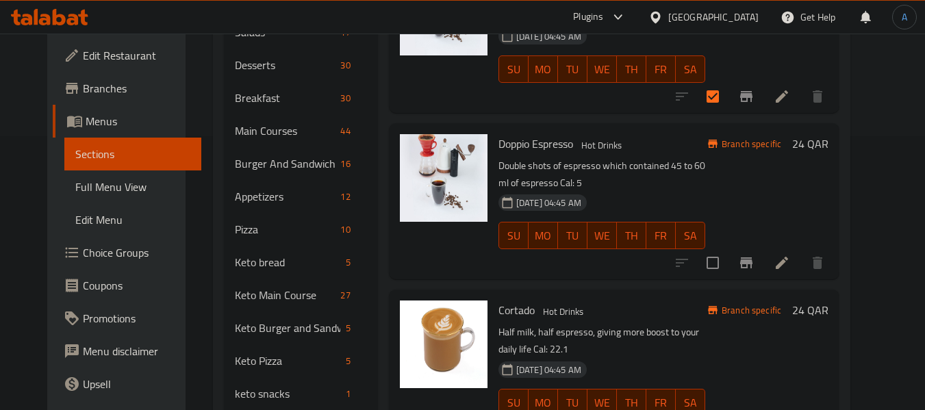
scroll to position [1506, 0]
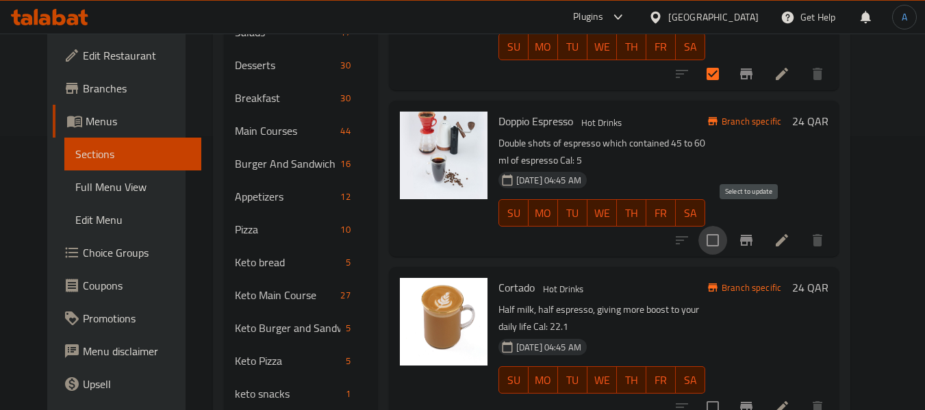
click at [727, 230] on input "checkbox" at bounding box center [712, 240] width 29 height 29
checkbox input "true"
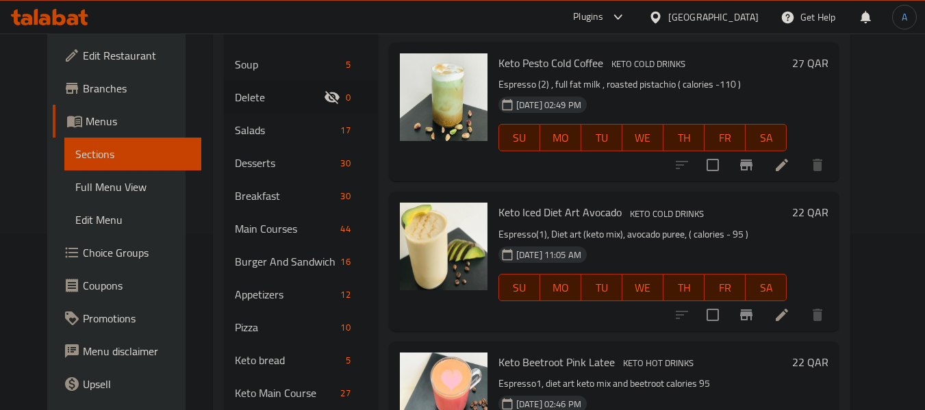
scroll to position [0, 0]
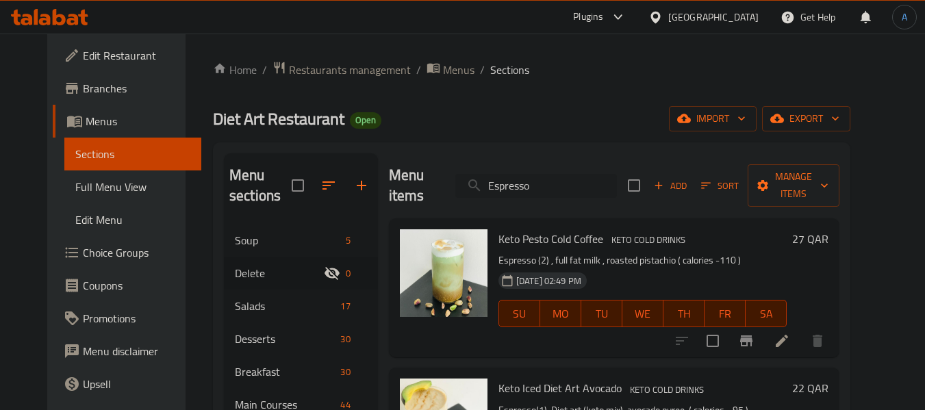
click at [549, 185] on input "Espresso" at bounding box center [536, 186] width 162 height 24
paste input "Machiatt"
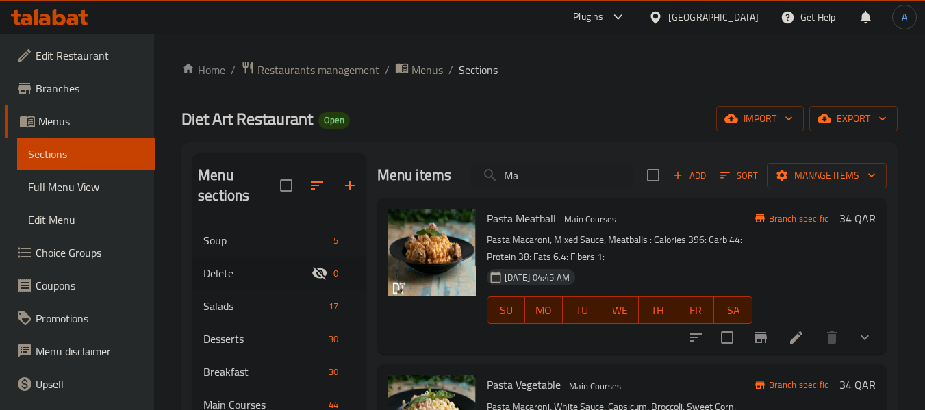
type input "M"
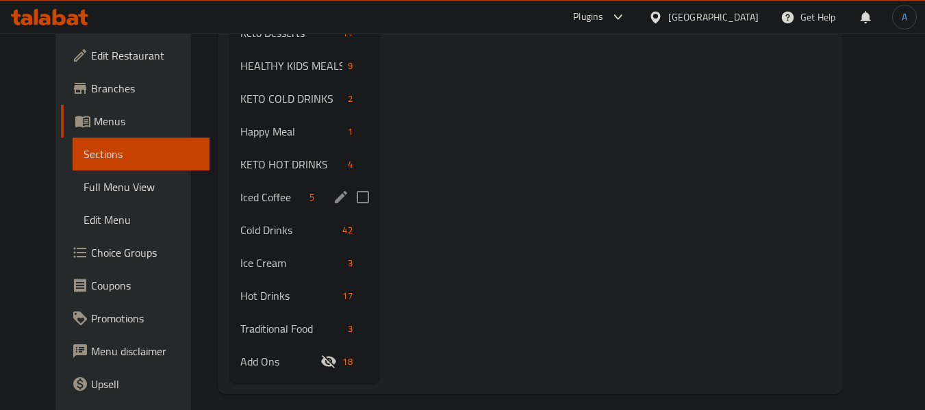
scroll to position [712, 0]
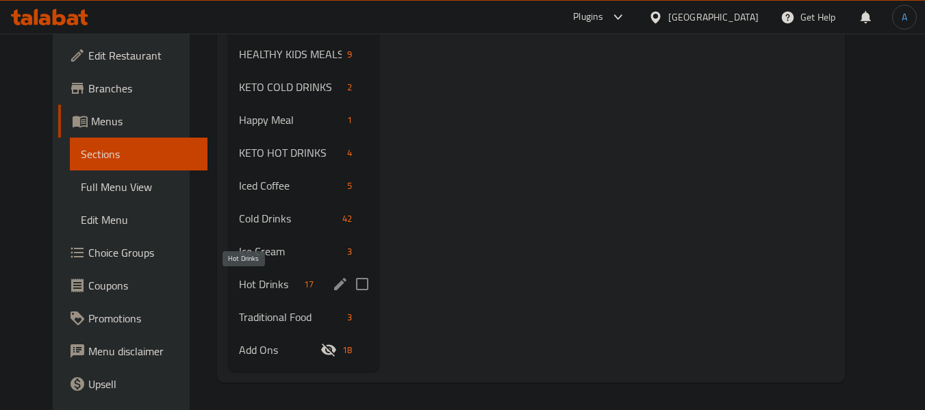
click at [245, 279] on span "Hot Drinks" at bounding box center [269, 284] width 60 height 16
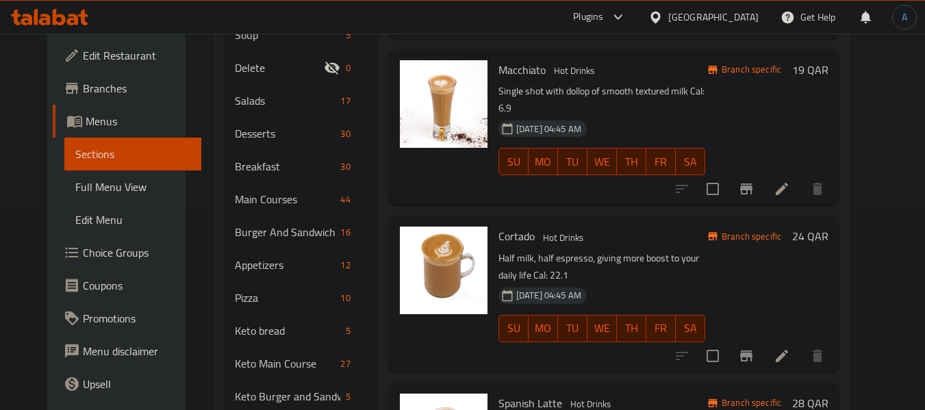
scroll to position [274, 0]
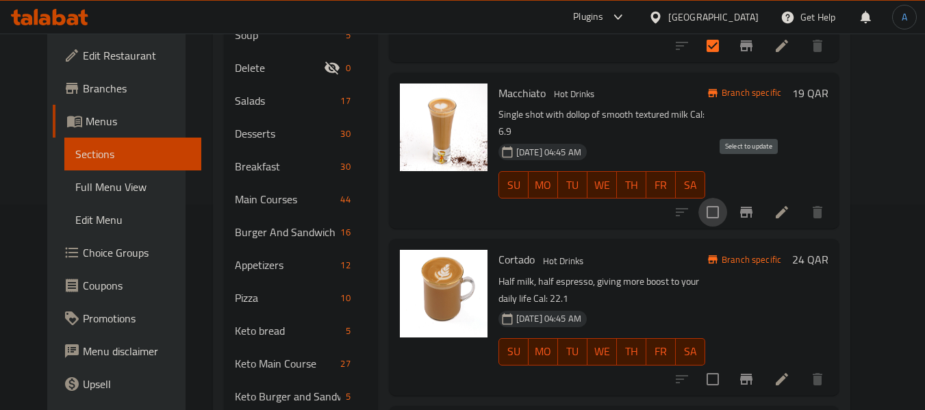
click at [727, 198] on input "checkbox" at bounding box center [712, 212] width 29 height 29
checkbox input "true"
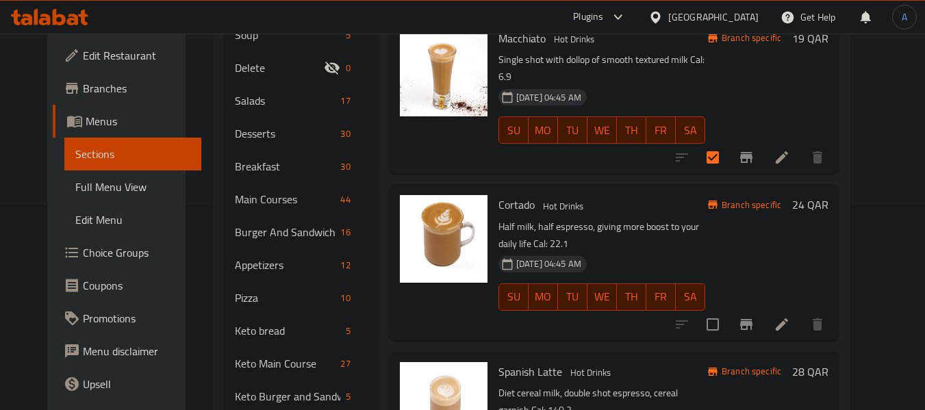
scroll to position [411, 0]
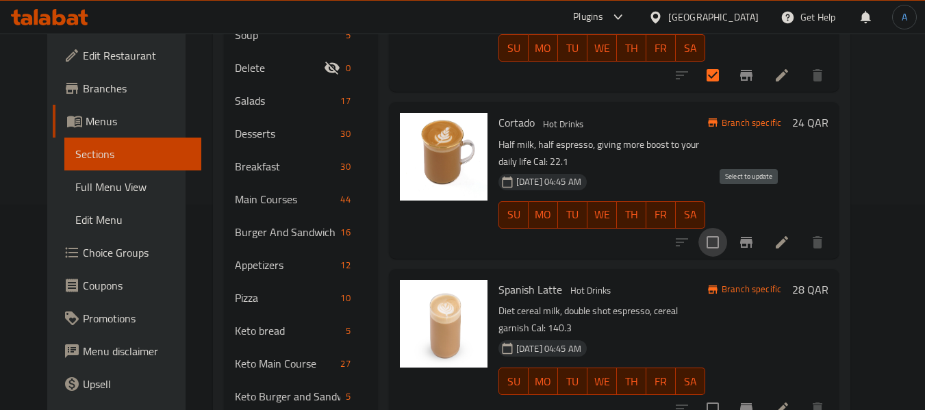
click at [727, 228] on input "checkbox" at bounding box center [712, 242] width 29 height 29
checkbox input "true"
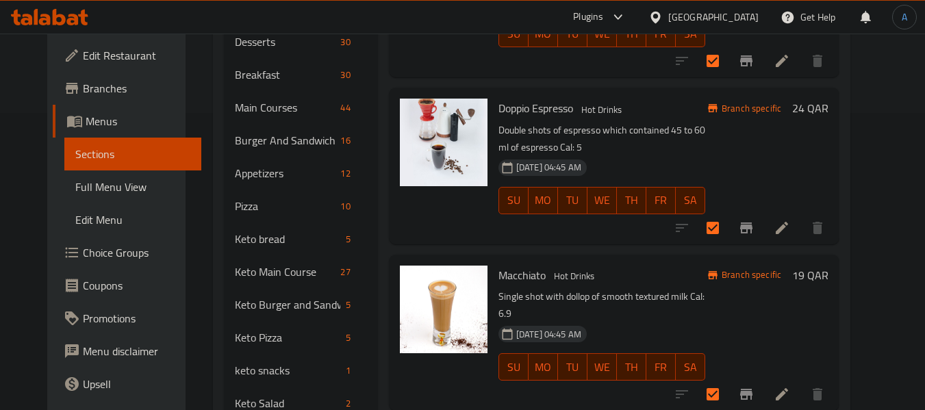
scroll to position [0, 0]
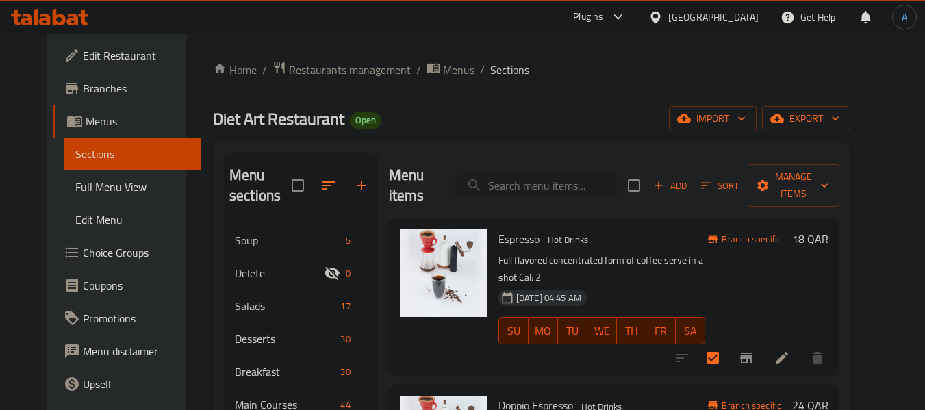
click at [550, 182] on input "search" at bounding box center [536, 186] width 162 height 24
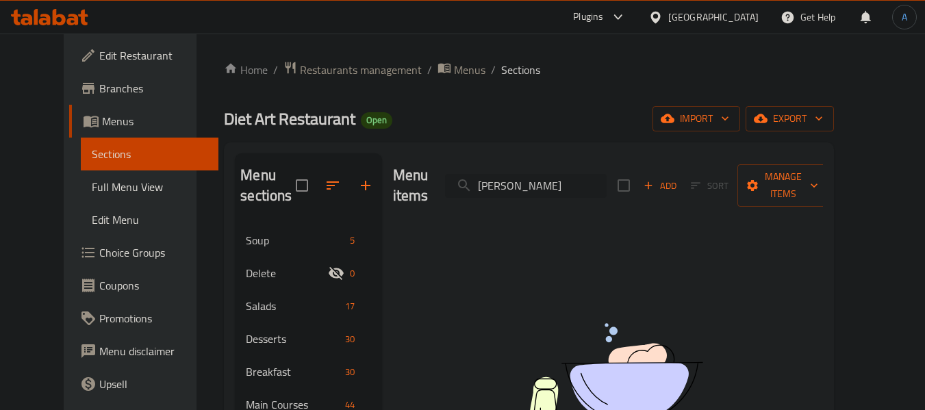
click at [569, 184] on input "cano" at bounding box center [526, 186] width 162 height 24
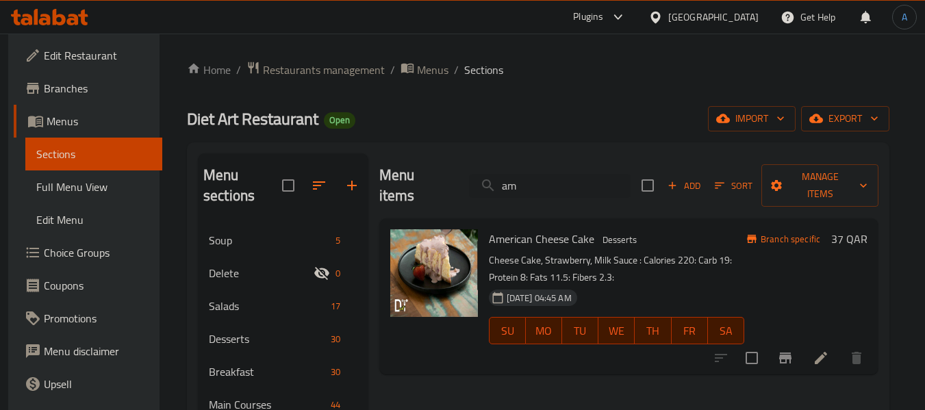
type input "a"
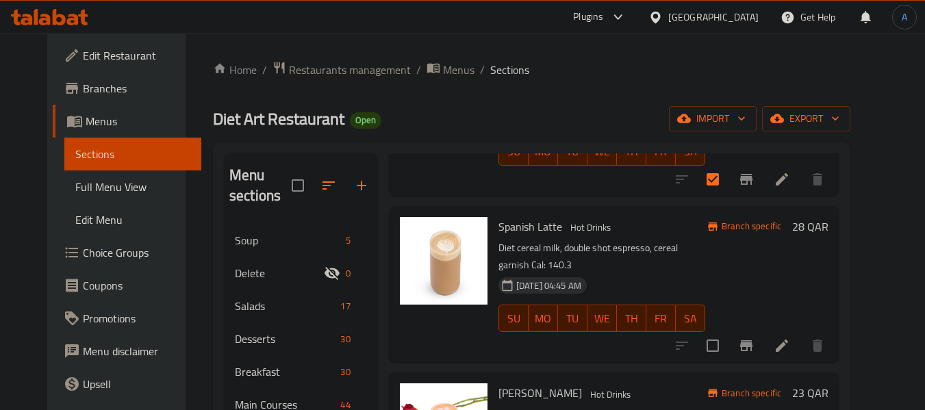
scroll to position [684, 0]
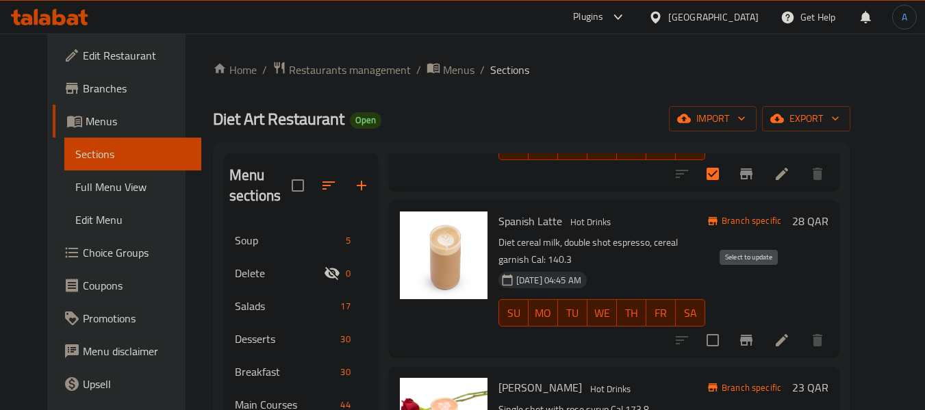
click at [727, 326] on input "checkbox" at bounding box center [712, 340] width 29 height 29
checkbox input "true"
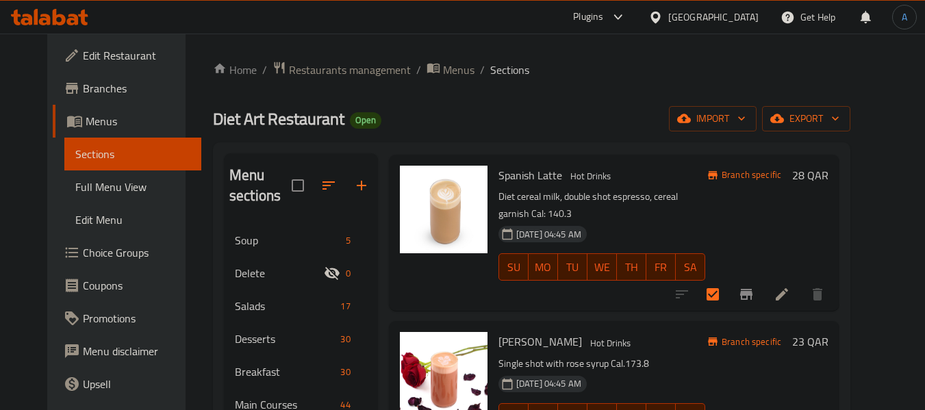
scroll to position [821, 0]
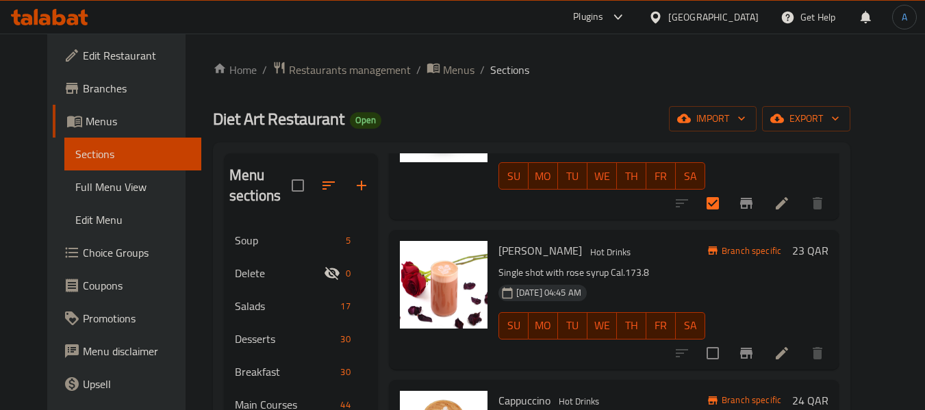
click at [727, 339] on input "checkbox" at bounding box center [712, 353] width 29 height 29
checkbox input "true"
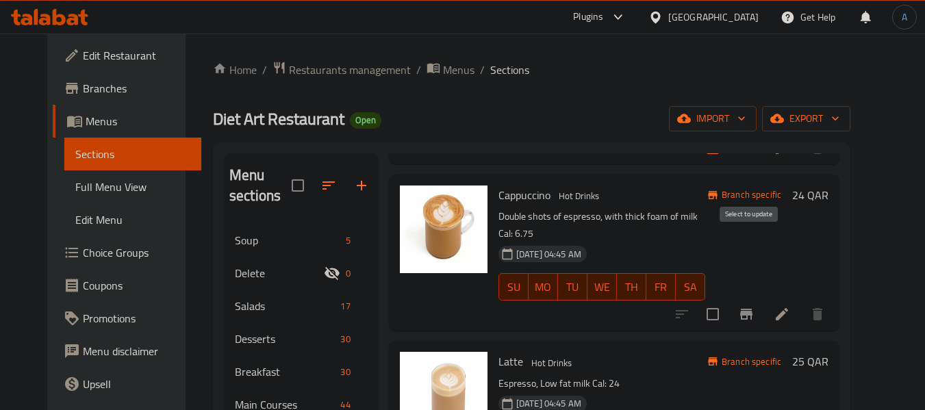
click at [727, 300] on input "checkbox" at bounding box center [712, 314] width 29 height 29
checkbox input "true"
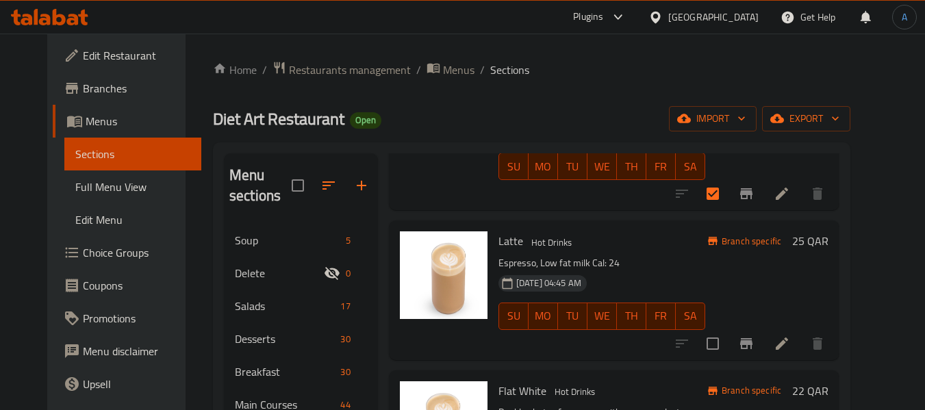
scroll to position [1164, 0]
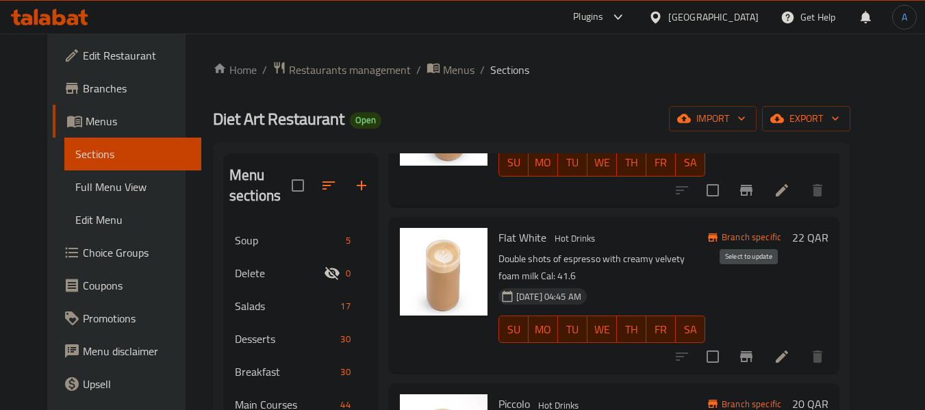
click at [727, 342] on input "checkbox" at bounding box center [712, 356] width 29 height 29
checkbox input "true"
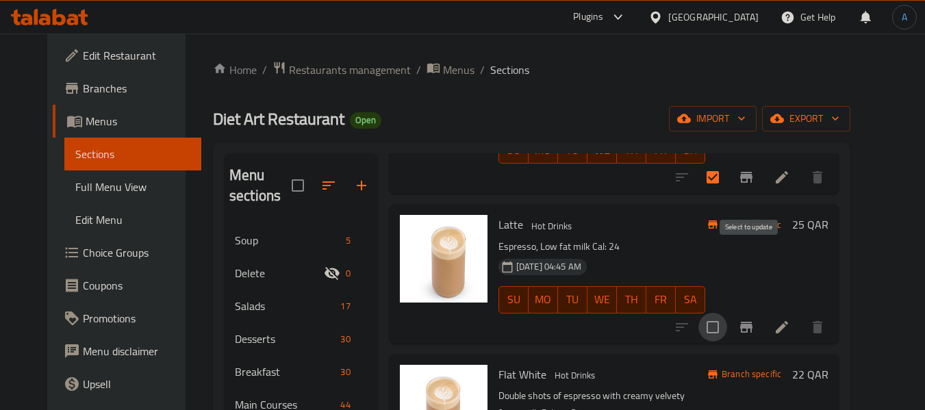
click at [727, 313] on input "checkbox" at bounding box center [712, 327] width 29 height 29
checkbox input "true"
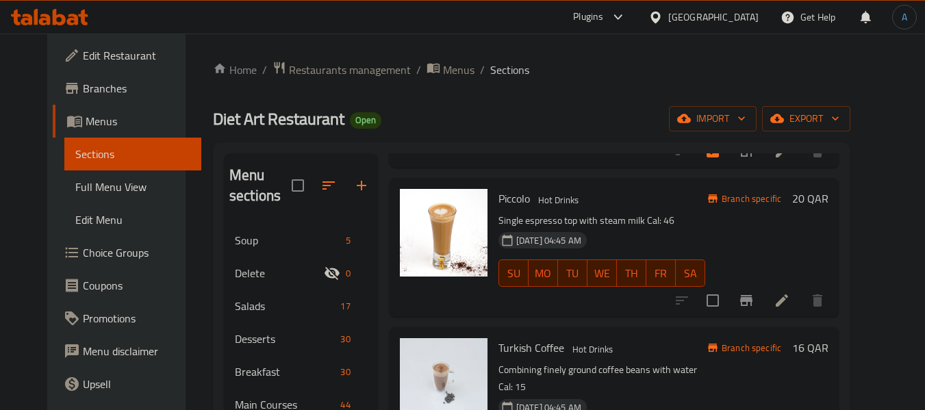
scroll to position [1437, 0]
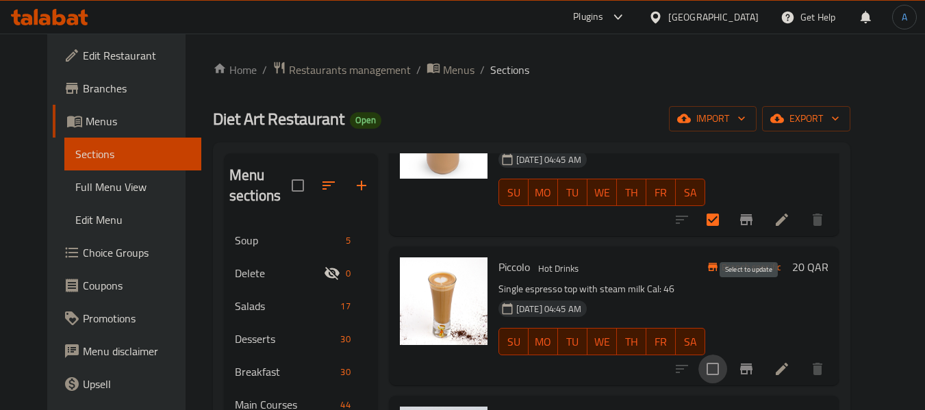
click at [727, 355] on input "checkbox" at bounding box center [712, 369] width 29 height 29
checkbox input "true"
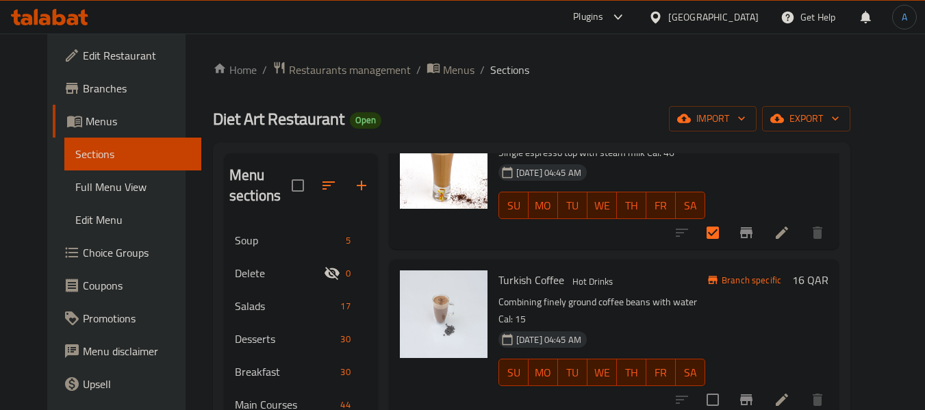
scroll to position [1574, 0]
click at [764, 383] on div at bounding box center [749, 399] width 168 height 33
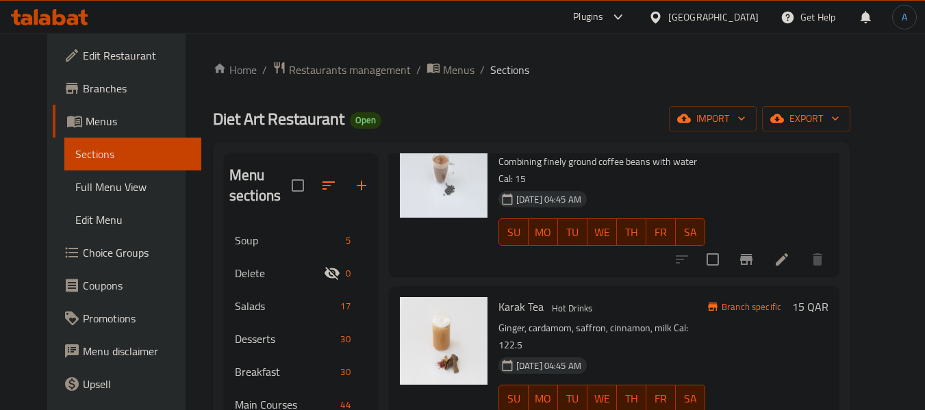
scroll to position [1718, 0]
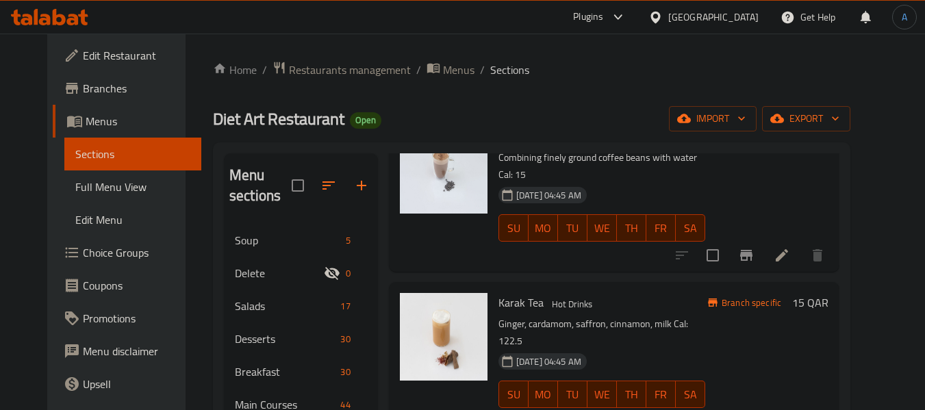
checkbox input "true"
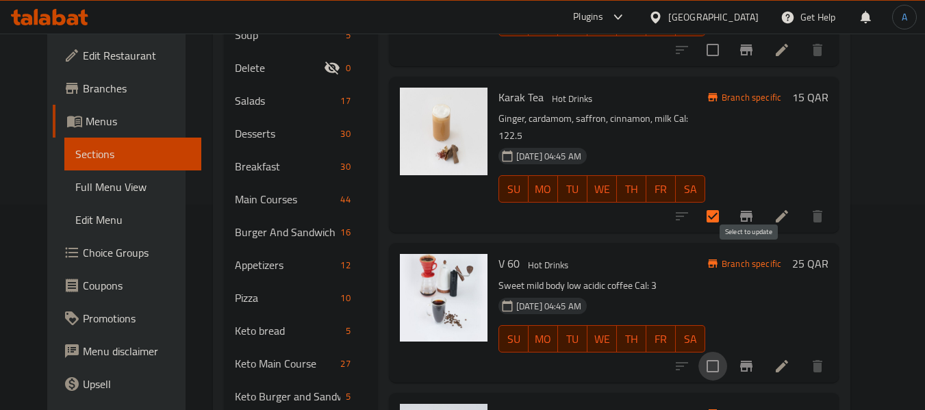
click at [727, 352] on input "checkbox" at bounding box center [712, 366] width 29 height 29
checkbox input "true"
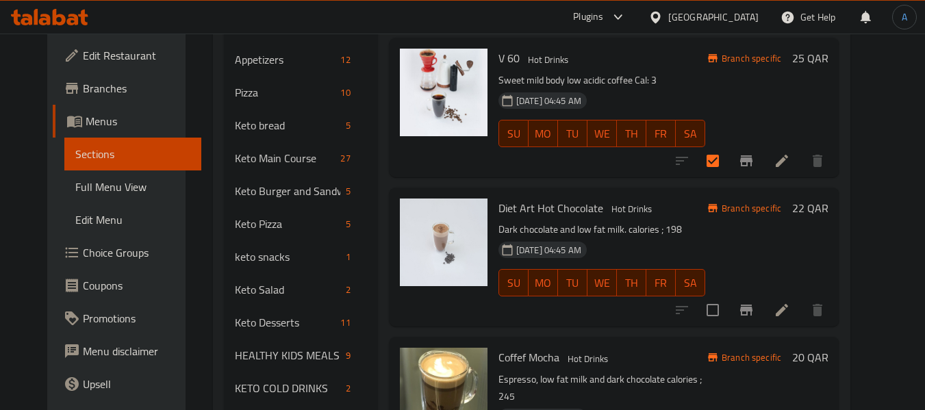
scroll to position [479, 0]
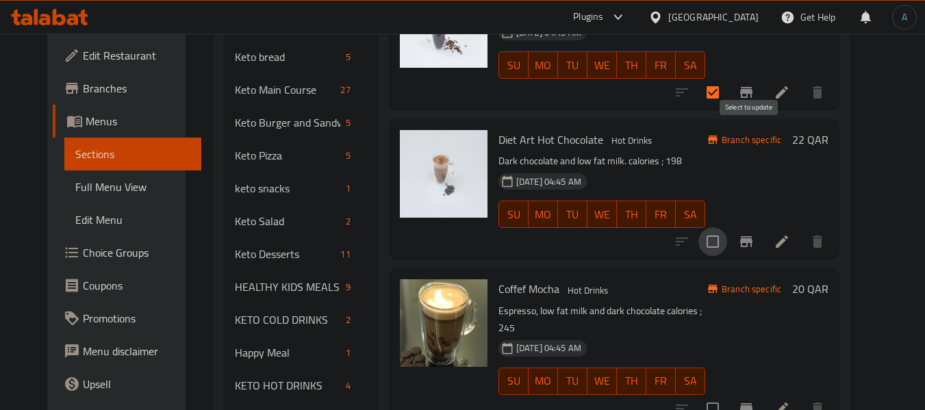
click at [727, 227] on input "checkbox" at bounding box center [712, 241] width 29 height 29
checkbox input "true"
click at [727, 394] on input "checkbox" at bounding box center [712, 408] width 29 height 29
checkbox input "true"
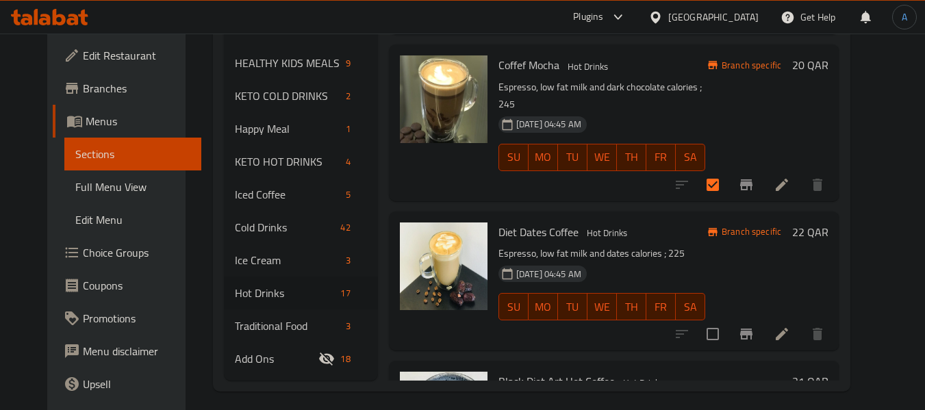
scroll to position [712, 0]
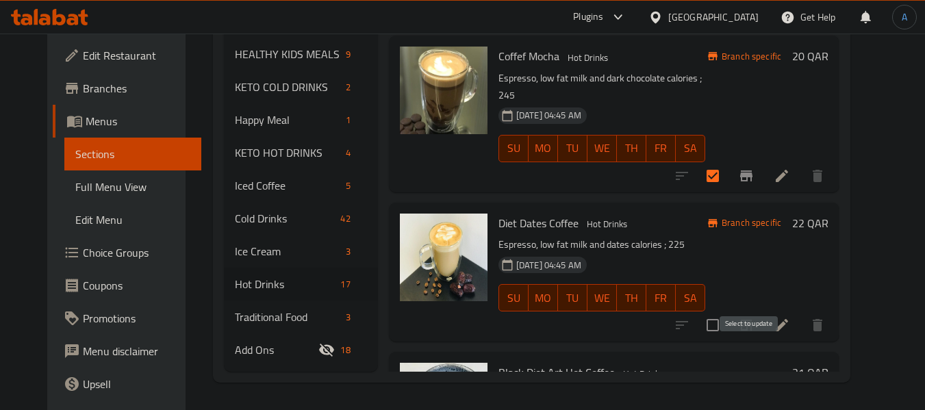
checkbox input "true"
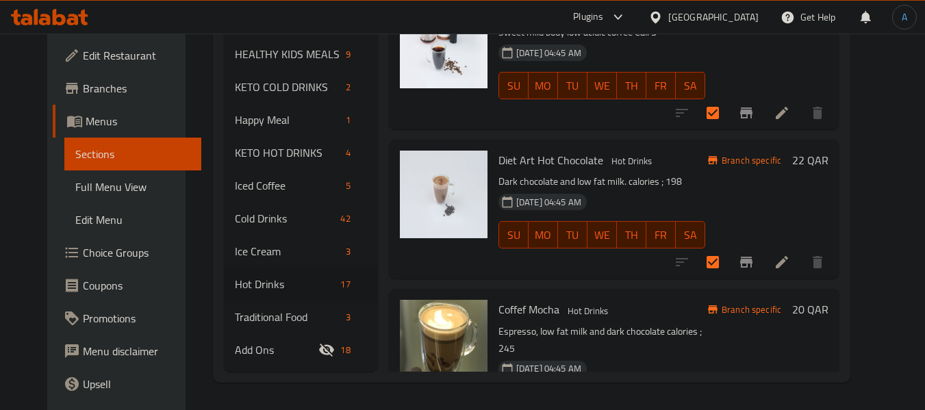
scroll to position [1444, 0]
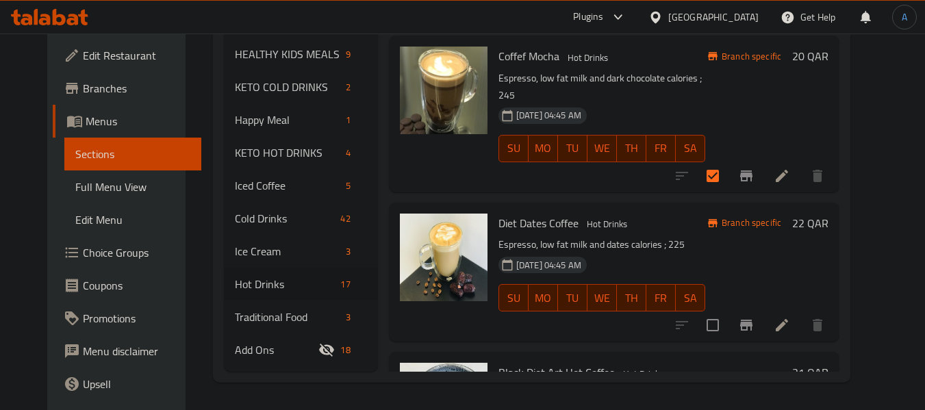
drag, startPoint x: 650, startPoint y: 281, endPoint x: 646, endPoint y: 261, distance: 20.3
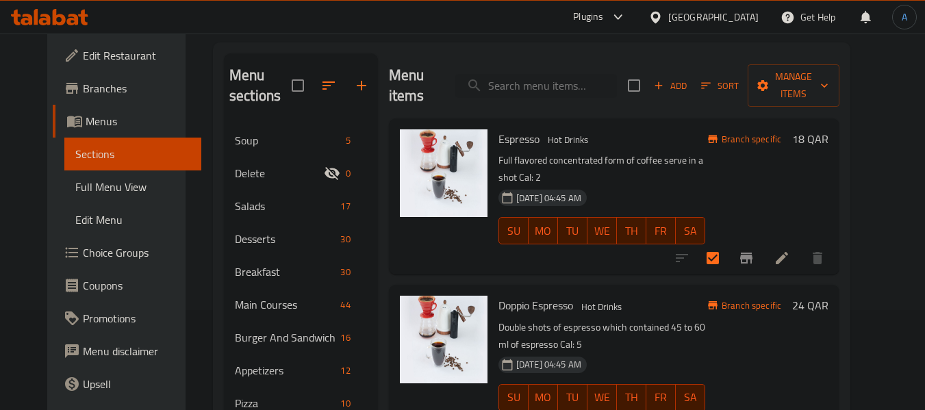
scroll to position [0, 0]
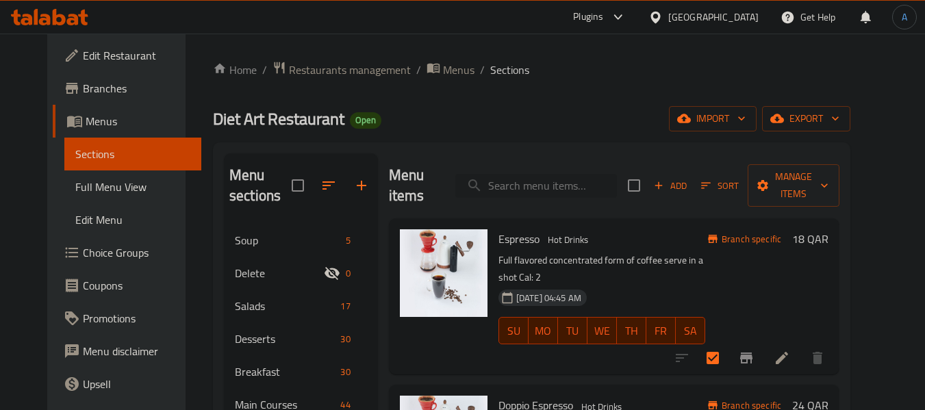
click at [583, 190] on input "search" at bounding box center [536, 186] width 162 height 24
paste input "MOCHA FRAPPEE"
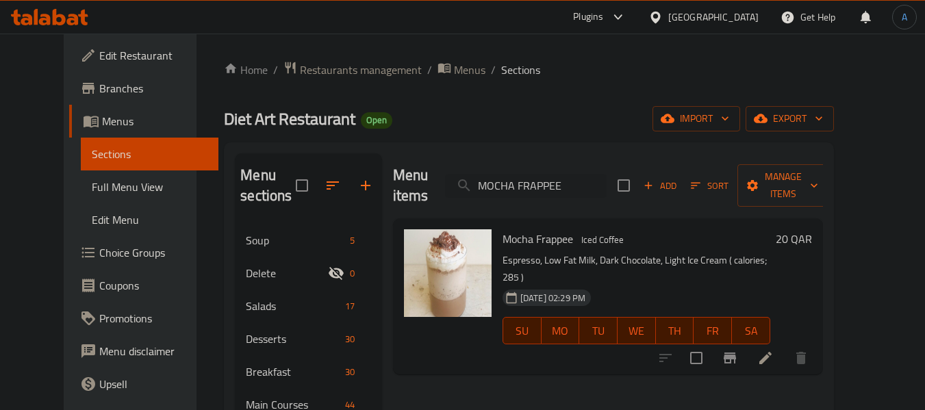
type input "MOCHA FRAPPEE"
click at [711, 344] on input "checkbox" at bounding box center [696, 358] width 29 height 29
checkbox input "true"
click at [541, 174] on input "MOCHA FRAPPEE" at bounding box center [526, 186] width 162 height 24
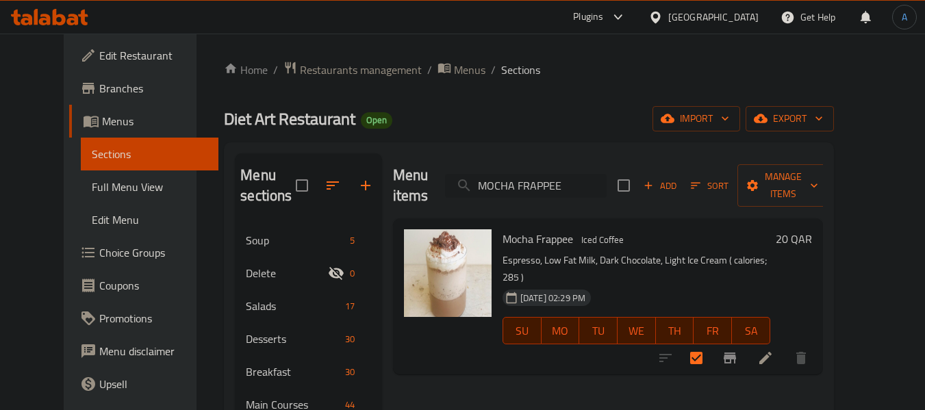
click at [541, 174] on input "MOCHA FRAPPEE" at bounding box center [526, 186] width 162 height 24
paste input "Cold Brew Coffee"
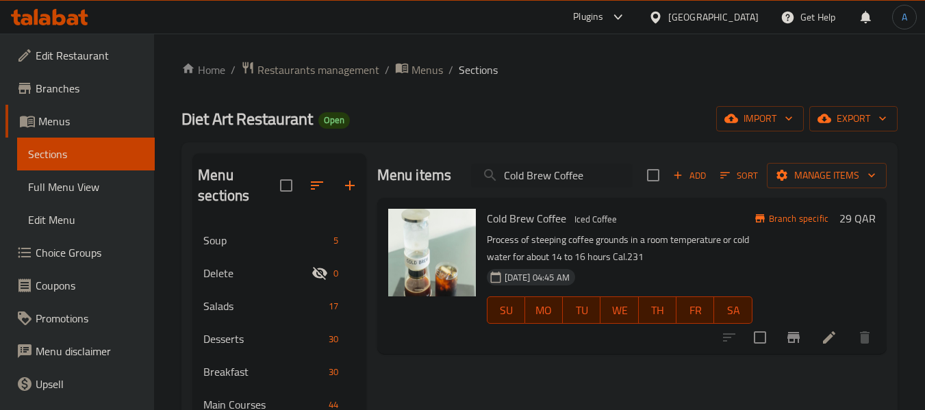
type input "Cold Brew Coffee"
click at [756, 341] on input "checkbox" at bounding box center [759, 337] width 29 height 29
checkbox input "true"
click at [559, 171] on input "Cold Brew Coffee" at bounding box center [552, 176] width 162 height 24
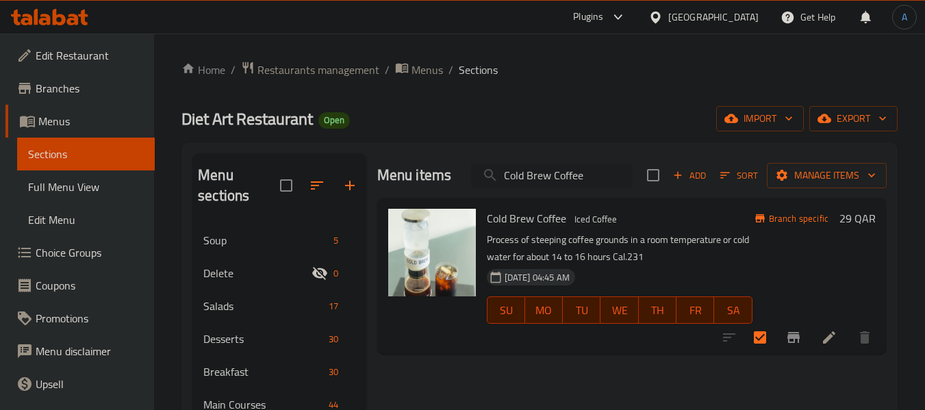
click at [559, 171] on input "Cold Brew Coffee" at bounding box center [552, 176] width 162 height 24
paste input "Iced Spanish Latt"
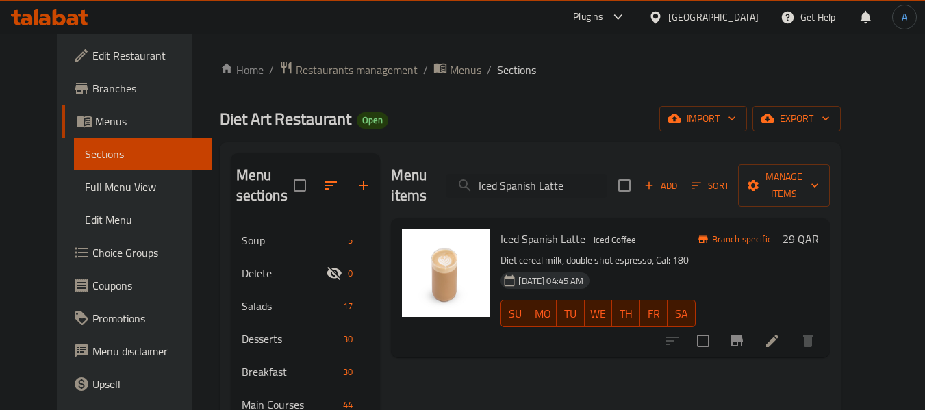
type input "Iced Spanish Latte"
click at [717, 327] on input "checkbox" at bounding box center [703, 341] width 29 height 29
checkbox input "true"
click at [544, 178] on input "Iced Spanish Latte" at bounding box center [527, 186] width 162 height 24
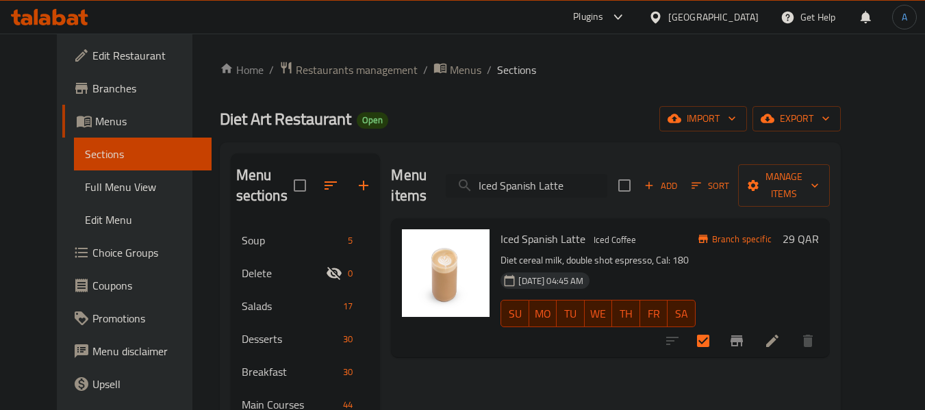
click at [544, 178] on input "Iced Spanish Latte" at bounding box center [527, 186] width 162 height 24
paste input "Karak"
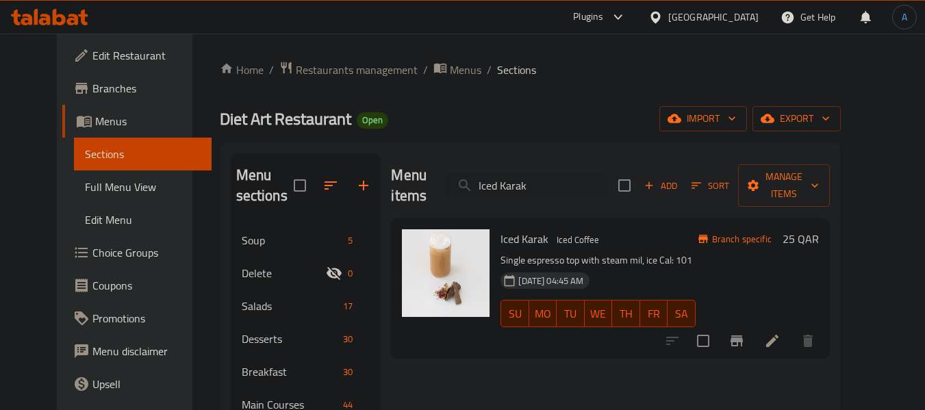
type input "Iced Karak"
click at [717, 327] on input "checkbox" at bounding box center [703, 341] width 29 height 29
checkbox input "true"
click at [539, 174] on input "Iced Karak" at bounding box center [527, 186] width 162 height 24
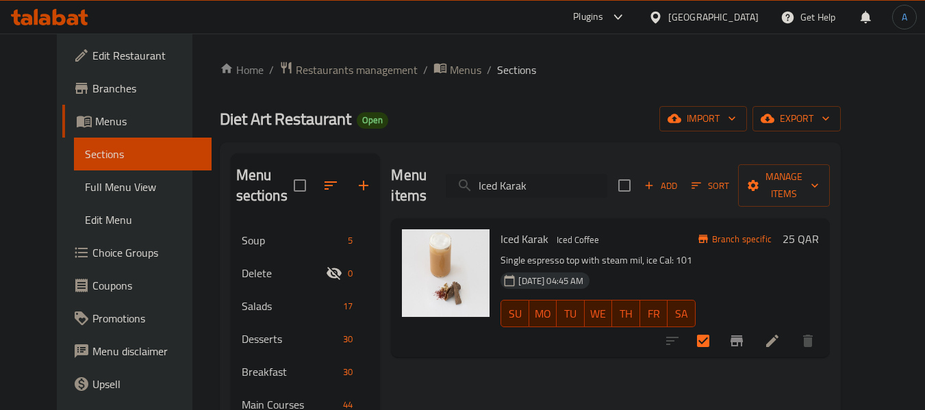
click at [539, 174] on input "Iced Karak" at bounding box center [527, 186] width 162 height 24
paste input "Black Diet Art Cold Coffee"
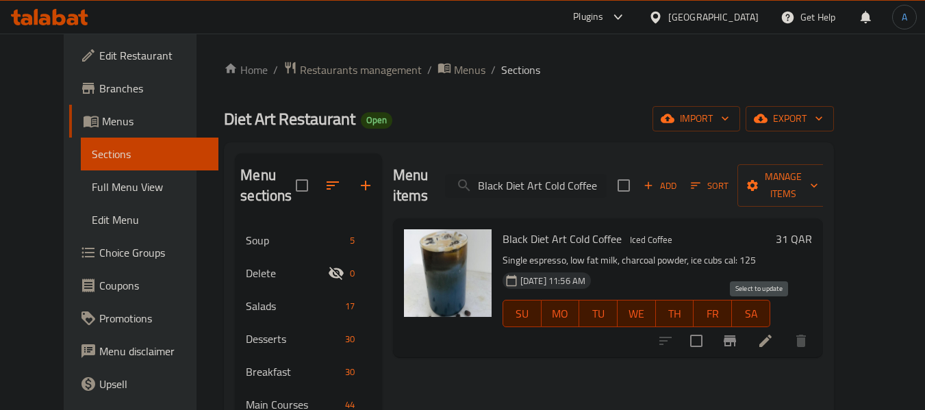
type input "Black Diet Art Cold Coffee"
click at [711, 327] on input "checkbox" at bounding box center [696, 341] width 29 height 29
checkbox input "true"
click at [535, 174] on input "Black Diet Art Cold Coffee" at bounding box center [526, 186] width 162 height 24
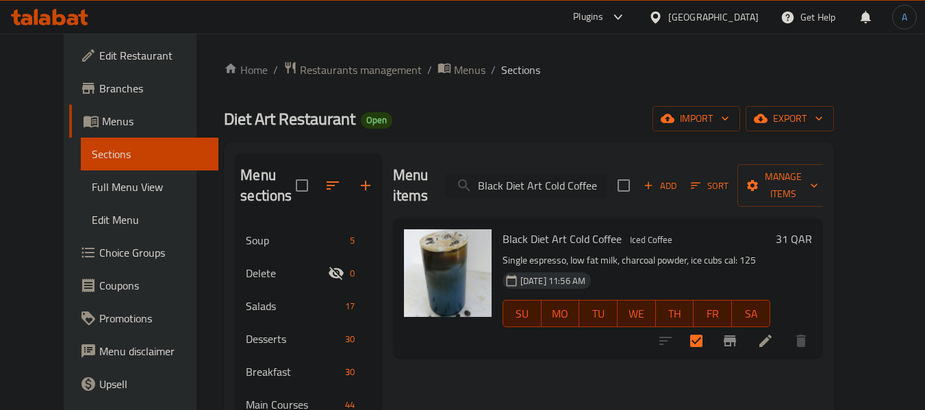
click at [535, 174] on input "Black Diet Art Cold Coffee" at bounding box center [526, 186] width 162 height 24
paste input "Keto Pesto Cold Coffee"
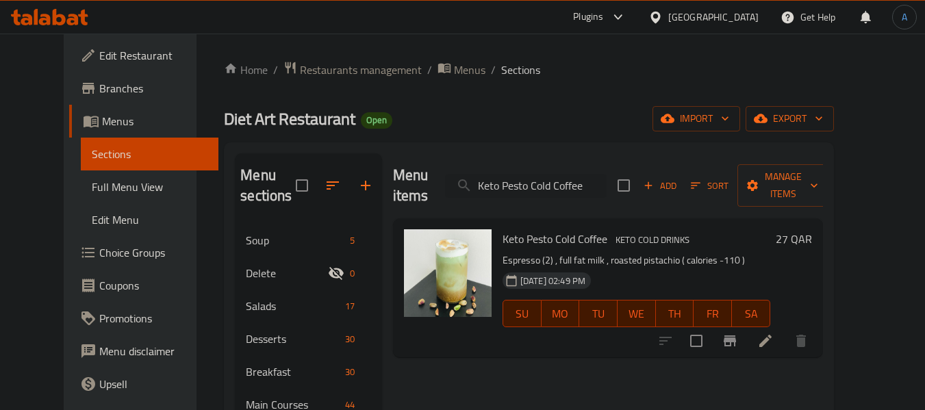
type input "Keto Pesto Cold Coffee"
click at [711, 327] on input "checkbox" at bounding box center [696, 341] width 29 height 29
checkbox input "true"
click at [556, 194] on div "Menu items Keto Pesto Cold Coffee Add Sort Manage items" at bounding box center [608, 185] width 430 height 65
click at [556, 186] on input "Keto Pesto Cold Coffee" at bounding box center [526, 186] width 162 height 24
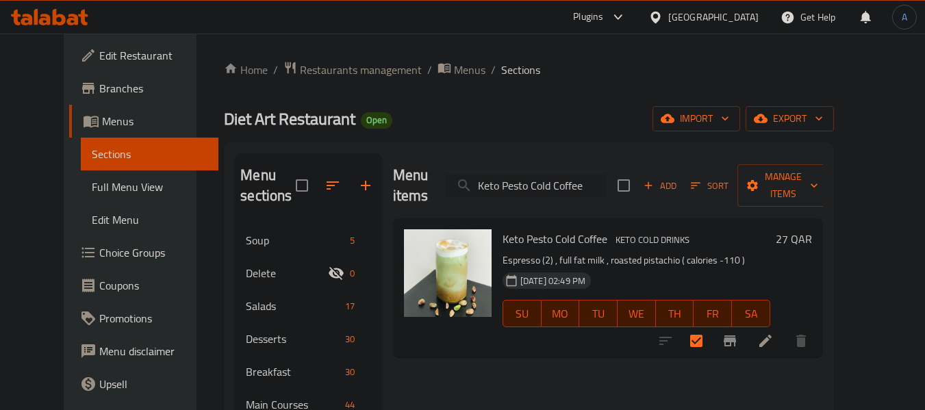
click at [556, 186] on input "Keto Pesto Cold Coffee" at bounding box center [526, 186] width 162 height 24
paste input "Iced Diet Art Avocado"
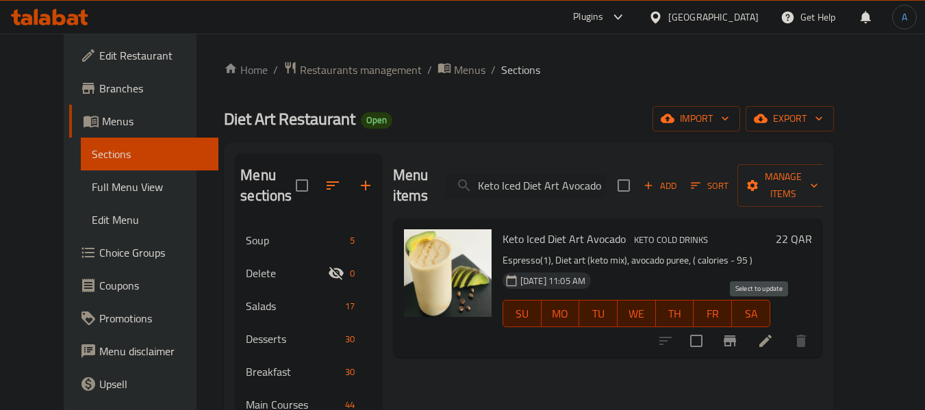
type input "Keto Iced Diet Art Avocado"
click at [711, 329] on input "checkbox" at bounding box center [696, 341] width 29 height 29
checkbox input "true"
click at [526, 177] on input "Keto Iced Diet Art Avocado" at bounding box center [526, 186] width 162 height 24
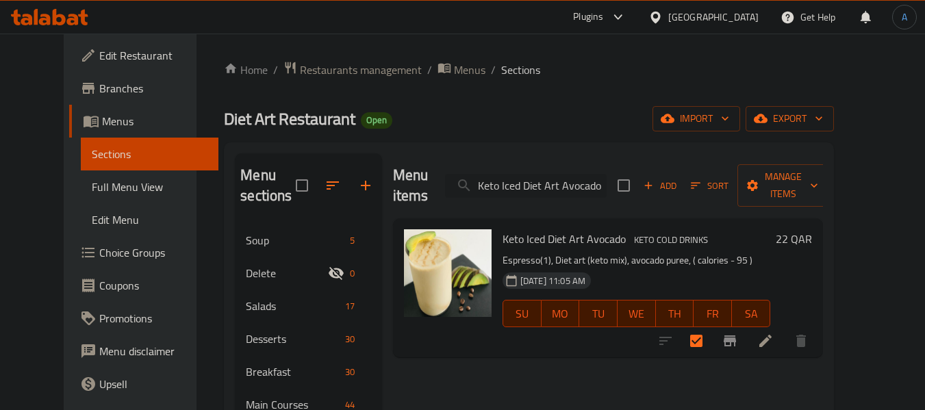
click at [526, 177] on input "Keto Iced Diet Art Avocado" at bounding box center [526, 186] width 162 height 24
paste input "Coconut Coffee"
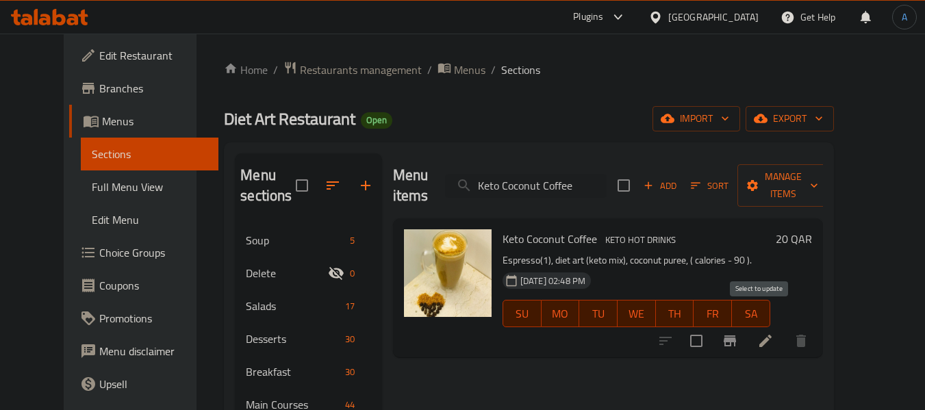
type input "Keto Coconut Coffee"
click at [711, 327] on input "checkbox" at bounding box center [696, 341] width 29 height 29
checkbox input "true"
click at [568, 174] on input "Keto Coconut Coffee" at bounding box center [526, 186] width 162 height 24
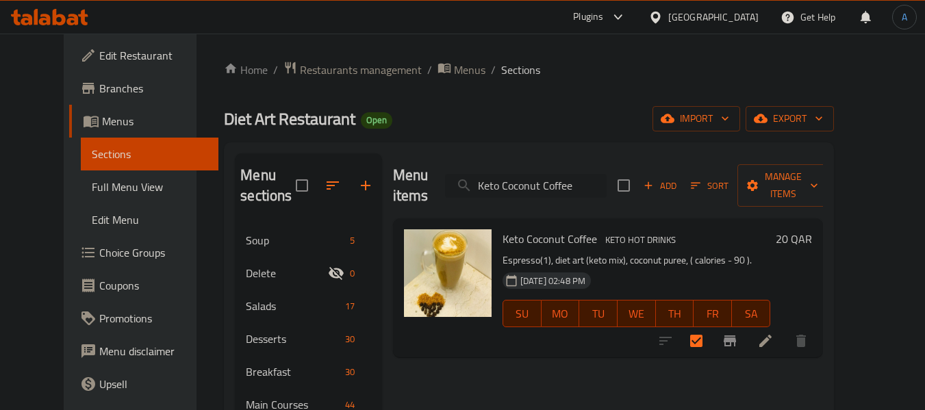
click at [568, 174] on input "Keto Coconut Coffee" at bounding box center [526, 186] width 162 height 24
paste input "Pesto Hot Coffee"
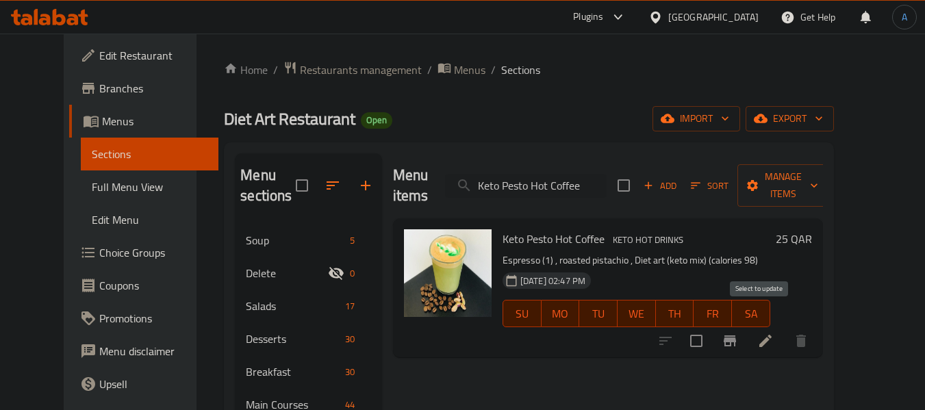
type input "Keto Pesto Hot Coffee"
click at [711, 327] on input "checkbox" at bounding box center [696, 341] width 29 height 29
checkbox input "true"
click at [596, 185] on input "Keto Pesto Hot Coffee" at bounding box center [526, 186] width 162 height 24
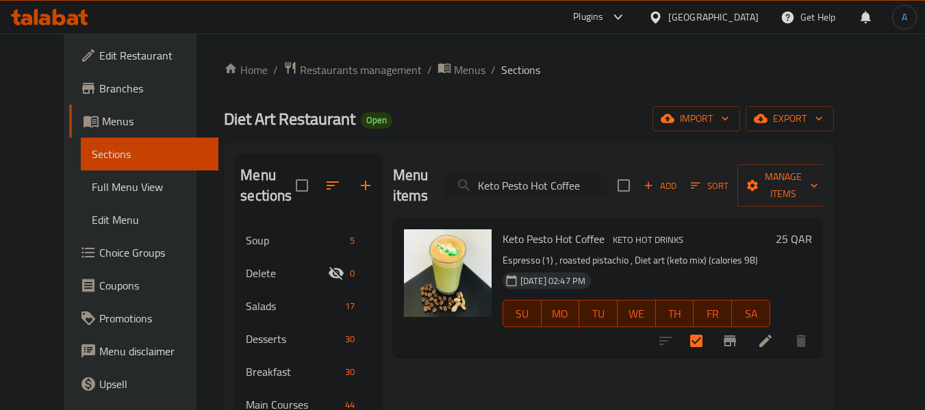
click at [596, 185] on input "Keto Pesto Hot Coffee" at bounding box center [526, 186] width 162 height 24
paste input "Beetroot Pink Latee"
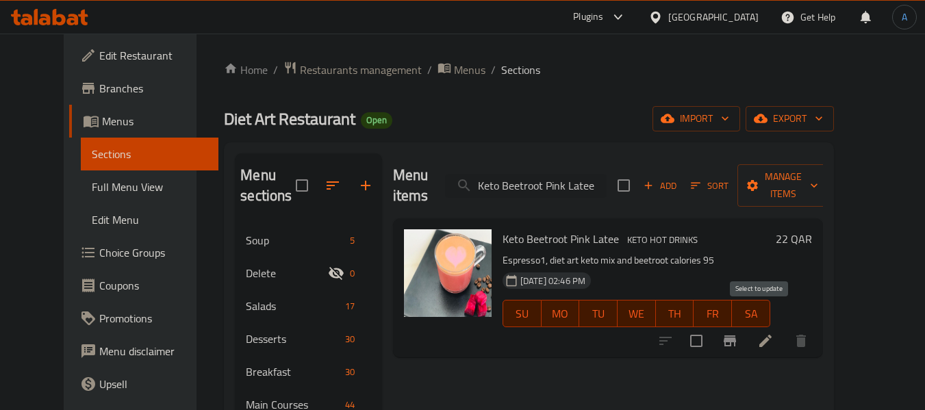
type input "Keto Beetroot Pink Latee"
click at [711, 327] on input "checkbox" at bounding box center [696, 341] width 29 height 29
checkbox input "true"
click at [533, 182] on input "Keto Beetroot Pink Latee" at bounding box center [526, 186] width 162 height 24
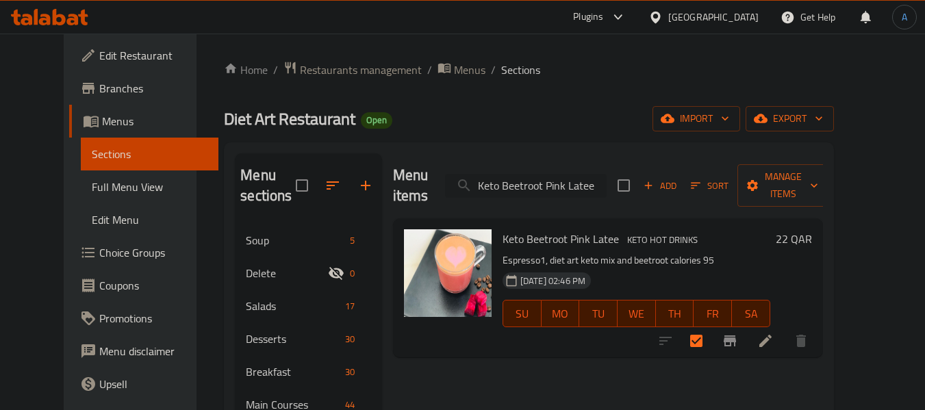
click at [533, 182] on input "Keto Beetroot Pink Latee" at bounding box center [526, 186] width 162 height 24
paste input "bullet keto coff"
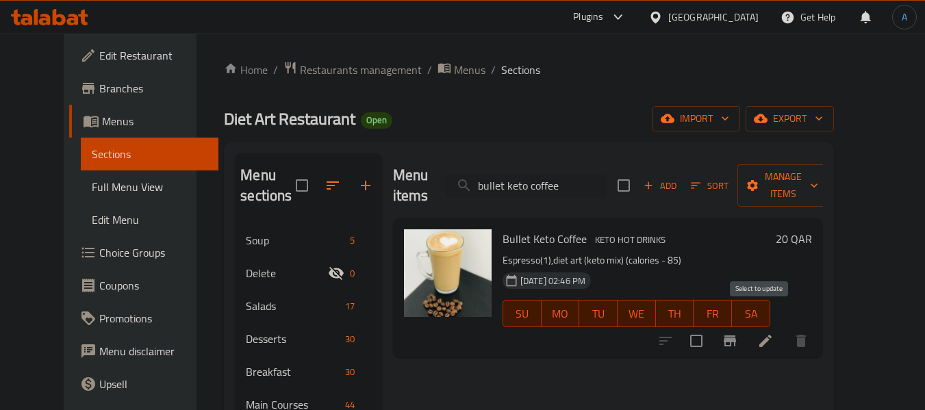
type input "bullet keto coffee"
click at [711, 328] on input "checkbox" at bounding box center [696, 341] width 29 height 29
checkbox input "true"
click at [550, 174] on input "bullet keto coffee" at bounding box center [526, 186] width 162 height 24
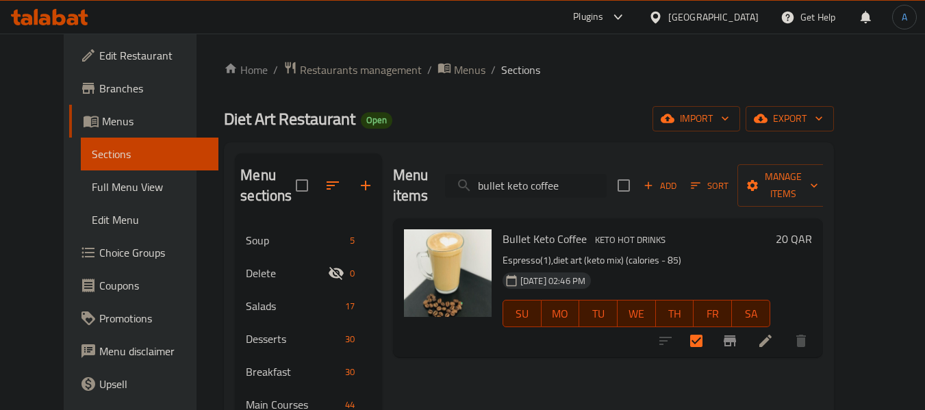
click at [550, 174] on input "bullet keto coffee" at bounding box center [526, 186] width 162 height 24
paste input "MANGO ICE-CREAM"
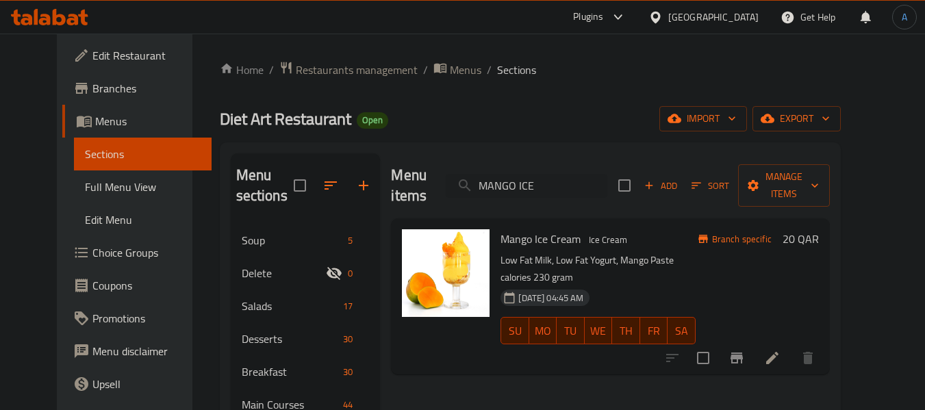
type input "MANGO ICE"
click at [717, 344] on input "checkbox" at bounding box center [703, 358] width 29 height 29
checkbox input "true"
click at [541, 183] on input "MANGO ICE" at bounding box center [527, 186] width 162 height 24
click at [541, 182] on input "MANGO ICE" at bounding box center [527, 186] width 162 height 24
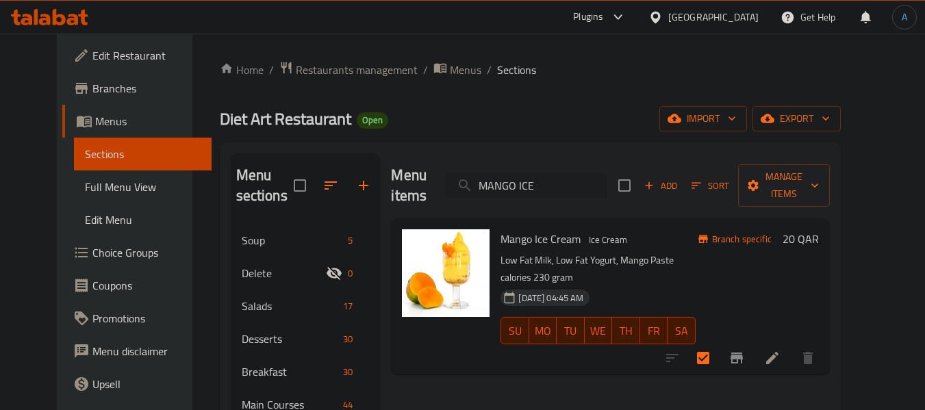
click at [541, 181] on input "MANGO ICE" at bounding box center [527, 186] width 162 height 24
paste input "IXED BERRIES ICE-CREAM"
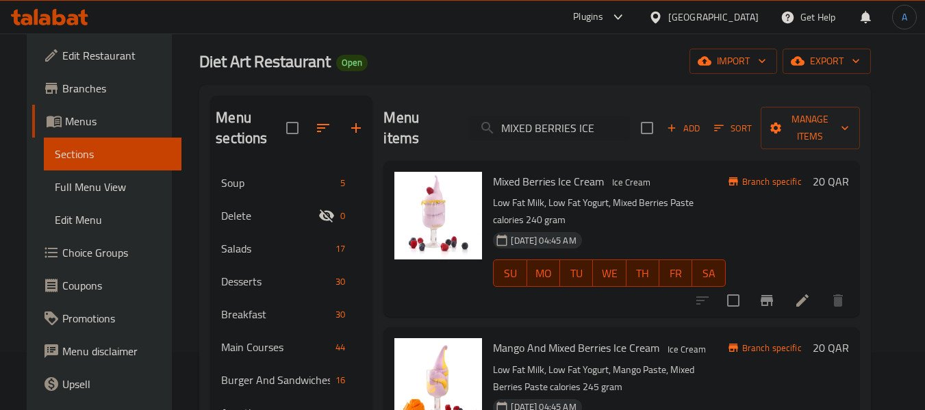
scroll to position [137, 0]
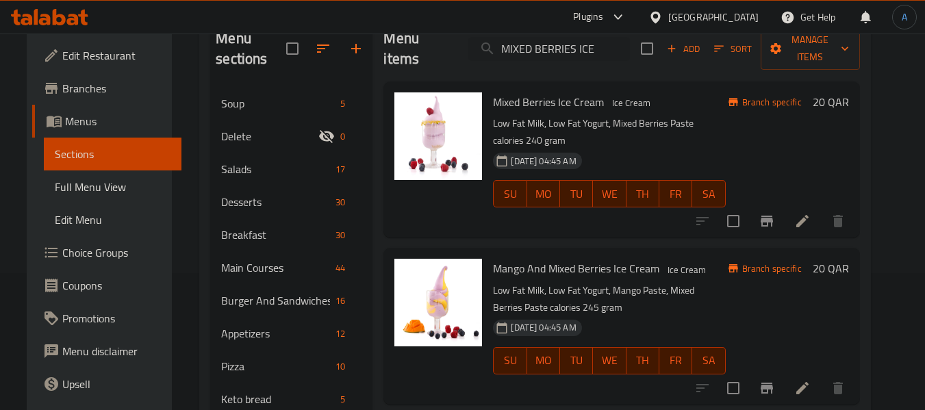
type input "MIXED BERRIES ICE"
click at [747, 210] on input "checkbox" at bounding box center [733, 221] width 29 height 29
checkbox input "true"
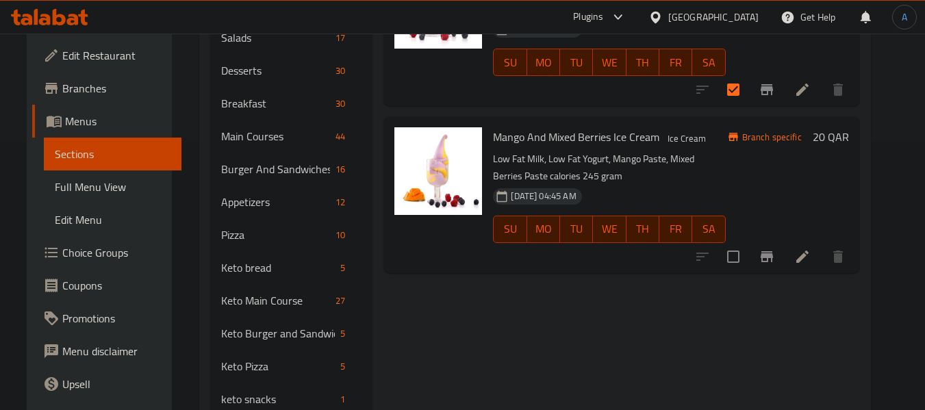
scroll to position [274, 0]
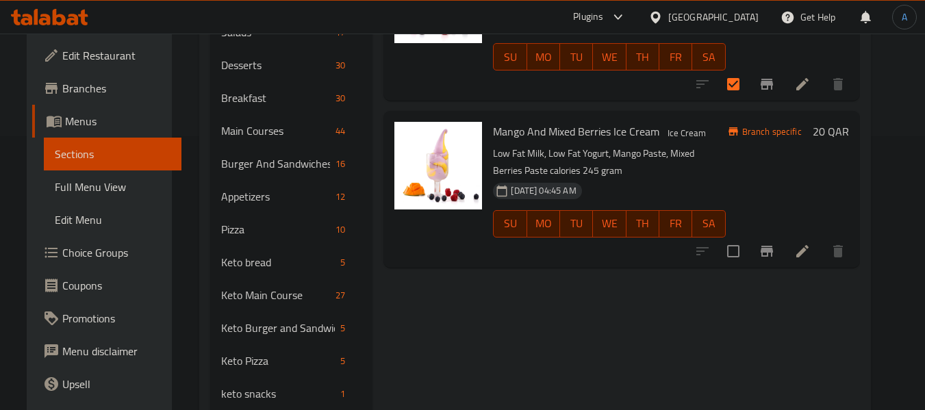
click at [747, 237] on input "checkbox" at bounding box center [733, 251] width 29 height 29
checkbox input "true"
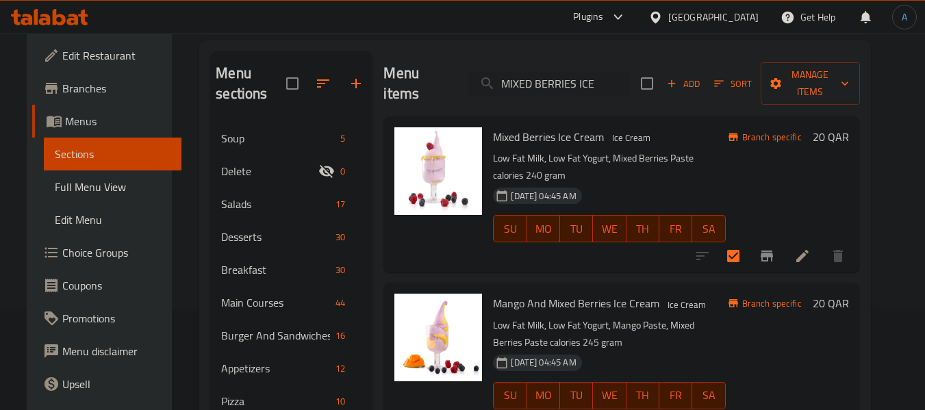
scroll to position [0, 0]
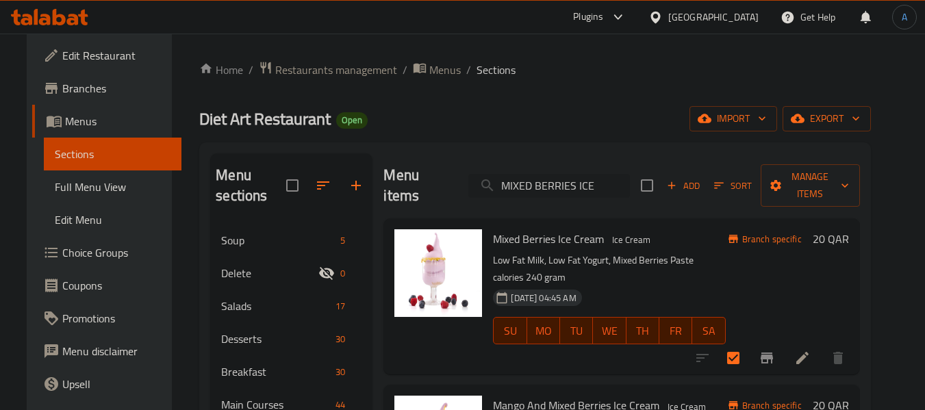
click at [583, 183] on input "MIXED BERRIES ICE" at bounding box center [549, 186] width 162 height 24
paste input "THAREED BEEF"
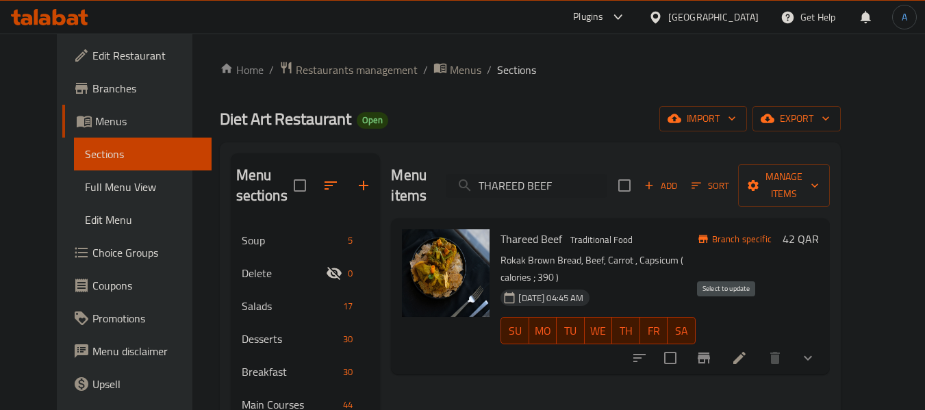
type input "THAREED BEEF"
click at [684, 344] on input "checkbox" at bounding box center [670, 358] width 29 height 29
checkbox input "true"
click at [547, 196] on div "Menu items THAREED BEEF Add Sort Manage items" at bounding box center [610, 185] width 438 height 65
click at [546, 180] on input "THAREED BEEF" at bounding box center [527, 186] width 162 height 24
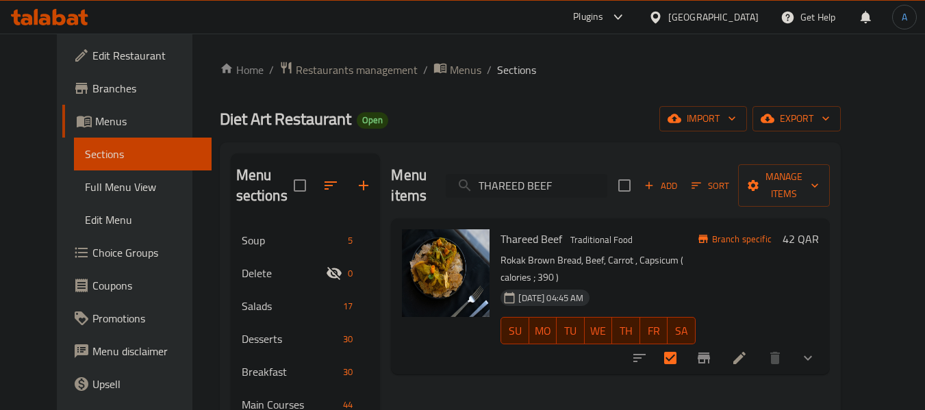
click at [546, 180] on input "THAREED BEEF" at bounding box center [527, 186] width 162 height 24
paste input "Healthy Mujaddara"
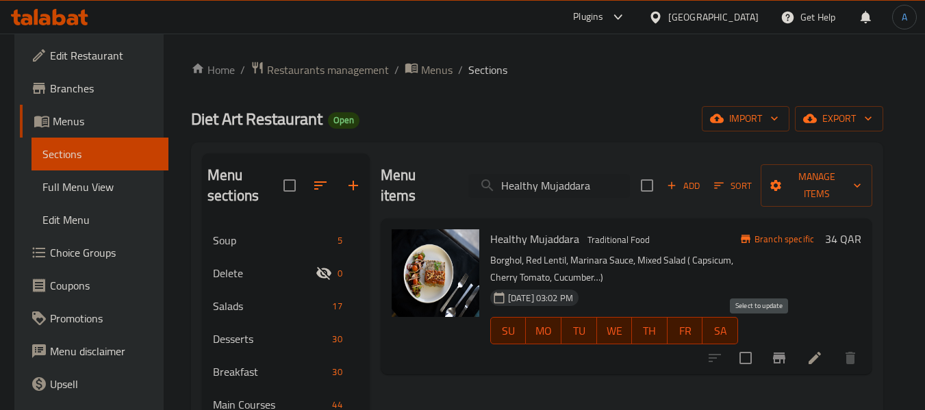
type input "Healthy Mujaddara"
click at [760, 344] on input "checkbox" at bounding box center [745, 358] width 29 height 29
checkbox input "true"
click at [580, 188] on div "Menu items Healthy Mujaddara Add Sort Manage items" at bounding box center [626, 185] width 491 height 65
click at [578, 182] on input "Healthy Mujaddara" at bounding box center [549, 186] width 162 height 24
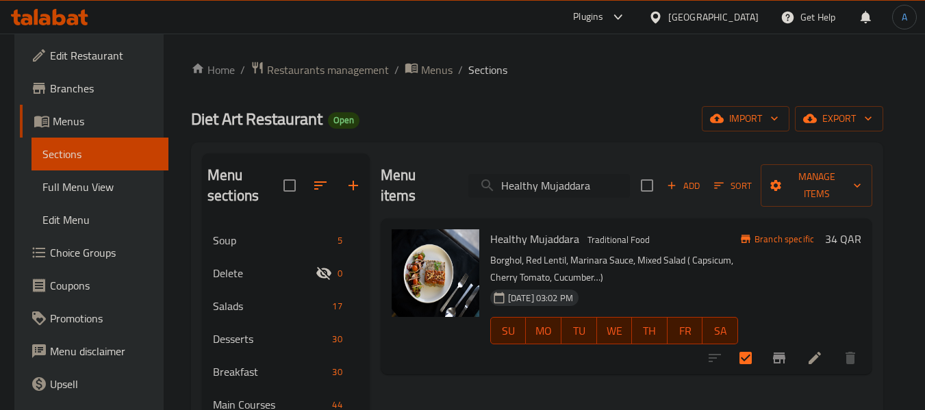
click at [578, 182] on input "Healthy Mujaddara" at bounding box center [549, 186] width 162 height 24
paste input "Kids Zinger Sandwich"
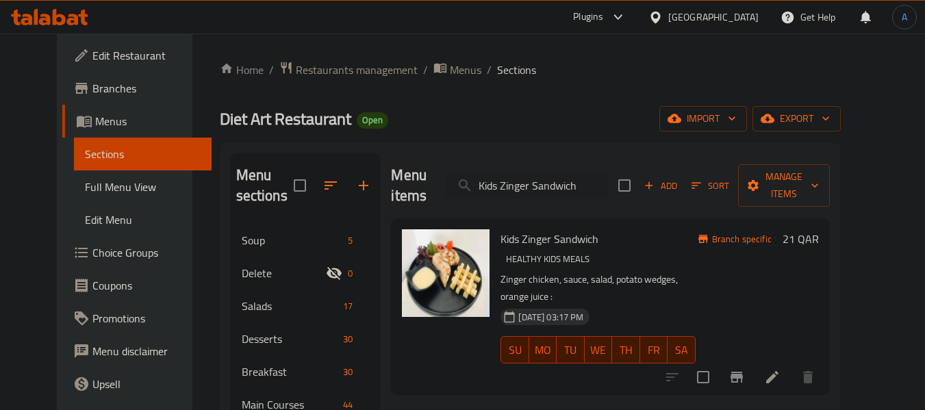
type input "Kids Zinger Sandwich"
click at [717, 363] on input "checkbox" at bounding box center [703, 377] width 29 height 29
checkbox input "true"
click at [543, 174] on input "Kids Zinger Sandwich" at bounding box center [527, 186] width 162 height 24
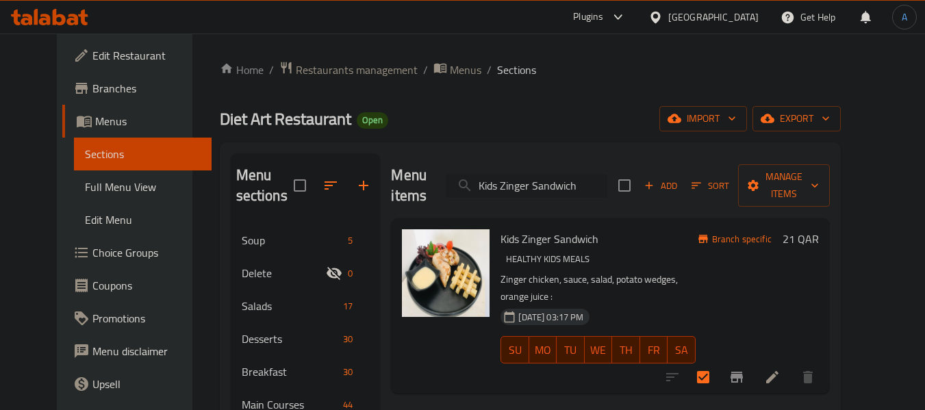
click at [546, 174] on input "Kids Zinger Sandwich" at bounding box center [527, 186] width 162 height 24
paste input "Nuggets"
click at [601, 179] on input "Kids ZingNuggetser Sandwich" at bounding box center [527, 186] width 162 height 24
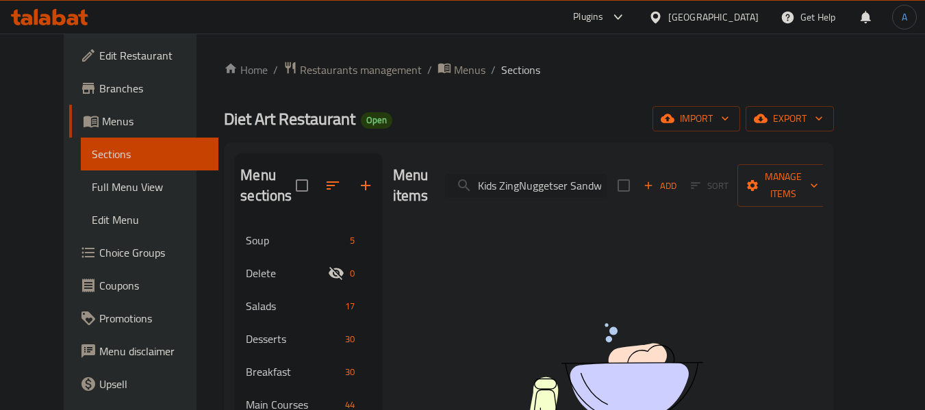
click at [601, 179] on input "Kids ZingNuggetser Sandwich" at bounding box center [526, 186] width 162 height 24
paste input "Nuggets"
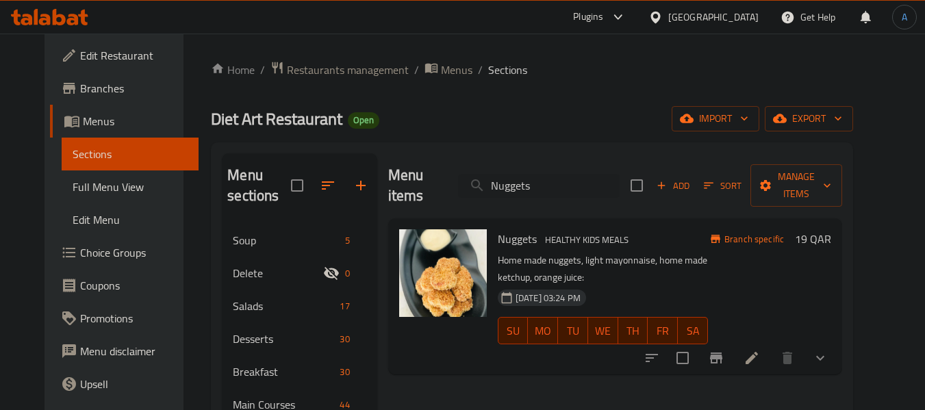
type input "Nuggets"
click at [697, 344] on input "checkbox" at bounding box center [682, 358] width 29 height 29
checkbox input "true"
click at [550, 174] on input "Nuggets" at bounding box center [539, 186] width 162 height 24
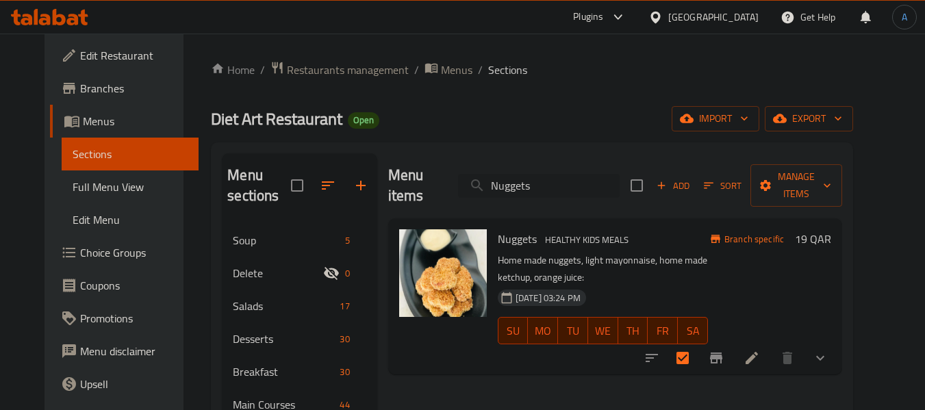
click at [550, 174] on input "Nuggets" at bounding box center [539, 186] width 162 height 24
paste input "Slider Beef Burger"
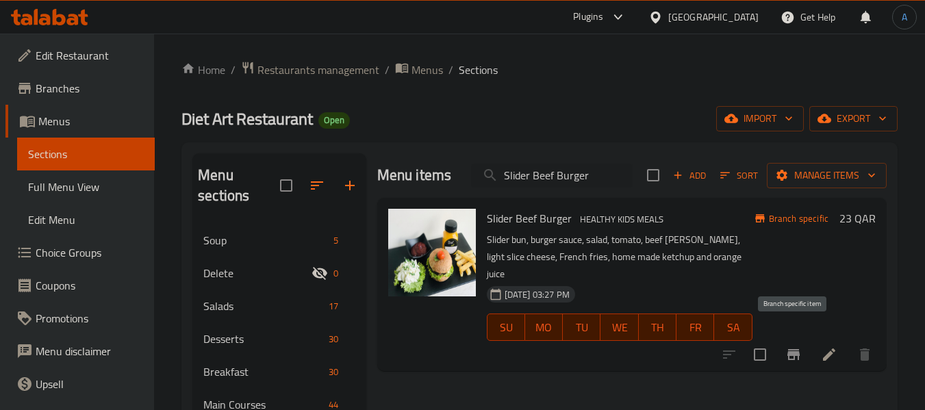
type input "Slider Beef Burger"
click at [773, 344] on input "checkbox" at bounding box center [759, 354] width 29 height 29
checkbox input "true"
click at [576, 173] on input "Slider Beef Burger" at bounding box center [552, 176] width 162 height 24
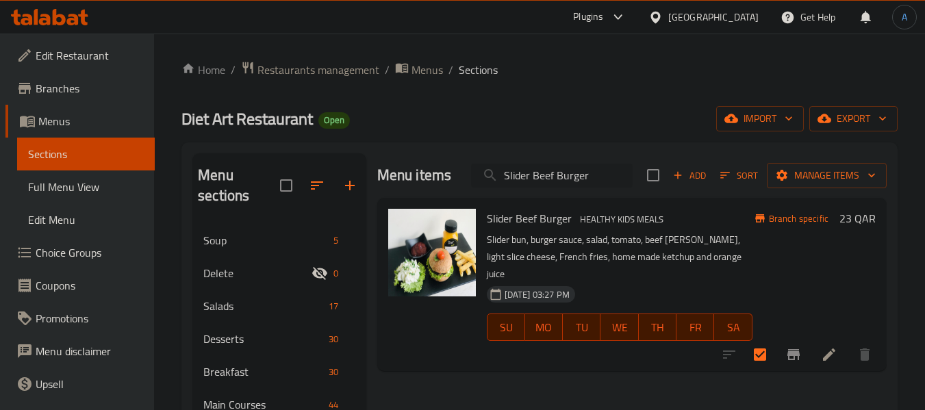
click at [576, 173] on input "Slider Beef Burger" at bounding box center [552, 176] width 162 height 24
paste input "Crispy Chicken"
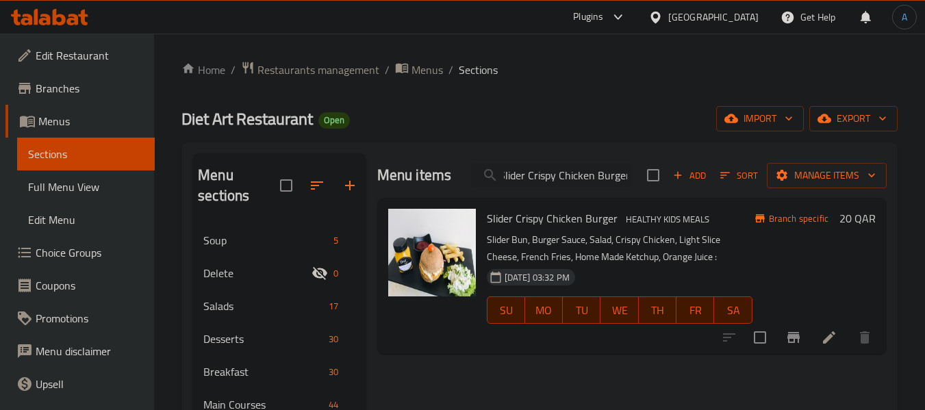
type input "Slider Crispy Chicken Burger"
click at [760, 336] on input "checkbox" at bounding box center [759, 337] width 29 height 29
checkbox input "true"
click at [573, 182] on input "Slider Crispy Chicken Burger" at bounding box center [552, 176] width 162 height 24
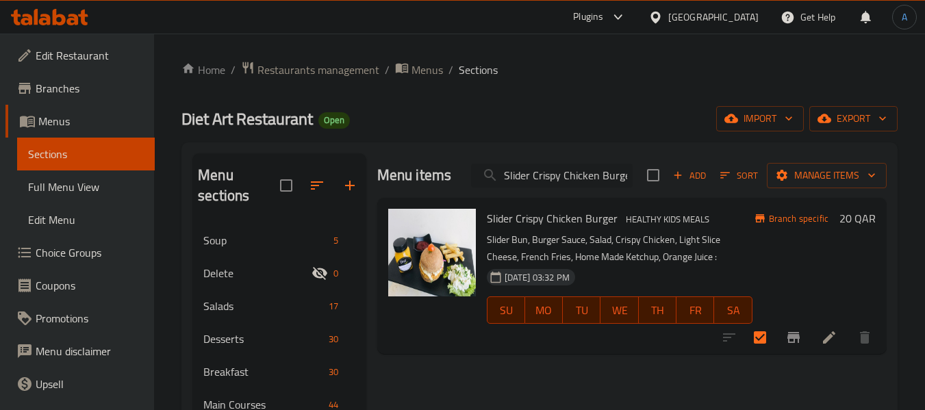
click at [573, 182] on input "Slider Crispy Chicken Burger" at bounding box center [552, 176] width 162 height 24
paste input "Kids Mini Pizza Chicken"
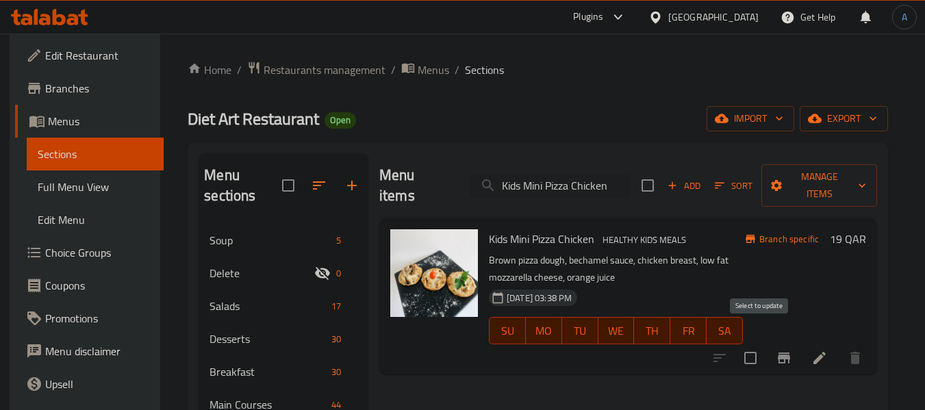
type input "Kids Mini Pizza Chicken"
click at [765, 344] on input "checkbox" at bounding box center [750, 358] width 29 height 29
checkbox input "true"
click at [552, 174] on input "Kids Mini Pizza Chicken" at bounding box center [550, 186] width 162 height 24
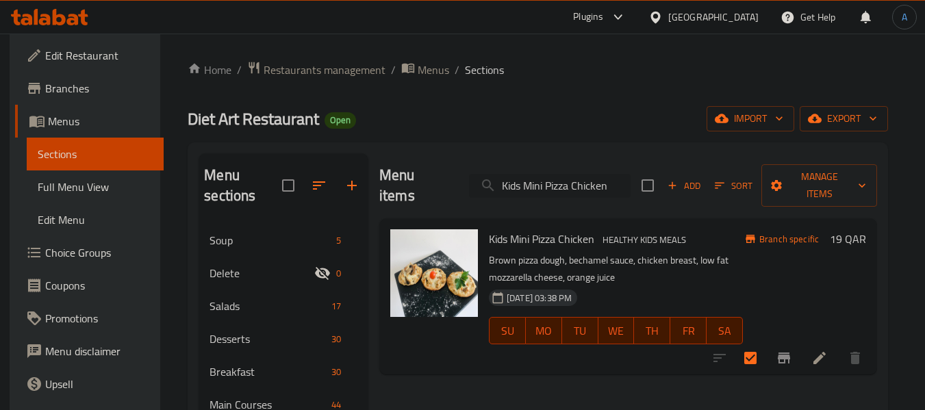
click at [552, 174] on input "Kids Mini Pizza Chicken" at bounding box center [550, 186] width 162 height 24
paste input "Margeritta"
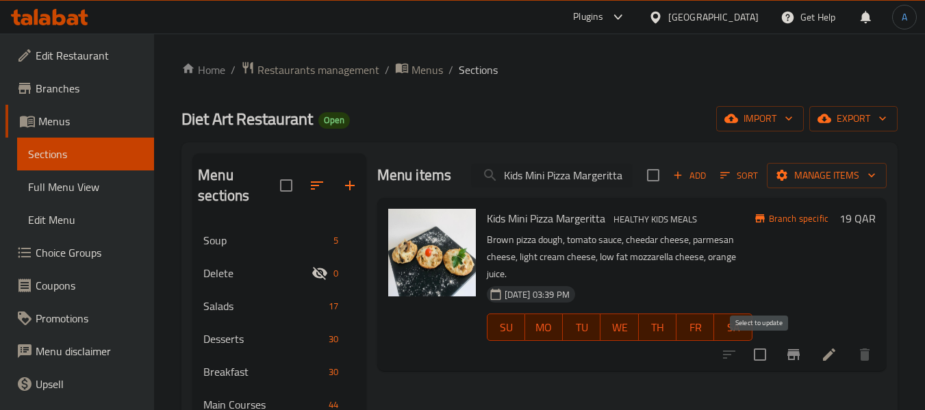
type input "Kids Mini Pizza Margeritta"
click at [763, 352] on input "checkbox" at bounding box center [759, 354] width 29 height 29
checkbox input "true"
click at [559, 181] on input "Kids Mini Pizza Margeritta" at bounding box center [552, 176] width 162 height 24
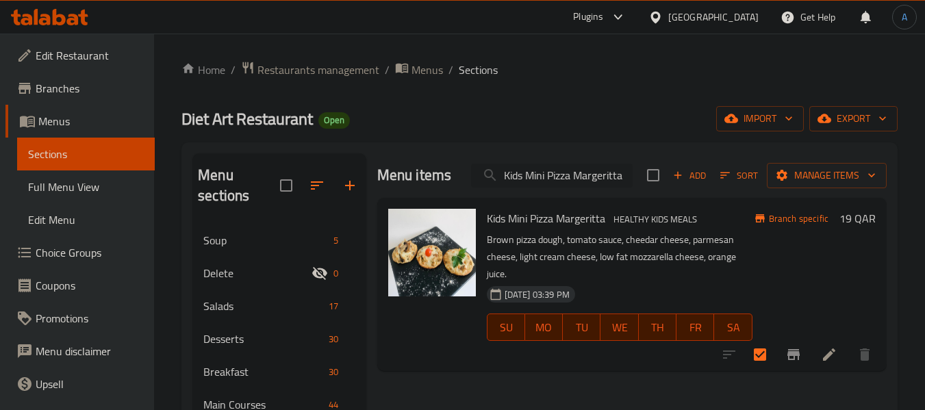
click at [559, 181] on input "Kids Mini Pizza Margeritta" at bounding box center [552, 176] width 162 height 24
paste input "Chocolate Crispy French Toast"
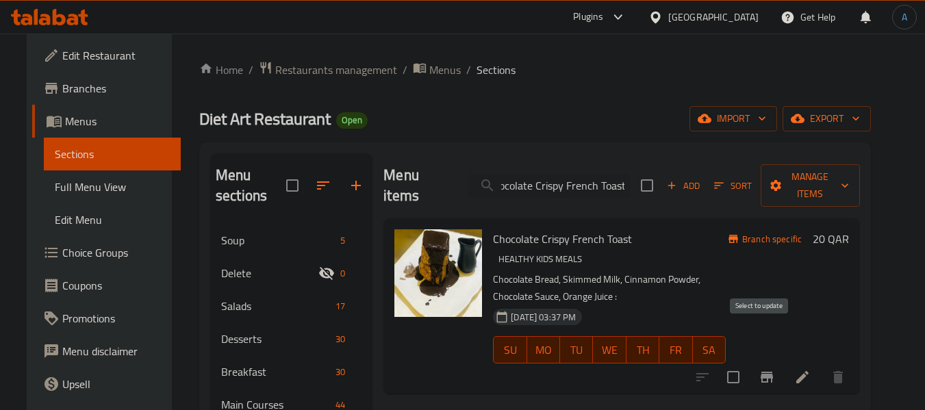
type input "Chocolate Crispy French Toast"
click at [747, 363] on input "checkbox" at bounding box center [733, 377] width 29 height 29
checkbox input "true"
click at [535, 178] on input "Chocolate Crispy French Toast" at bounding box center [549, 186] width 162 height 24
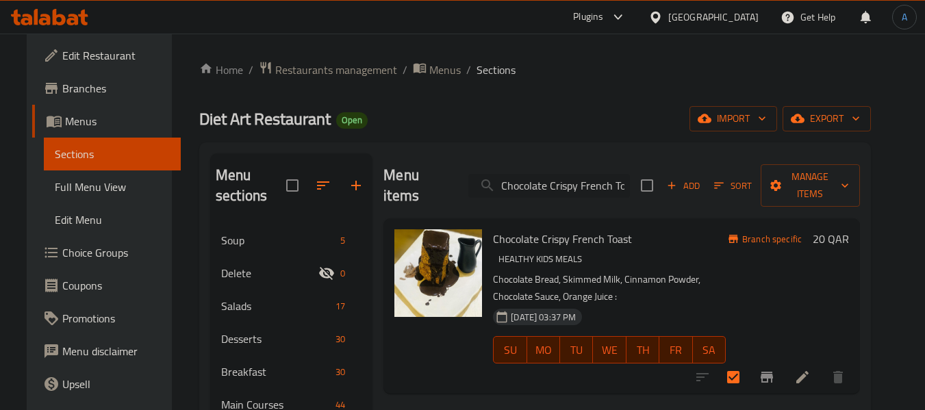
click at [535, 178] on input "Chocolate Crispy French Toast" at bounding box center [549, 186] width 162 height 24
paste input "Steak Beef Fries"
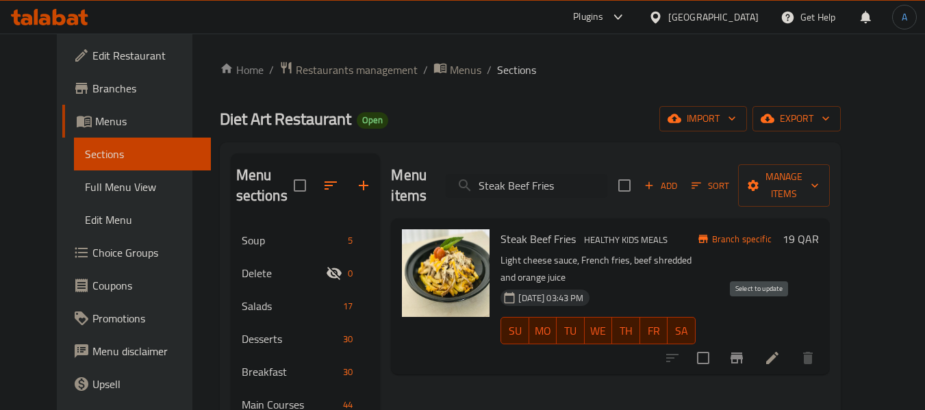
type input "Steak Beef Fries"
click at [717, 344] on input "checkbox" at bounding box center [703, 358] width 29 height 29
checkbox input "true"
click at [537, 181] on input "Steak Beef Fries" at bounding box center [527, 186] width 162 height 24
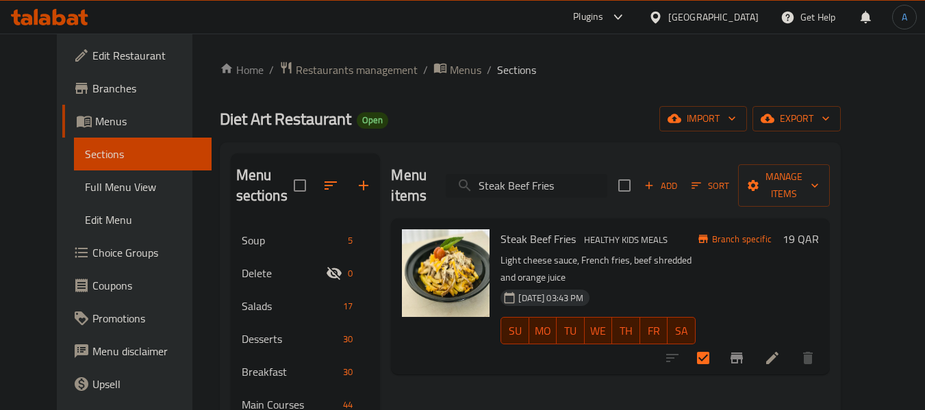
click at [537, 181] on input "Steak Beef Fries" at bounding box center [527, 186] width 162 height 24
paste input "Baked Mac & Cheese Ball"
type input "Baked Mac & Cheese Balls"
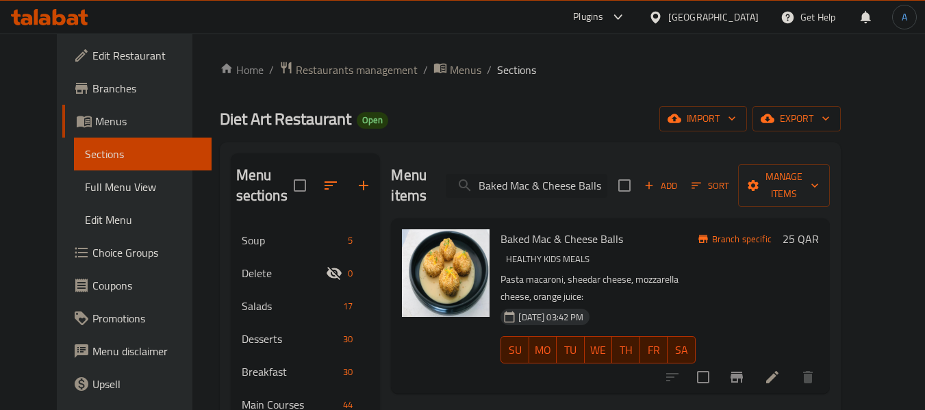
click at [535, 179] on input "Baked Mac & Cheese Balls" at bounding box center [527, 186] width 162 height 24
click at [717, 363] on input "checkbox" at bounding box center [703, 377] width 29 height 29
checkbox input "true"
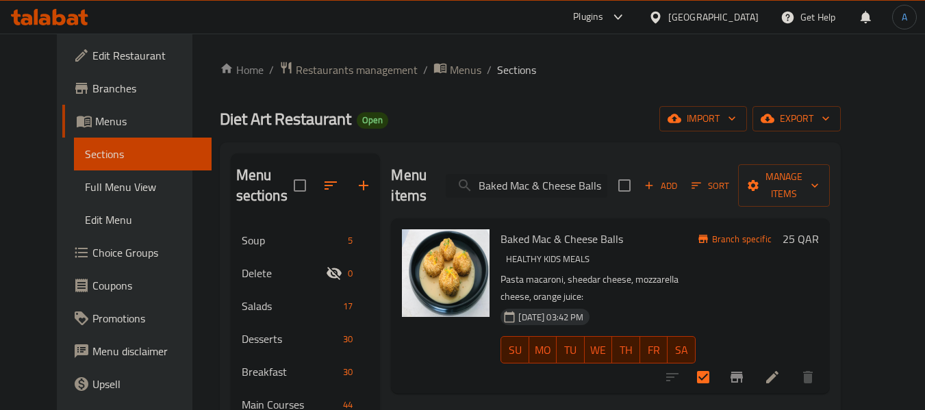
click at [598, 185] on input "Baked Mac & Cheese Balls" at bounding box center [527, 186] width 162 height 24
paste input "HAPPY MEAL"
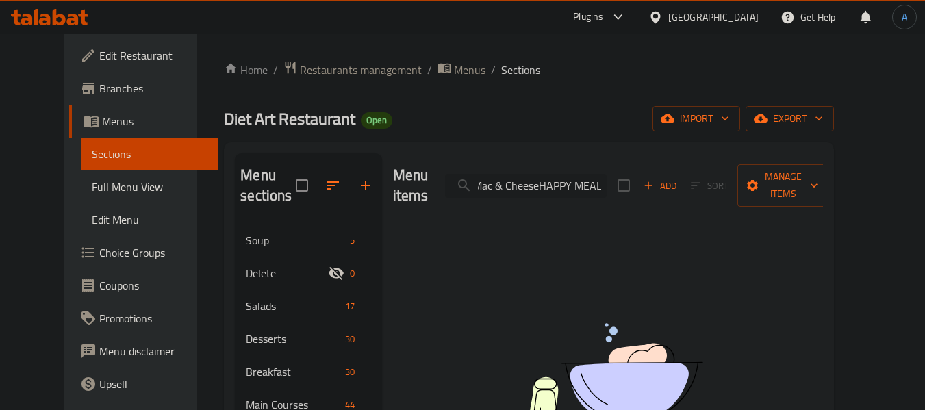
click at [606, 182] on input "Baked Mac & CheeseHAPPY MEAL Balls" at bounding box center [526, 186] width 162 height 24
paste input "HAPPY MEAL"
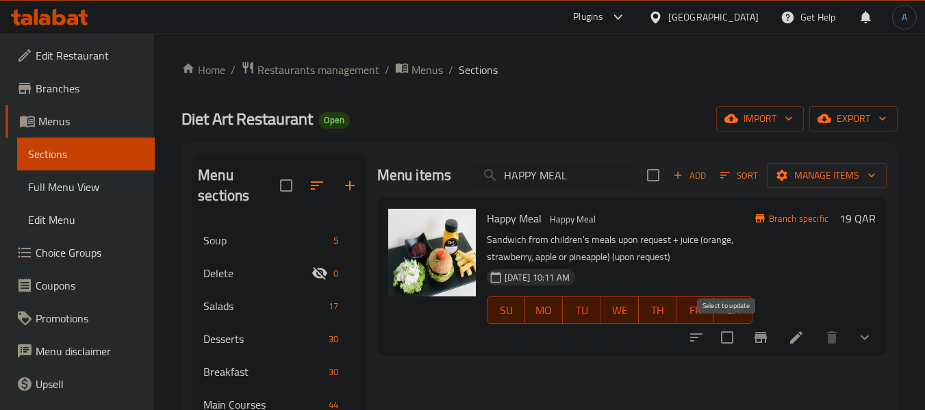
type input "HAPPY MEAL"
click at [729, 341] on input "checkbox" at bounding box center [727, 337] width 29 height 29
checkbox input "true"
click at [563, 177] on input "HAPPY MEAL" at bounding box center [552, 176] width 162 height 24
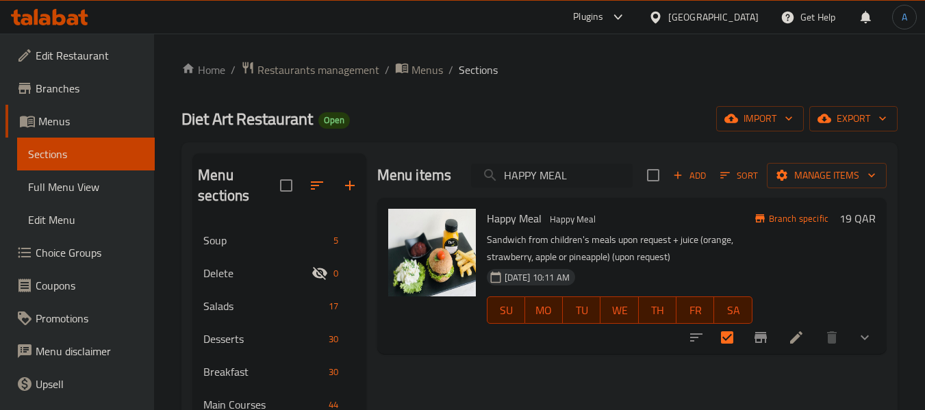
click at [563, 177] on input "HAPPY MEAL" at bounding box center [552, 176] width 162 height 24
paste input "Nuggets 50 grms"
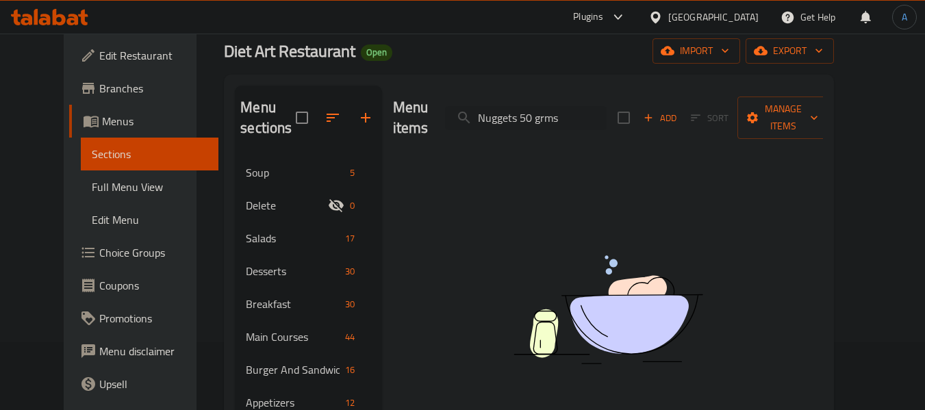
scroll to position [68, 0]
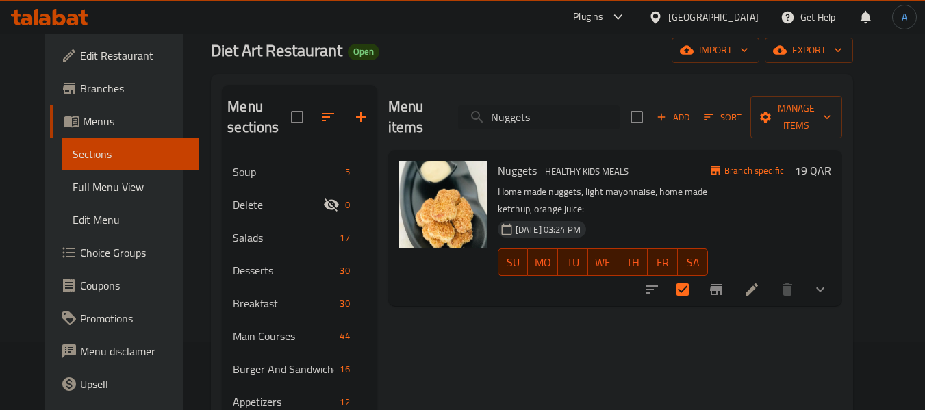
click at [527, 107] on input "Nuggets" at bounding box center [539, 117] width 162 height 24
paste input "Fatayer Tuna"
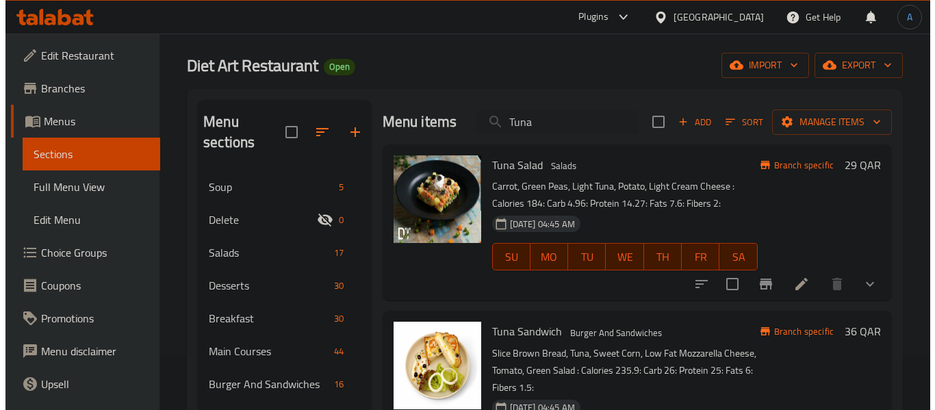
scroll to position [0, 0]
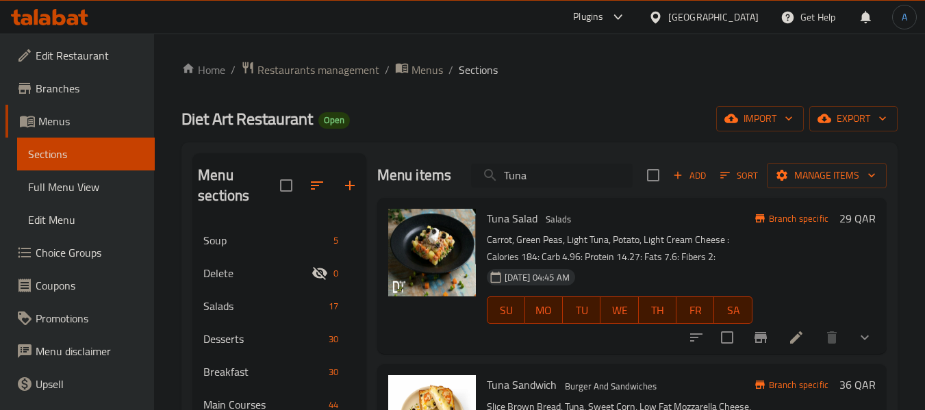
click at [556, 187] on input "Tuna" at bounding box center [552, 176] width 162 height 24
paste input "HEALTHY KUNAFA"
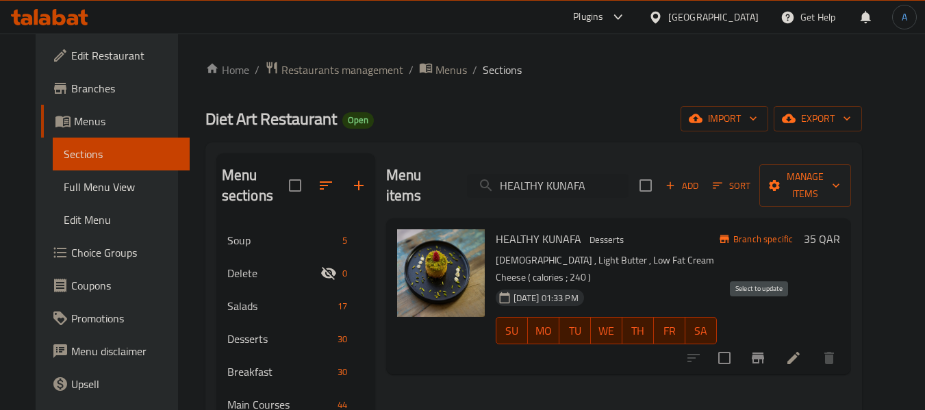
type input "HEALTHY KUNAFA"
click at [739, 344] on input "checkbox" at bounding box center [724, 358] width 29 height 29
checkbox input "true"
click at [583, 175] on input "HEALTHY KUNAFA" at bounding box center [548, 186] width 162 height 24
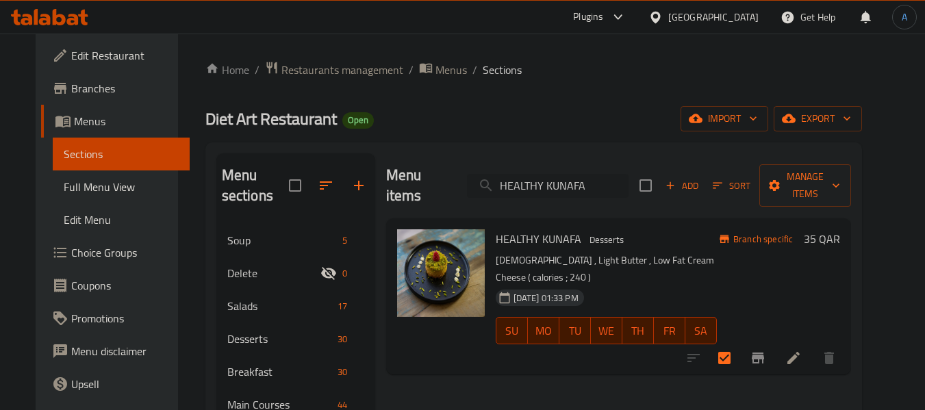
click at [583, 175] on input "HEALTHY KUNAFA" at bounding box center [548, 186] width 162 height 24
paste input "Matcha Cheese Cake"
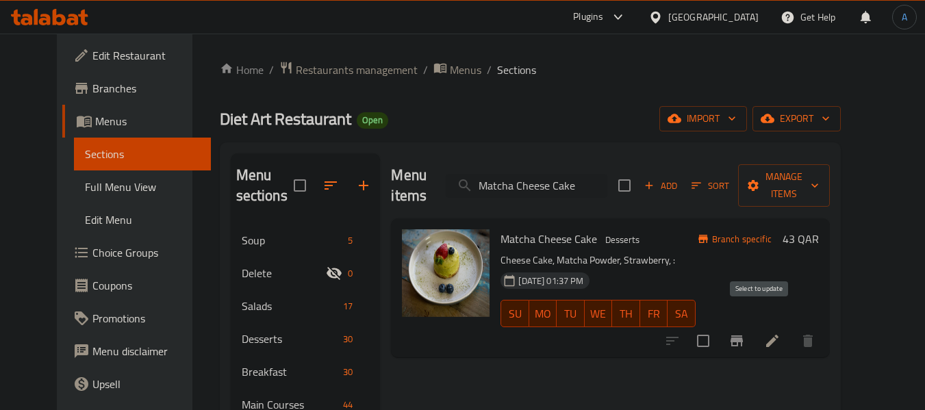
type input "Matcha Cheese Cake"
click at [717, 327] on input "checkbox" at bounding box center [703, 341] width 29 height 29
checkbox input "true"
click at [533, 178] on input "Matcha Cheese Cake" at bounding box center [527, 186] width 162 height 24
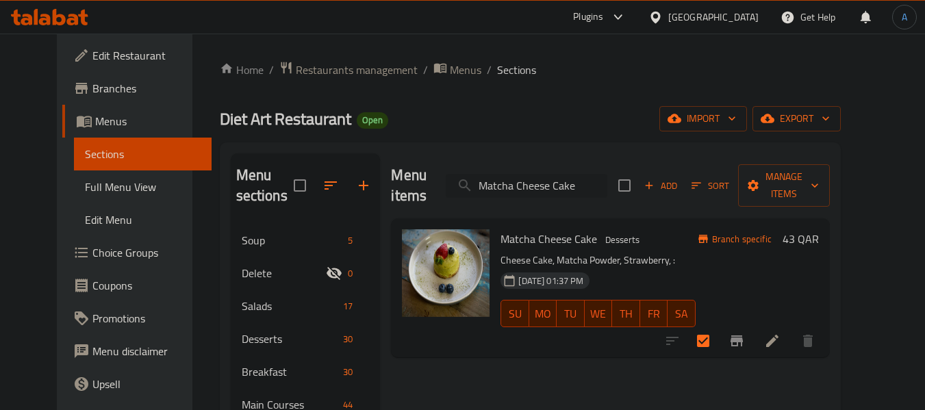
click at [533, 178] on input "Matcha Cheese Cake" at bounding box center [527, 186] width 162 height 24
paste input "Vine Leaves"
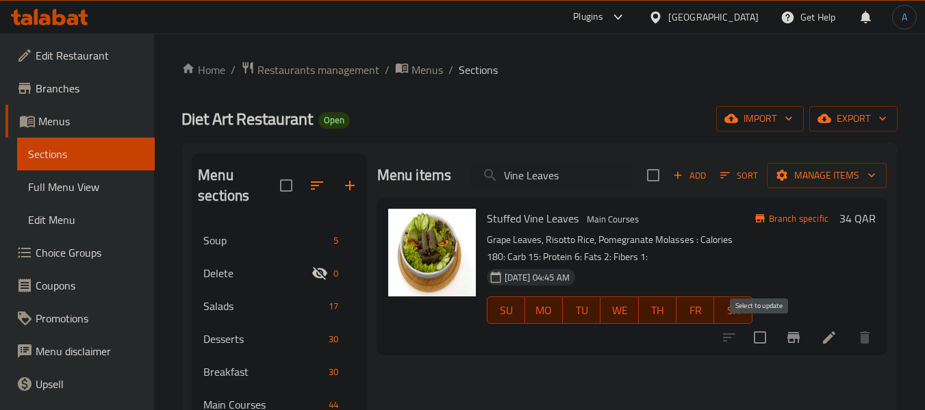
type input "Vine Leaves"
click at [758, 339] on input "checkbox" at bounding box center [759, 337] width 29 height 29
checkbox input "true"
click at [528, 162] on div "Menu items Vine Leaves Add Sort Manage items" at bounding box center [631, 175] width 509 height 44
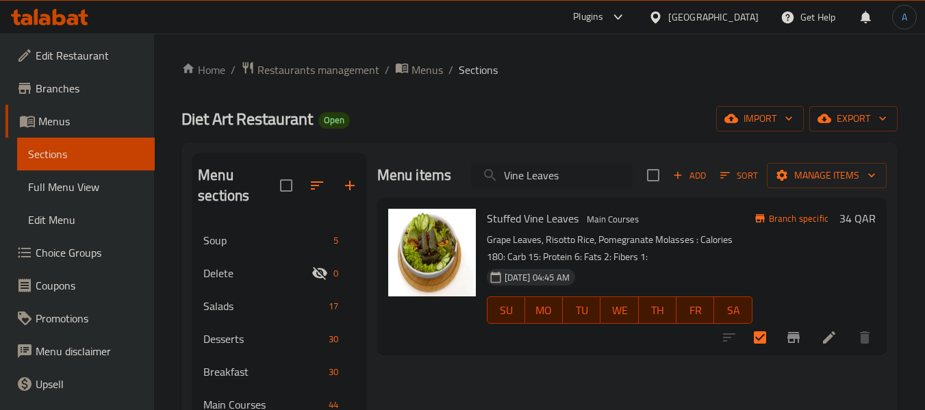
click at [527, 174] on input "Vine Leaves" at bounding box center [552, 176] width 162 height 24
paste input "Cheesy Mint Tart"
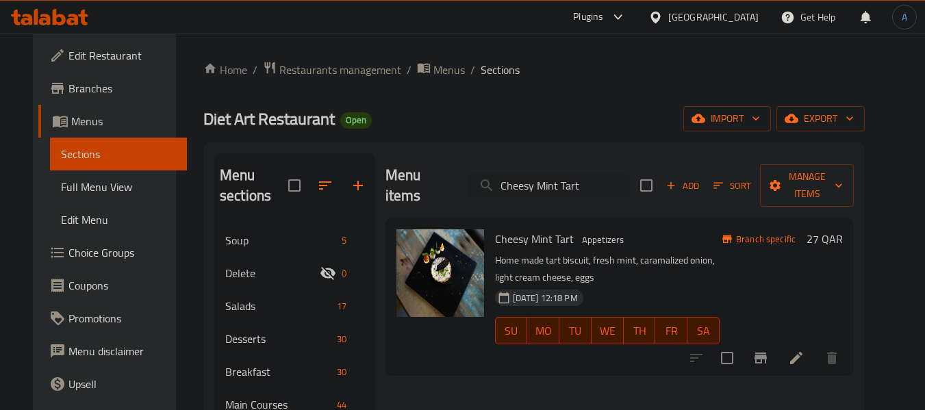
type input "Cheesy Mint Tart"
click at [741, 344] on input "checkbox" at bounding box center [727, 358] width 29 height 29
checkbox input "true"
click at [530, 180] on input "Cheesy Mint Tart" at bounding box center [549, 186] width 162 height 24
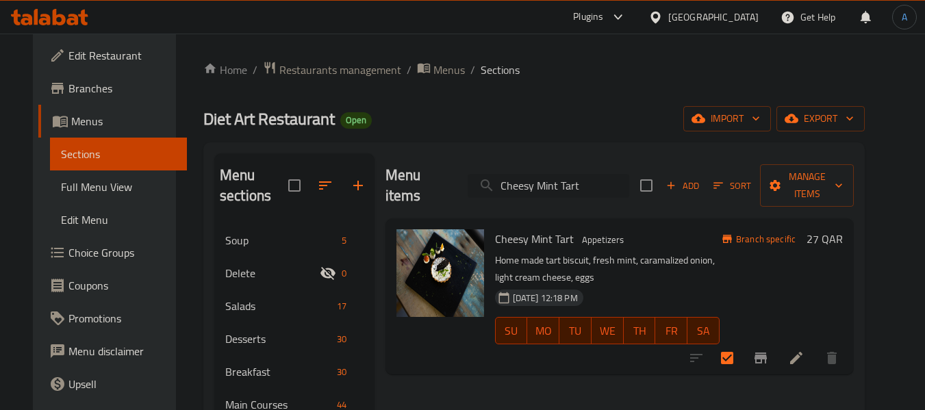
click at [530, 180] on input "Cheesy Mint Tart" at bounding box center [549, 186] width 162 height 24
paste input "Tart Chicken"
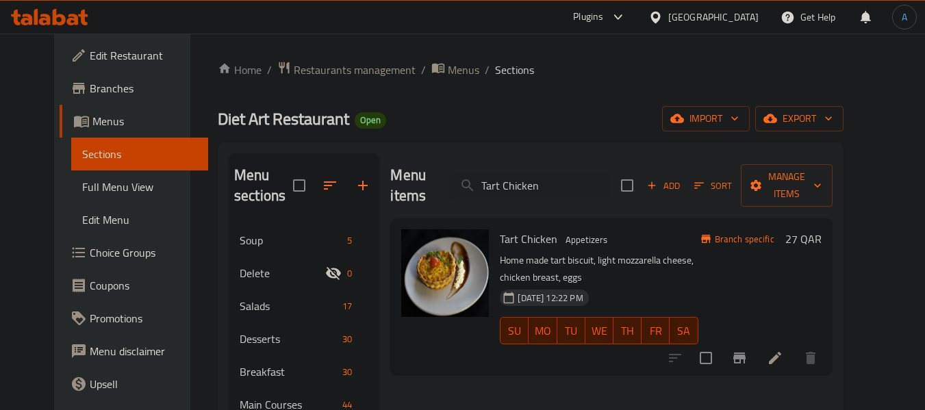
type input "Tart Chicken"
click at [720, 344] on input "checkbox" at bounding box center [705, 358] width 29 height 29
checkbox input "true"
click at [821, 176] on span "Manage items" at bounding box center [787, 185] width 70 height 34
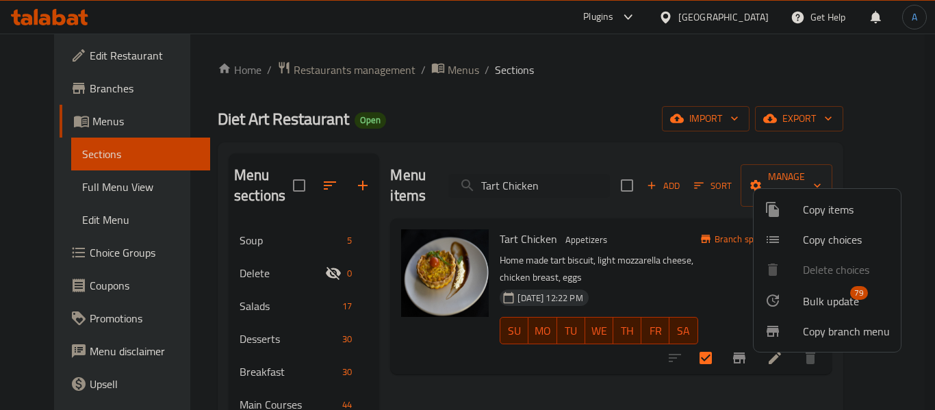
click at [851, 294] on span "79" at bounding box center [859, 293] width 18 height 14
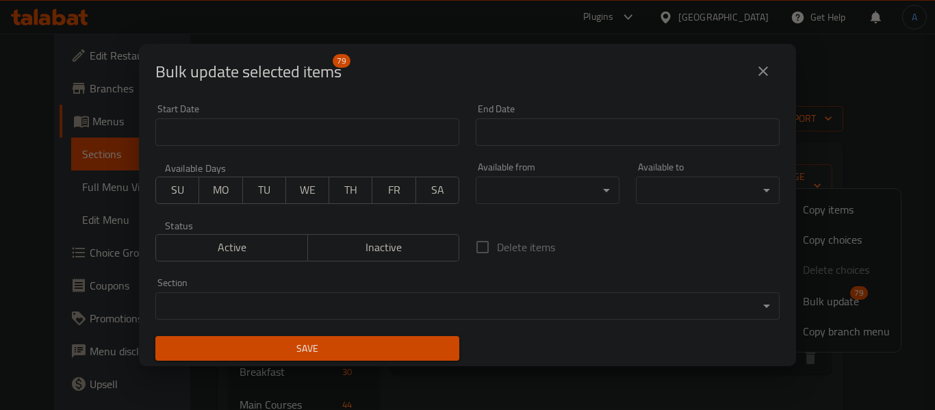
click at [295, 296] on body "​ Plugins Qatar Get Help A Edit Restaurant Branches Menus Sections Full Menu Vi…" at bounding box center [467, 222] width 935 height 376
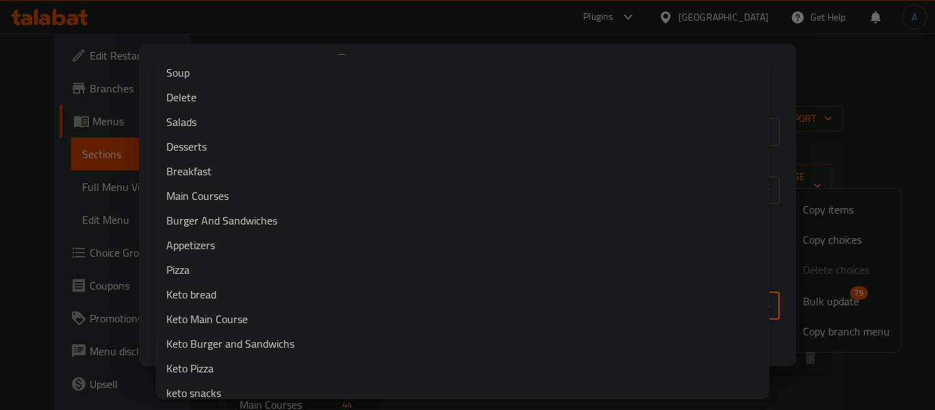
click at [254, 94] on li "Delete" at bounding box center [462, 97] width 614 height 25
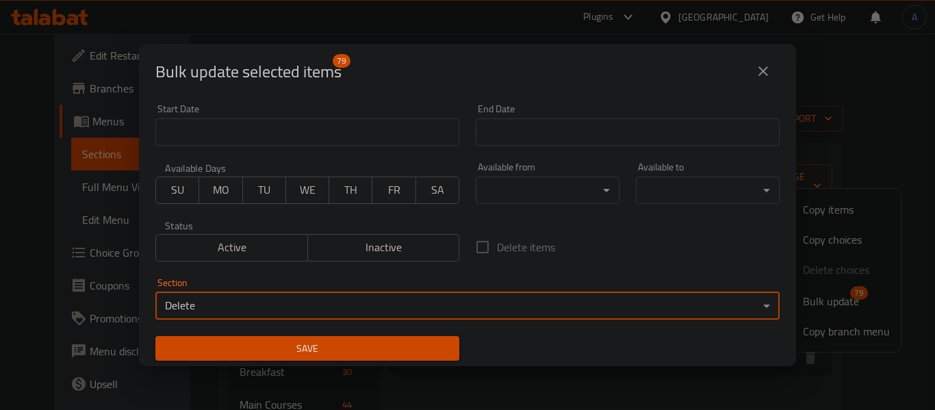
click at [413, 350] on span "Save" at bounding box center [307, 348] width 282 height 17
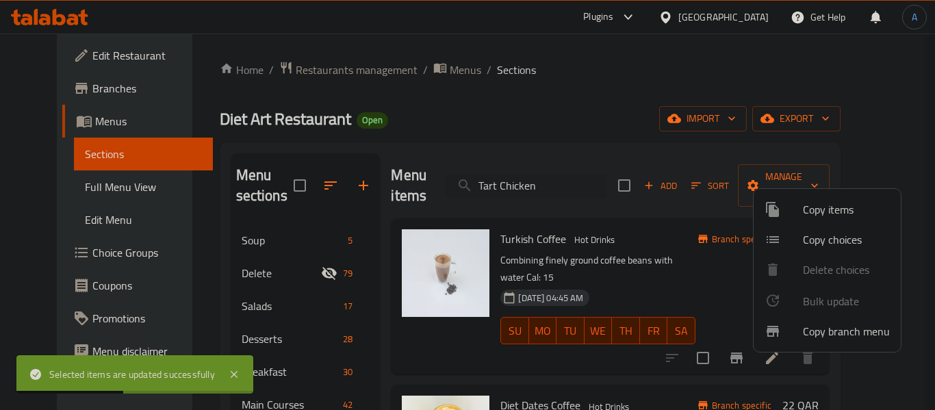
click at [457, 138] on div at bounding box center [467, 205] width 935 height 410
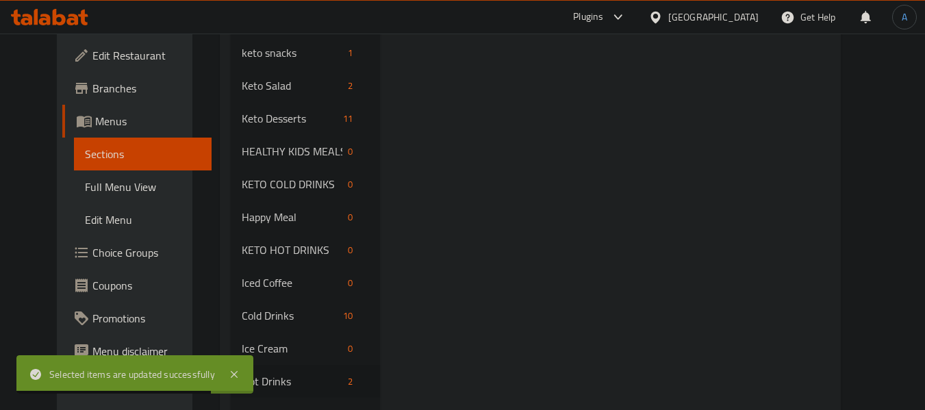
scroll to position [616, 0]
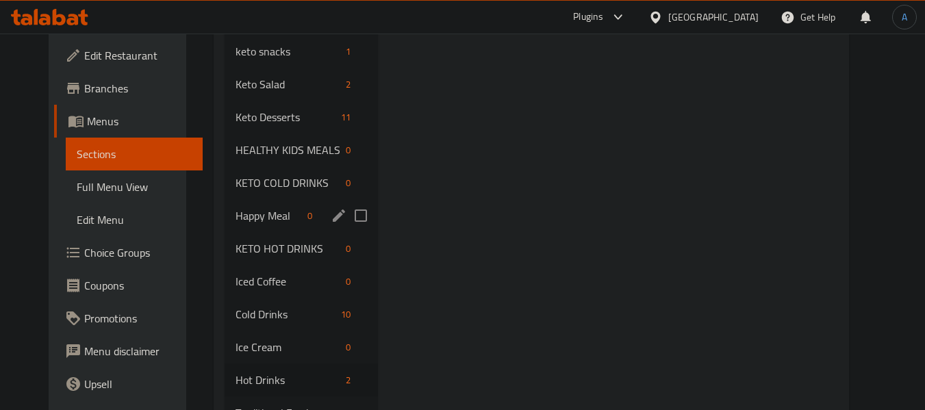
click at [352, 215] on input "Menu sections" at bounding box center [360, 215] width 29 height 29
checkbox input "true"
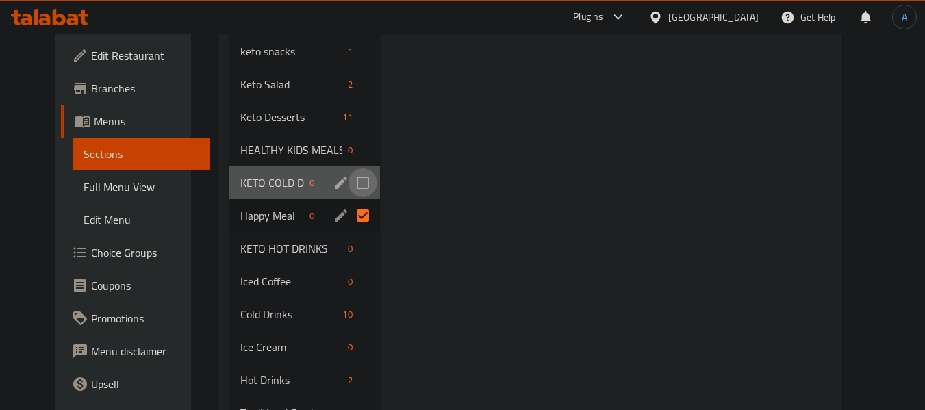
click at [350, 182] on input "Menu sections" at bounding box center [362, 182] width 29 height 29
checkbox input "true"
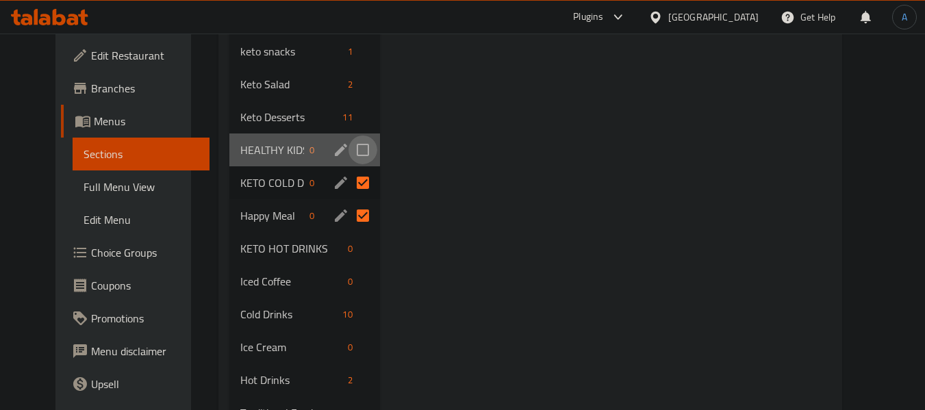
click at [348, 157] on input "Menu sections" at bounding box center [362, 150] width 29 height 29
checkbox input "true"
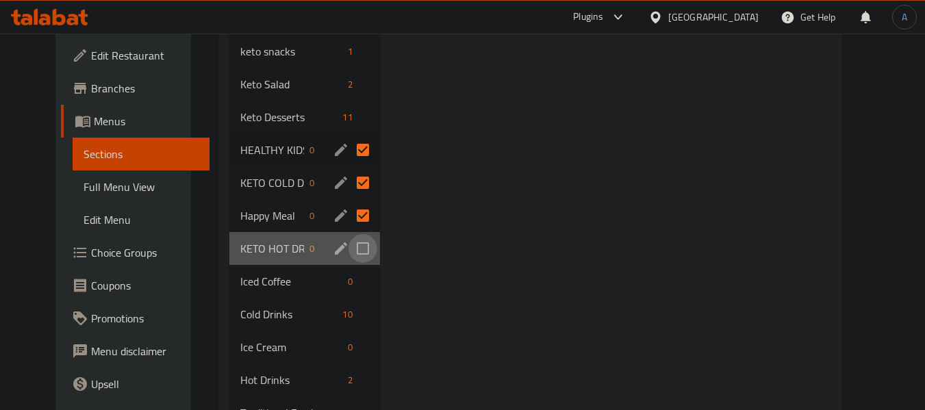
click at [350, 251] on input "Menu sections" at bounding box center [362, 248] width 29 height 29
checkbox input "true"
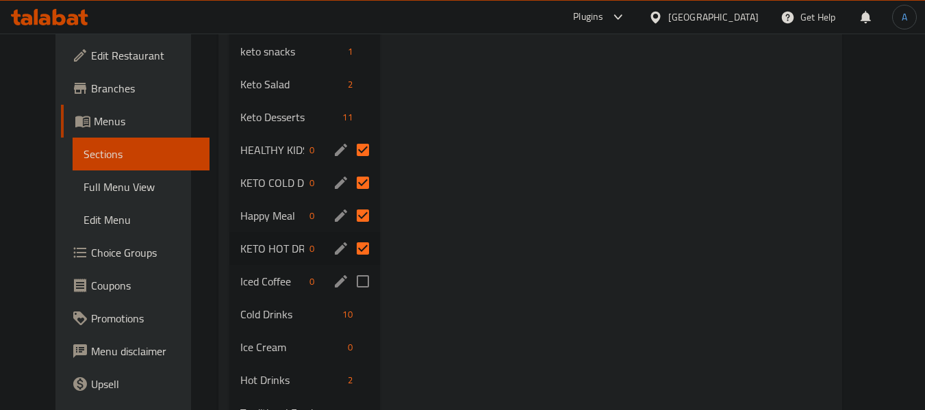
click at [348, 278] on input "Menu sections" at bounding box center [362, 281] width 29 height 29
checkbox input "true"
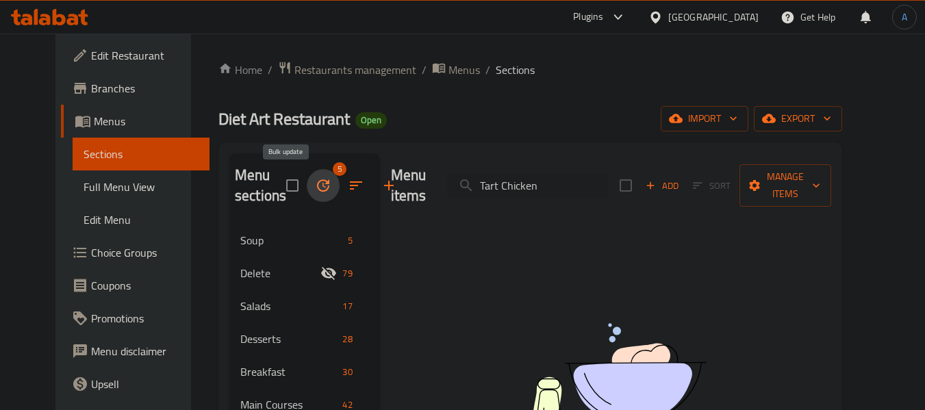
click at [317, 182] on icon "button" at bounding box center [323, 185] width 12 height 12
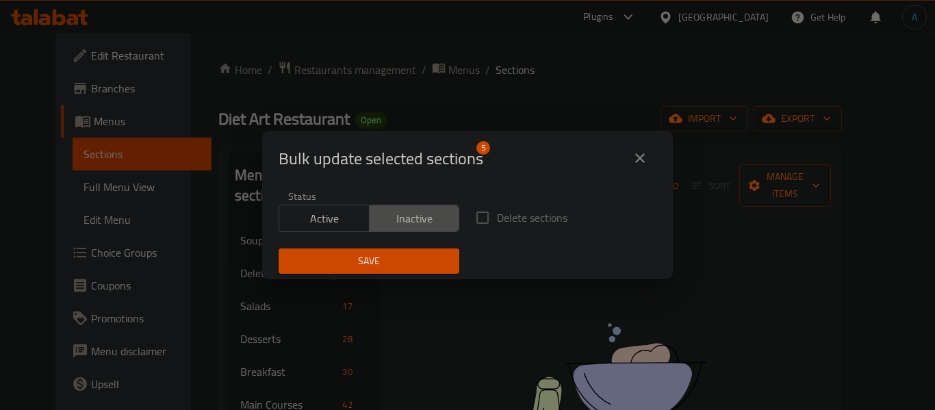
click at [395, 227] on span "Inactive" at bounding box center [414, 219] width 79 height 20
click at [392, 258] on span "Save" at bounding box center [369, 261] width 159 height 17
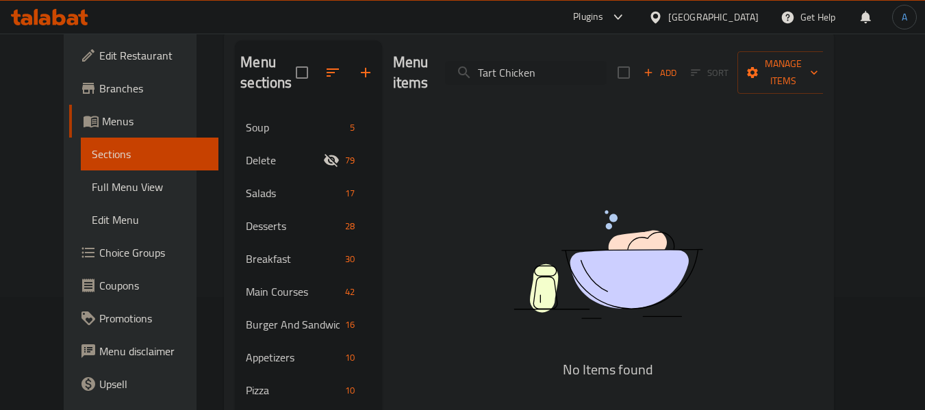
scroll to position [137, 0]
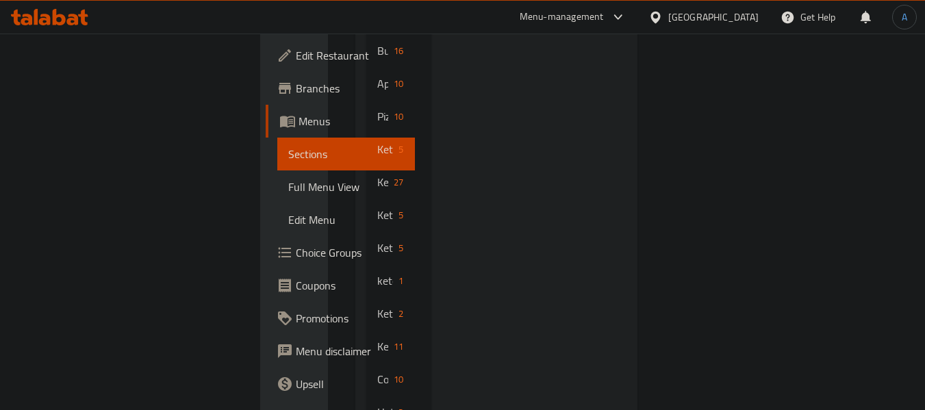
scroll to position [449, 0]
click at [377, 398] on span "Traditional Food" at bounding box center [377, 406] width 0 height 16
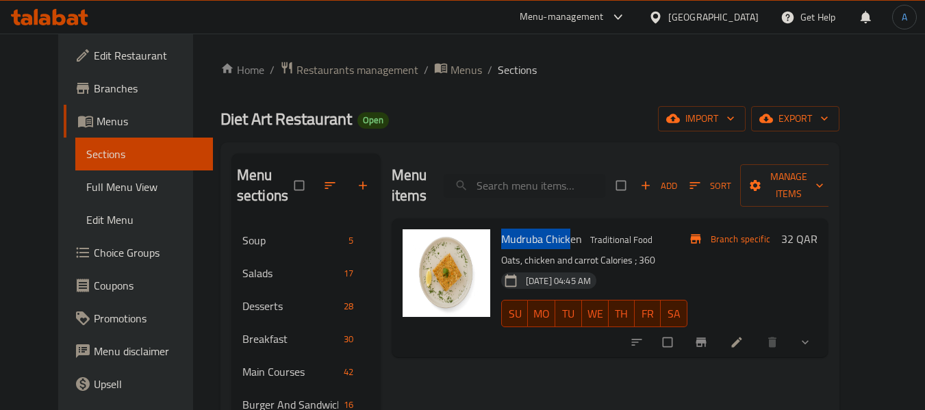
drag, startPoint x: 483, startPoint y: 238, endPoint x: 554, endPoint y: 246, distance: 71.0
click at [554, 246] on div "Mudruba Chicken Traditional Food Oats, chicken and carrot Calories ; 360 [DATE]…" at bounding box center [594, 288] width 197 height 128
copy span "Mudruba [DEMOGRAPHIC_DATA]"
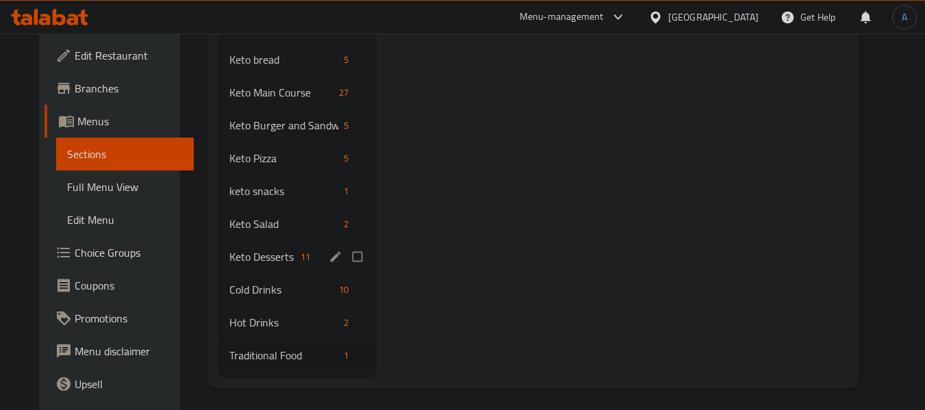
scroll to position [449, 0]
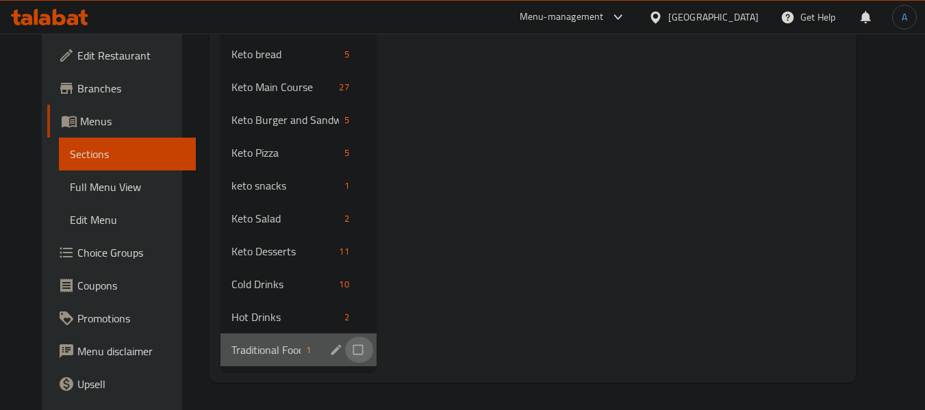
click at [345, 353] on input "Menu sections" at bounding box center [359, 350] width 29 height 26
checkbox input "true"
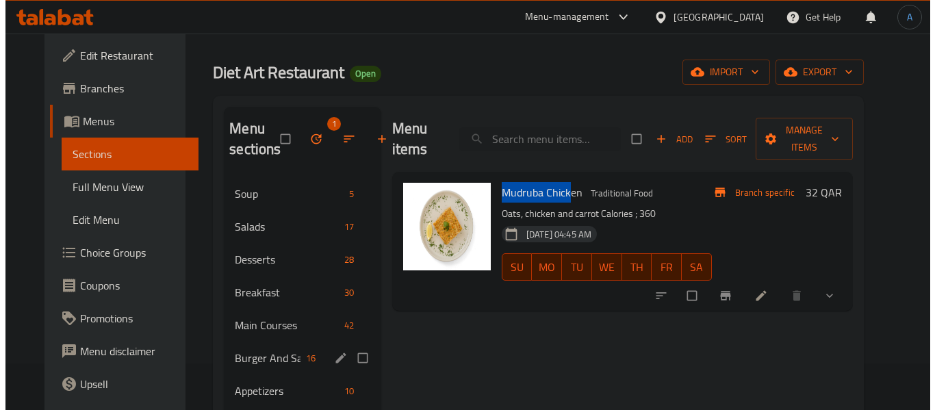
scroll to position [38, 0]
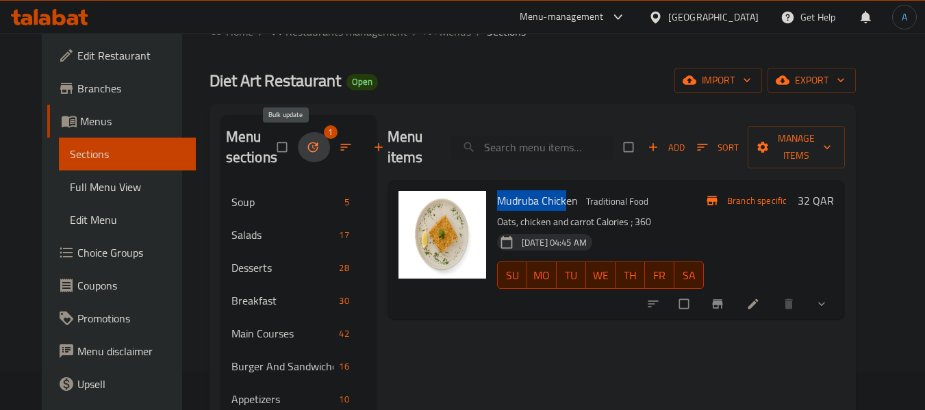
click at [298, 145] on button "button" at bounding box center [314, 147] width 33 height 30
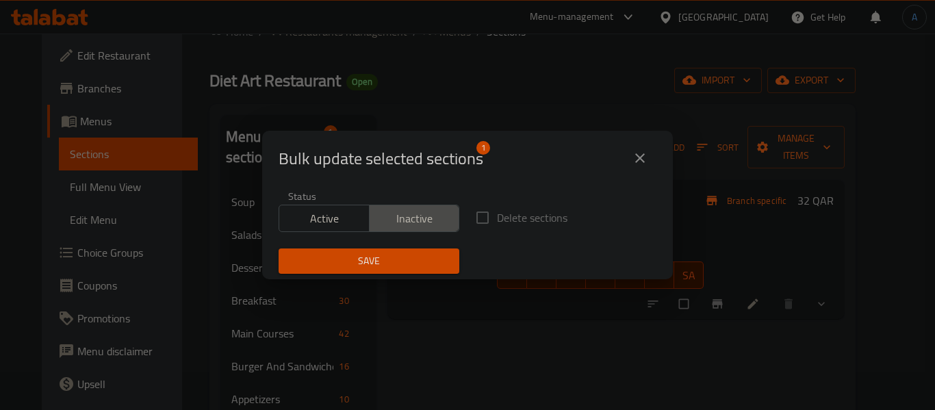
click at [412, 224] on span "Inactive" at bounding box center [414, 219] width 79 height 20
click at [413, 262] on span "Save" at bounding box center [369, 261] width 159 height 17
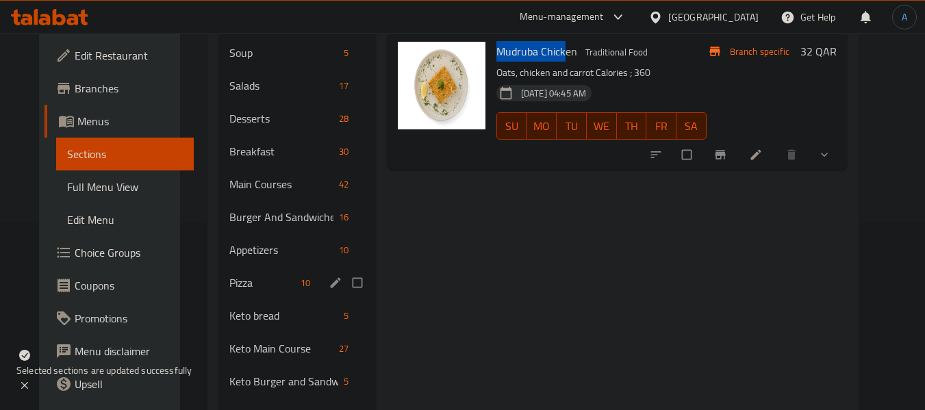
scroll to position [449, 0]
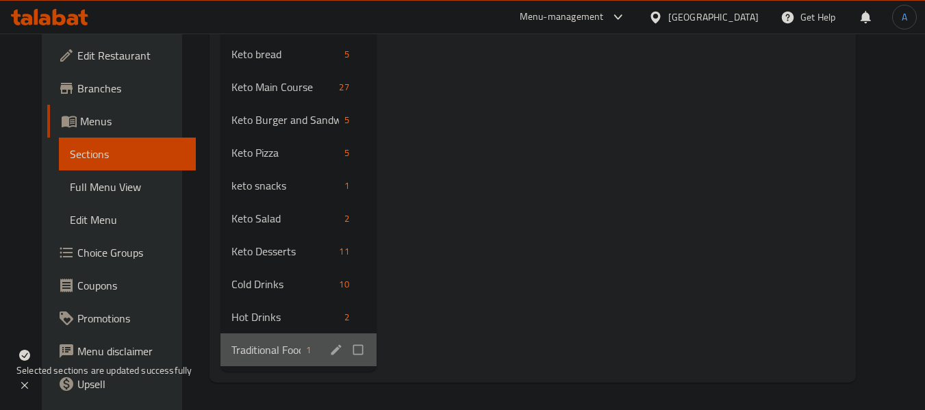
click at [264, 338] on div "Traditional Food 1" at bounding box center [298, 349] width 156 height 33
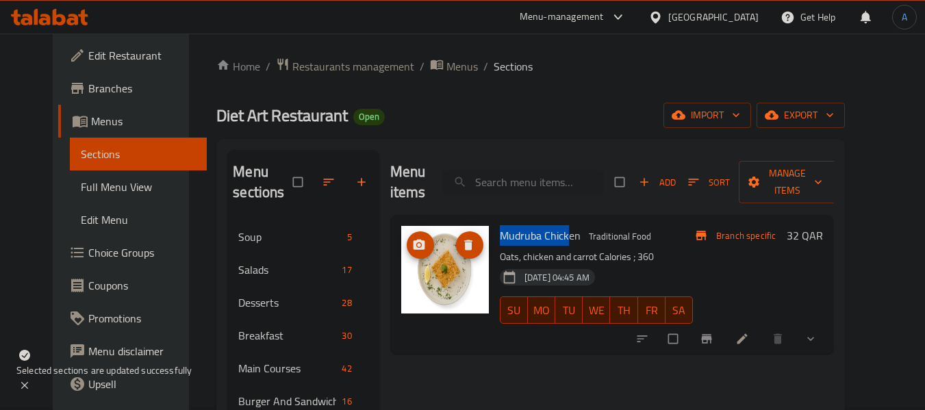
scroll to position [0, 0]
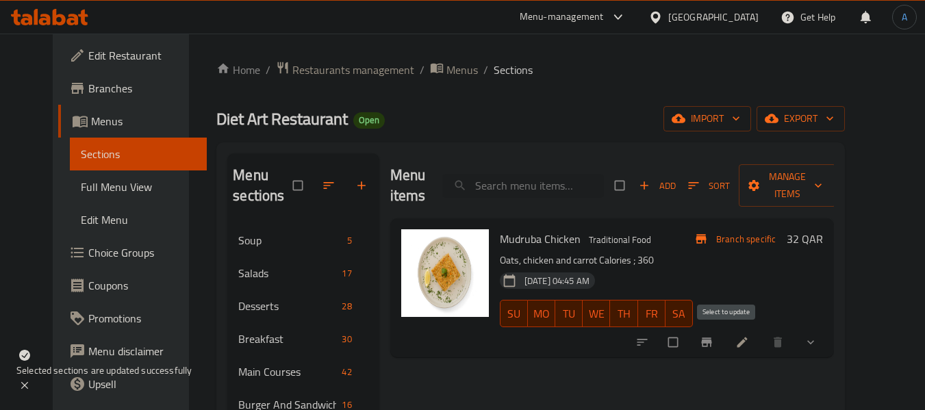
click at [766, 318] on div "Branch specific 32 QAR" at bounding box center [758, 287] width 130 height 117
click at [689, 343] on input "checkbox" at bounding box center [674, 342] width 29 height 26
checkbox input "true"
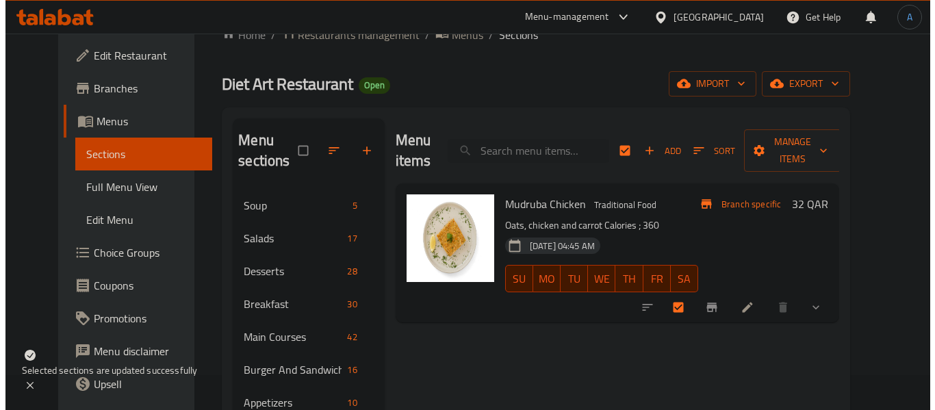
scroll to position [68, 0]
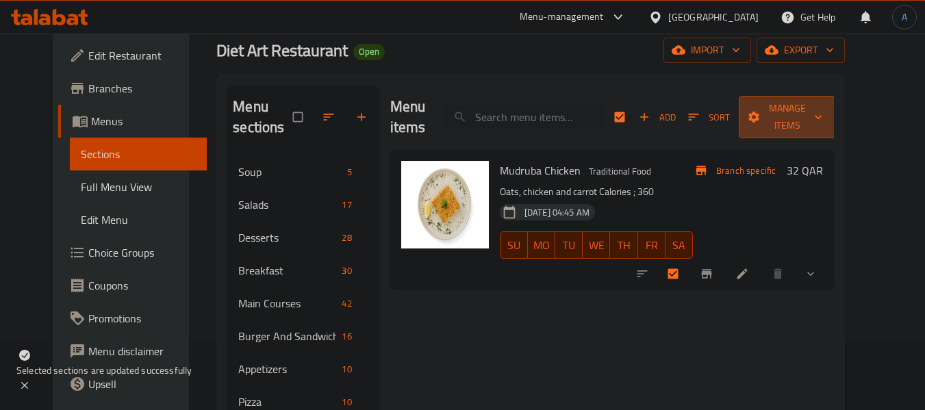
click at [789, 110] on span "Manage items" at bounding box center [787, 117] width 75 height 34
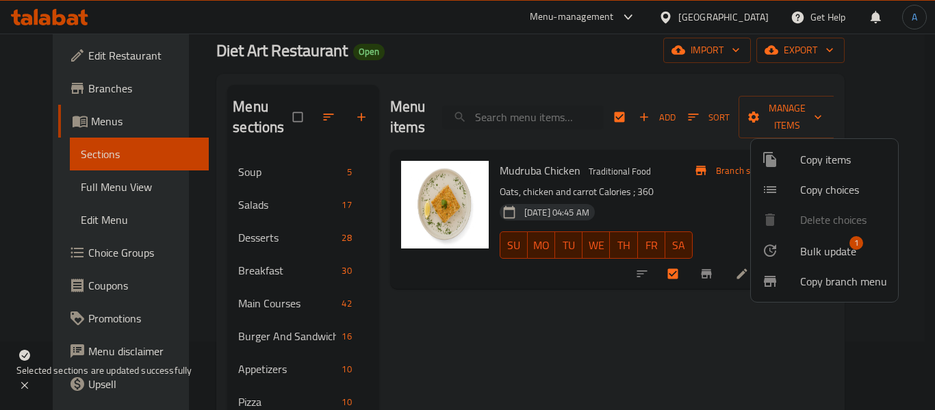
click at [826, 243] on span "Bulk update" at bounding box center [828, 251] width 56 height 16
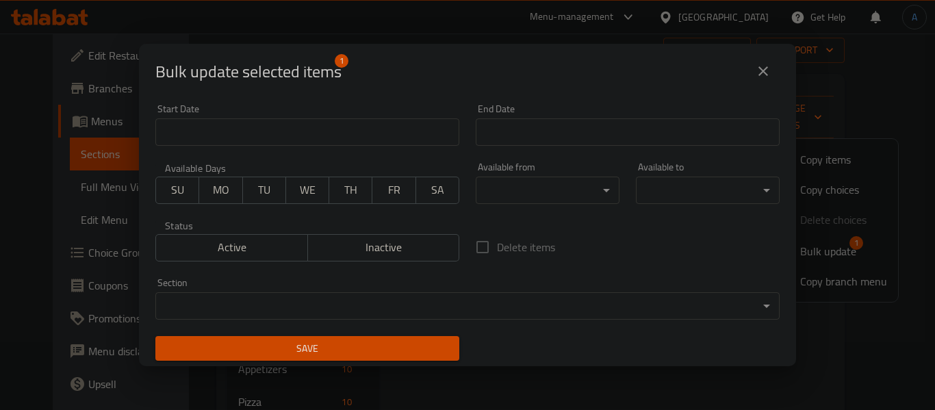
click at [346, 306] on body "​ Menu-management [GEOGRAPHIC_DATA] Get Help A Edit Restaurant Branches Menus S…" at bounding box center [467, 153] width 935 height 376
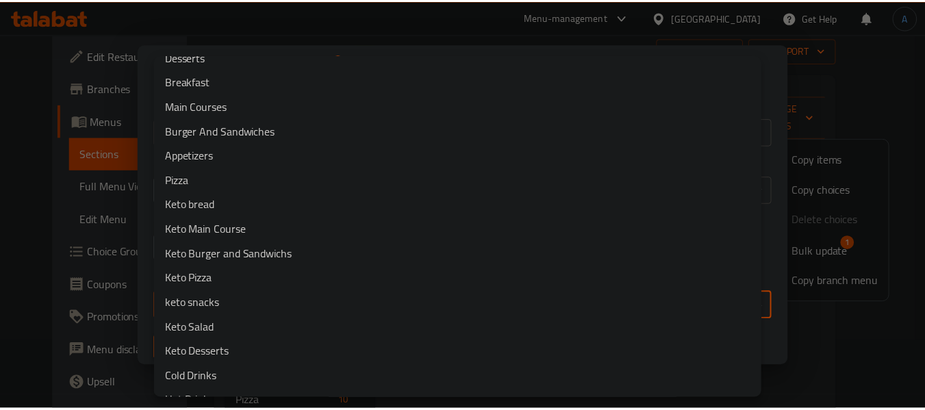
scroll to position [42, 0]
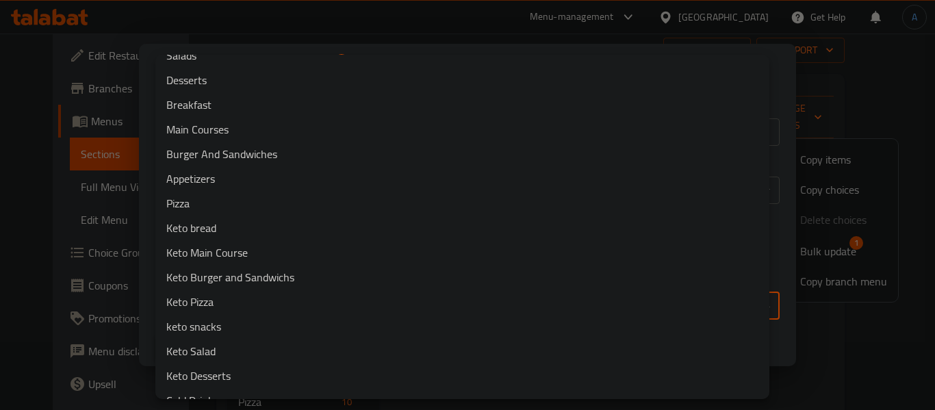
click at [244, 139] on li "Main Courses" at bounding box center [462, 129] width 614 height 25
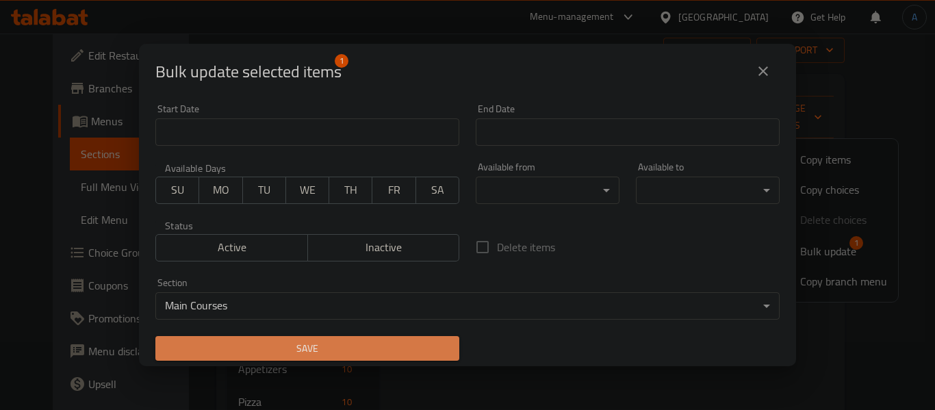
click at [385, 346] on span "Save" at bounding box center [307, 348] width 282 height 17
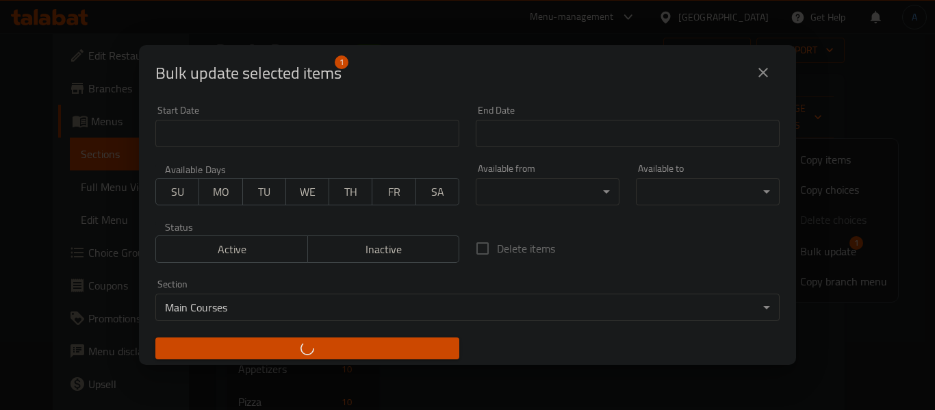
checkbox input "false"
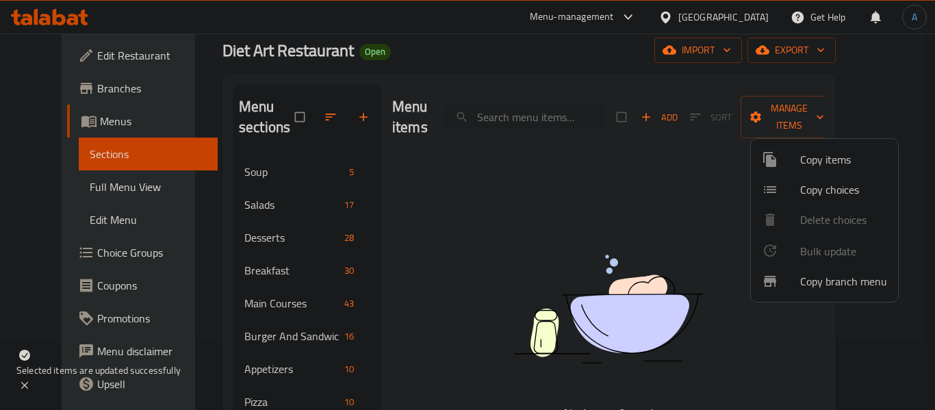
click at [389, 301] on div at bounding box center [467, 205] width 935 height 410
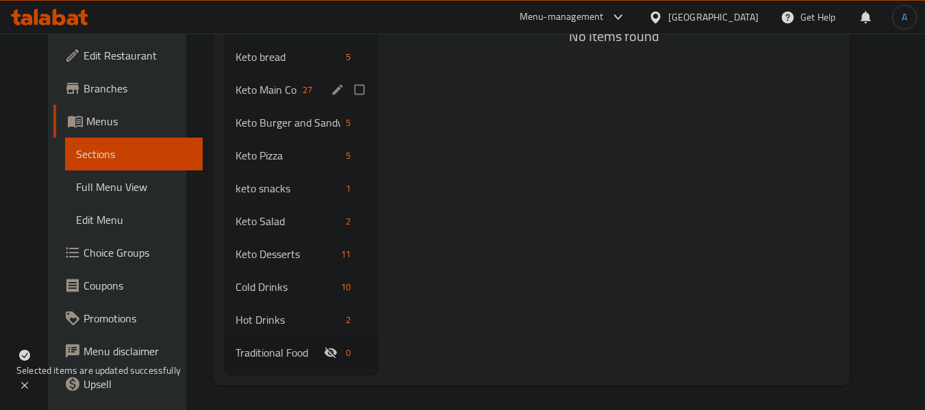
scroll to position [449, 0]
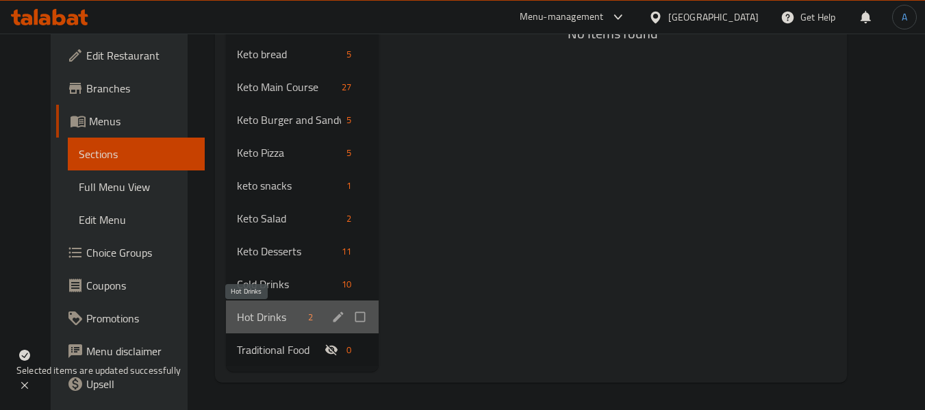
click at [247, 313] on span "Hot Drinks" at bounding box center [270, 317] width 66 height 16
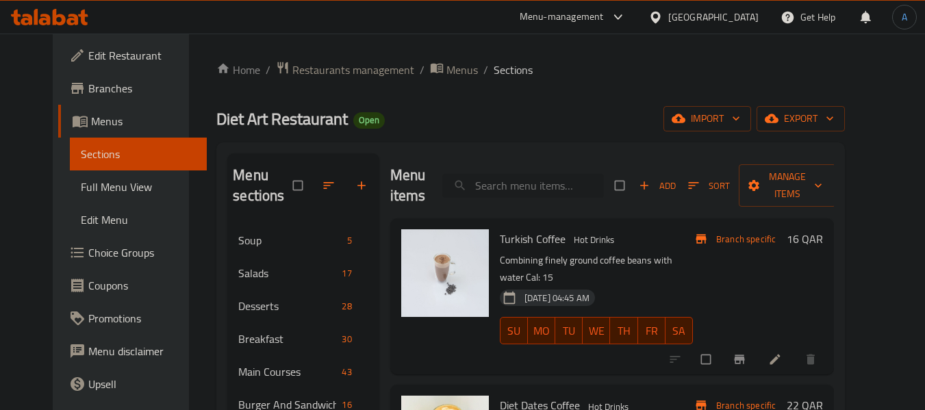
click at [572, 190] on input "search" at bounding box center [523, 186] width 162 height 24
paste input "Healthy Koushary"
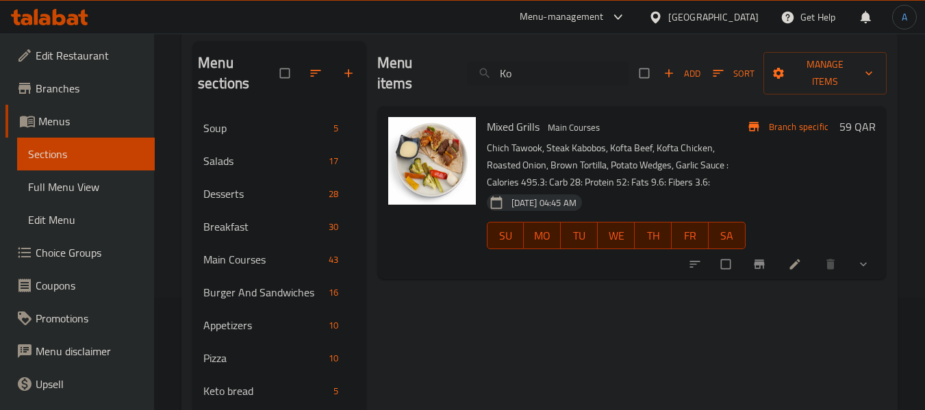
scroll to position [68, 0]
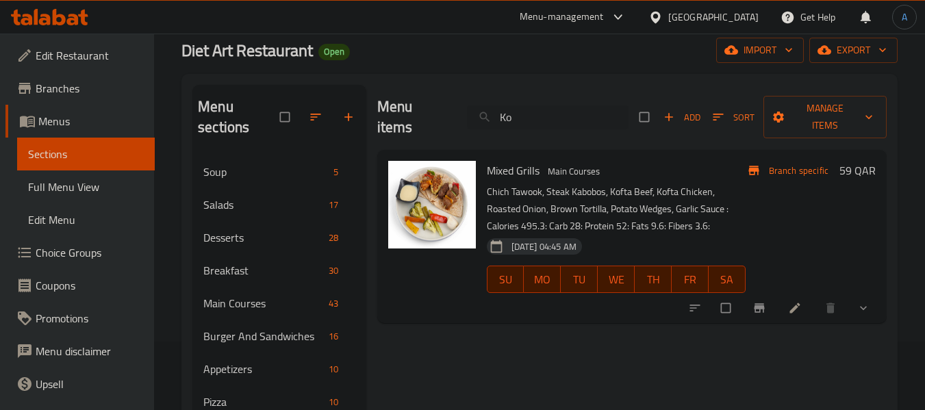
drag, startPoint x: 527, startPoint y: 124, endPoint x: 460, endPoint y: 124, distance: 67.1
click at [460, 124] on div "Menu items Ko Add Sort Manage items" at bounding box center [631, 117] width 509 height 65
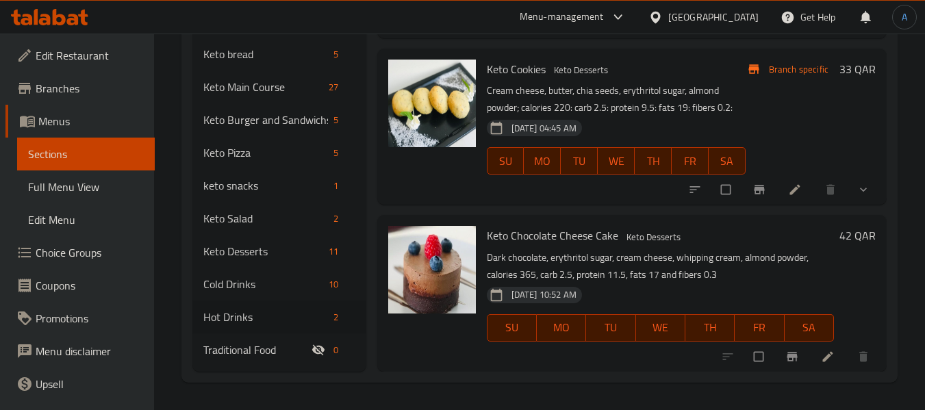
scroll to position [3156, 0]
drag, startPoint x: 611, startPoint y: 266, endPoint x: 650, endPoint y: 90, distance: 179.5
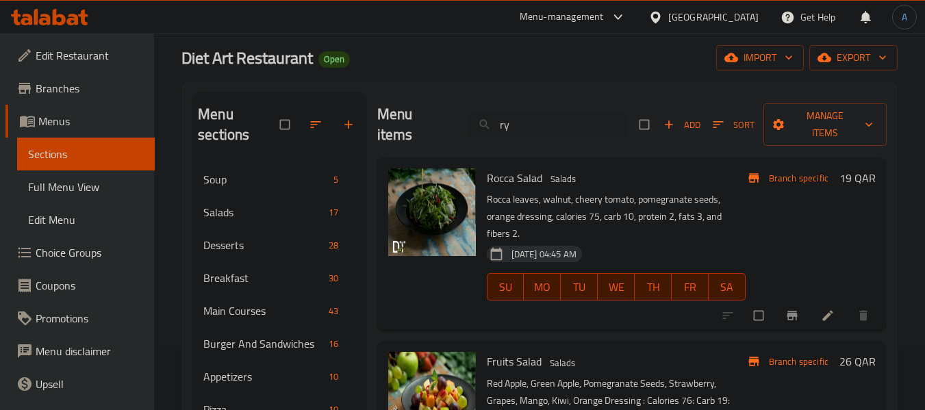
scroll to position [0, 0]
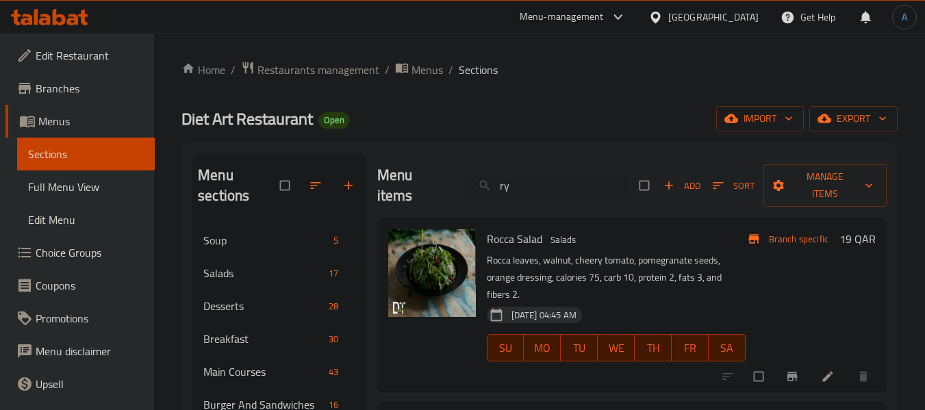
click at [453, 191] on div "Menu items ry Add Sort Manage items" at bounding box center [631, 185] width 509 height 65
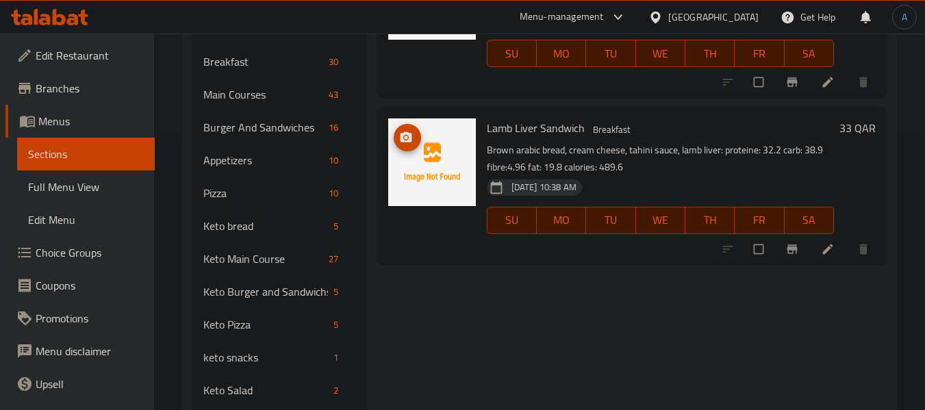
scroll to position [205, 0]
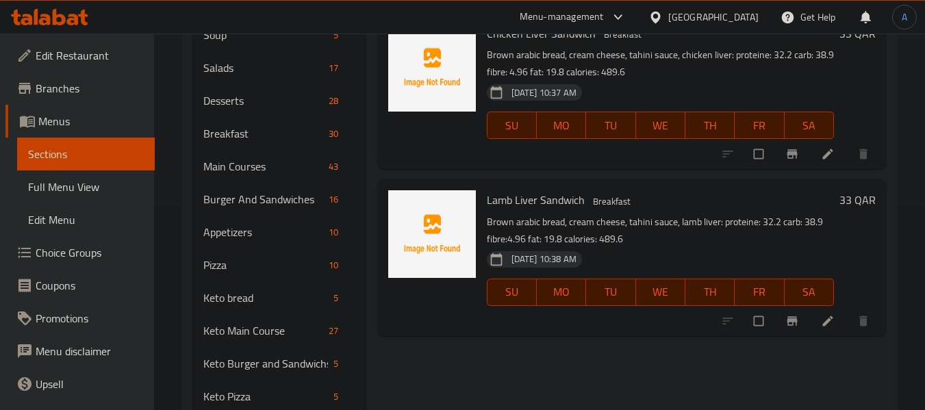
type input "liver"
click at [101, 187] on span "Full Menu View" at bounding box center [86, 187] width 116 height 16
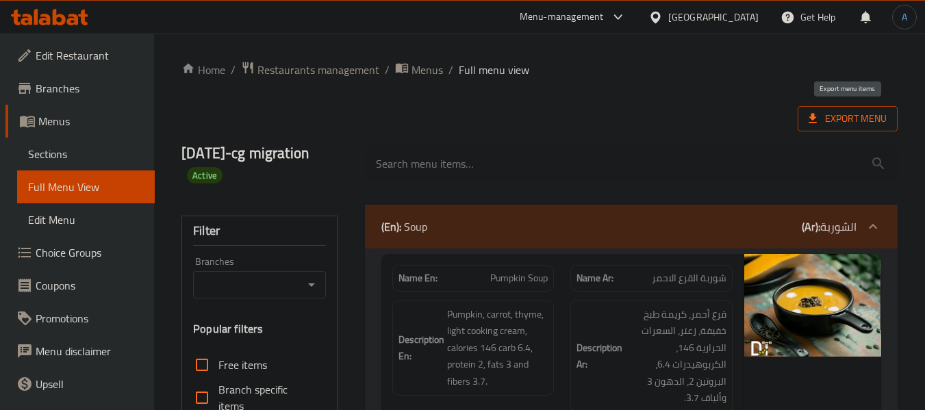
click at [856, 116] on span "Export Menu" at bounding box center [847, 118] width 78 height 17
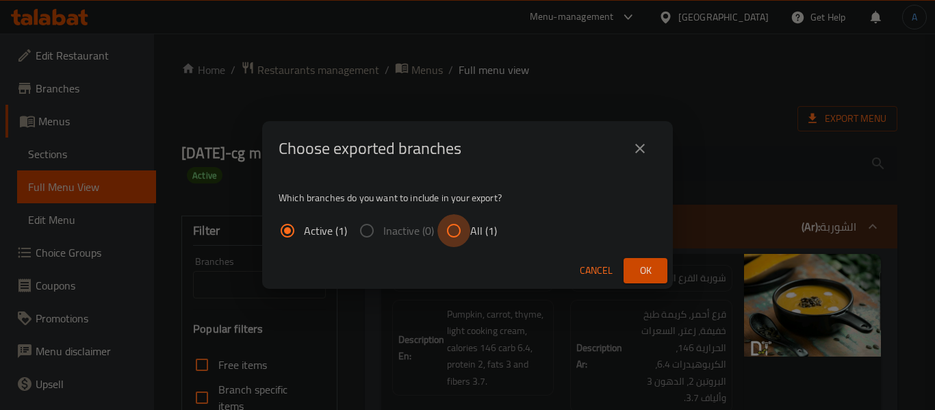
click at [454, 233] on input "All (1)" at bounding box center [453, 230] width 33 height 33
radio input "true"
click at [657, 268] on button "Ok" at bounding box center [646, 270] width 44 height 25
